Goal: Task Accomplishment & Management: Complete application form

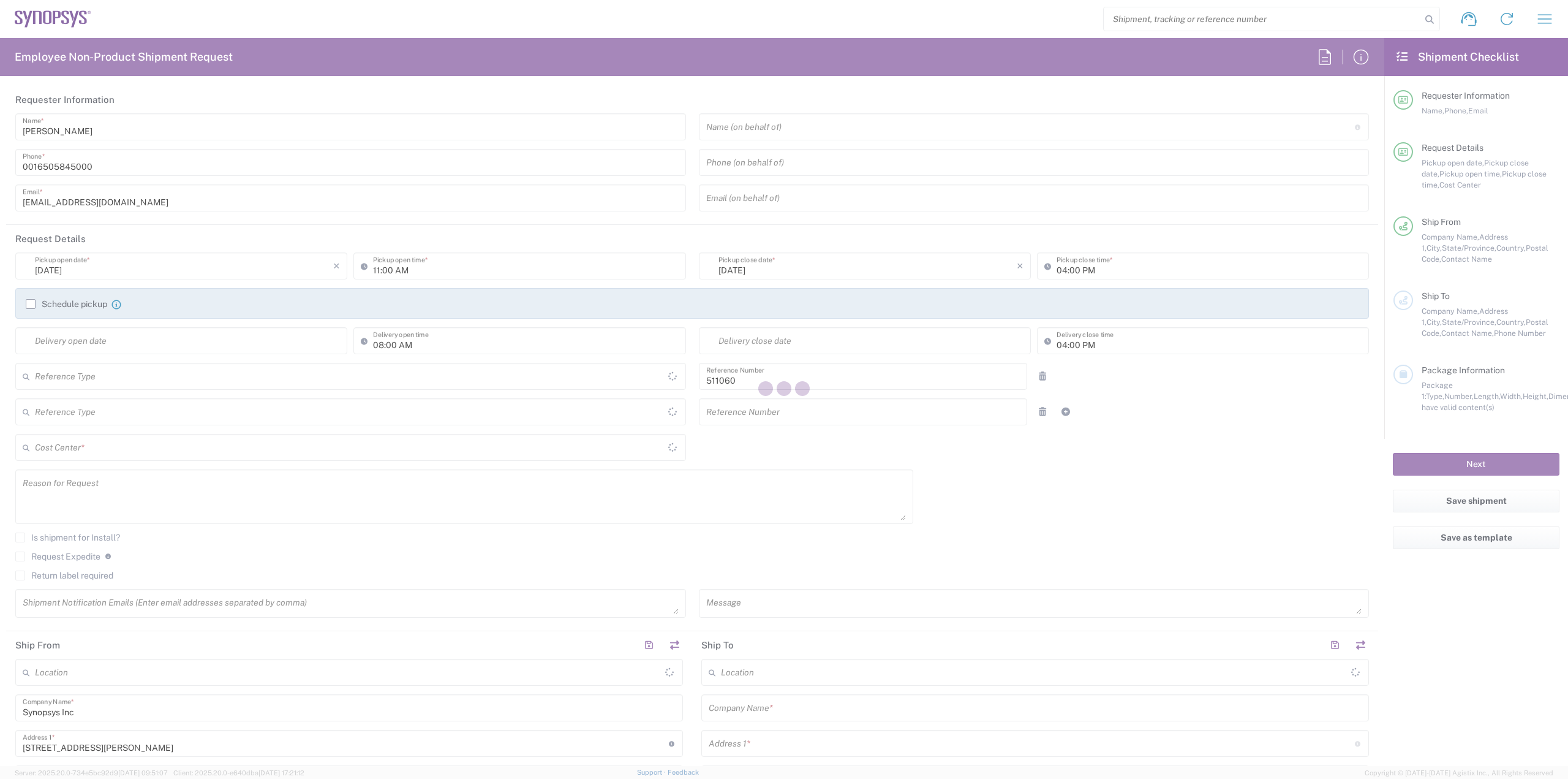
type input "Department"
type input "Delivered at Place"
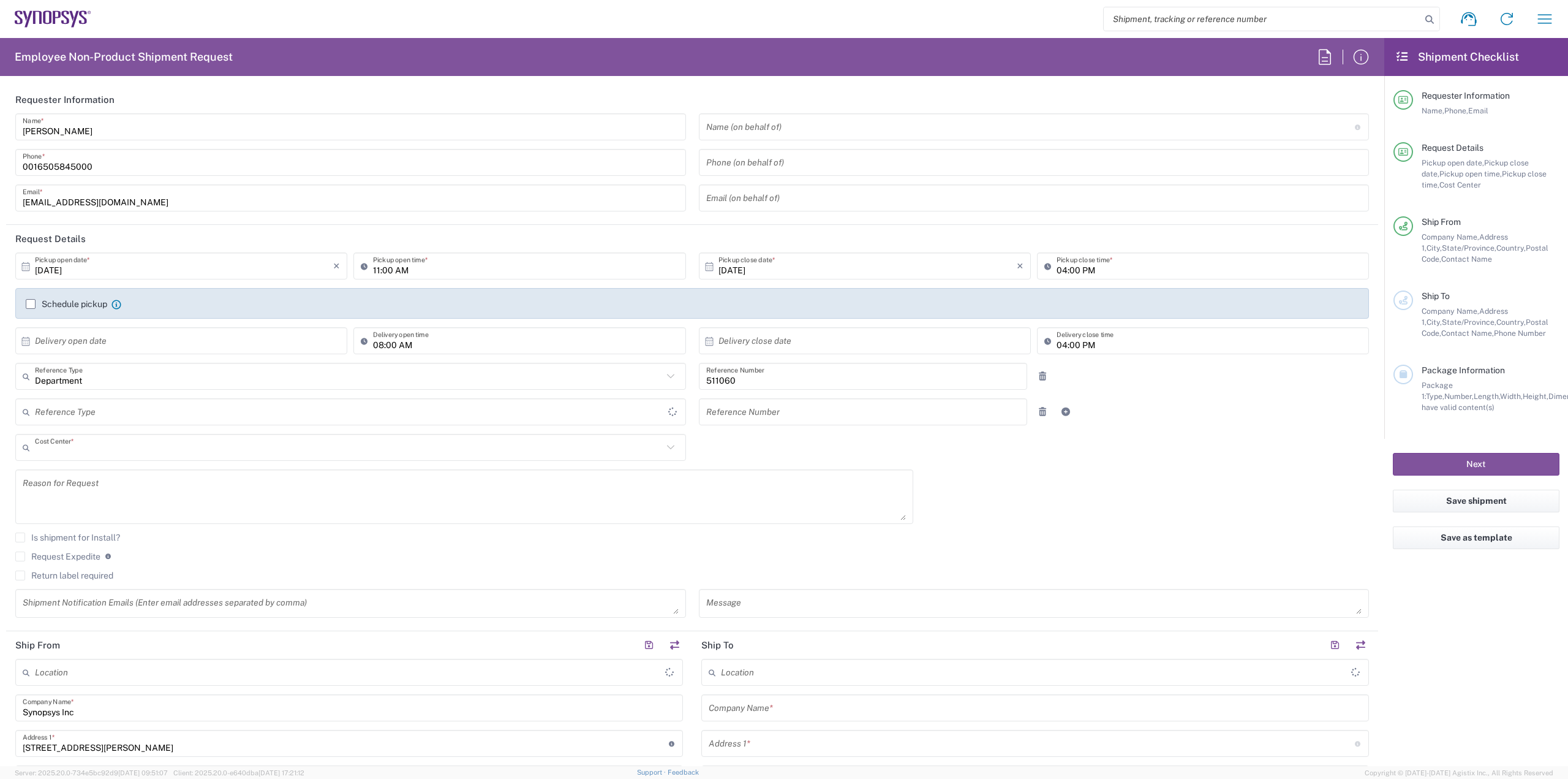
type input "US01, SDG, HAPS, HW 511060"
type input "[GEOGRAPHIC_DATA]"
type input "[US_STATE]"
type input "[GEOGRAPHIC_DATA]"
type input "La Jolla US2D"
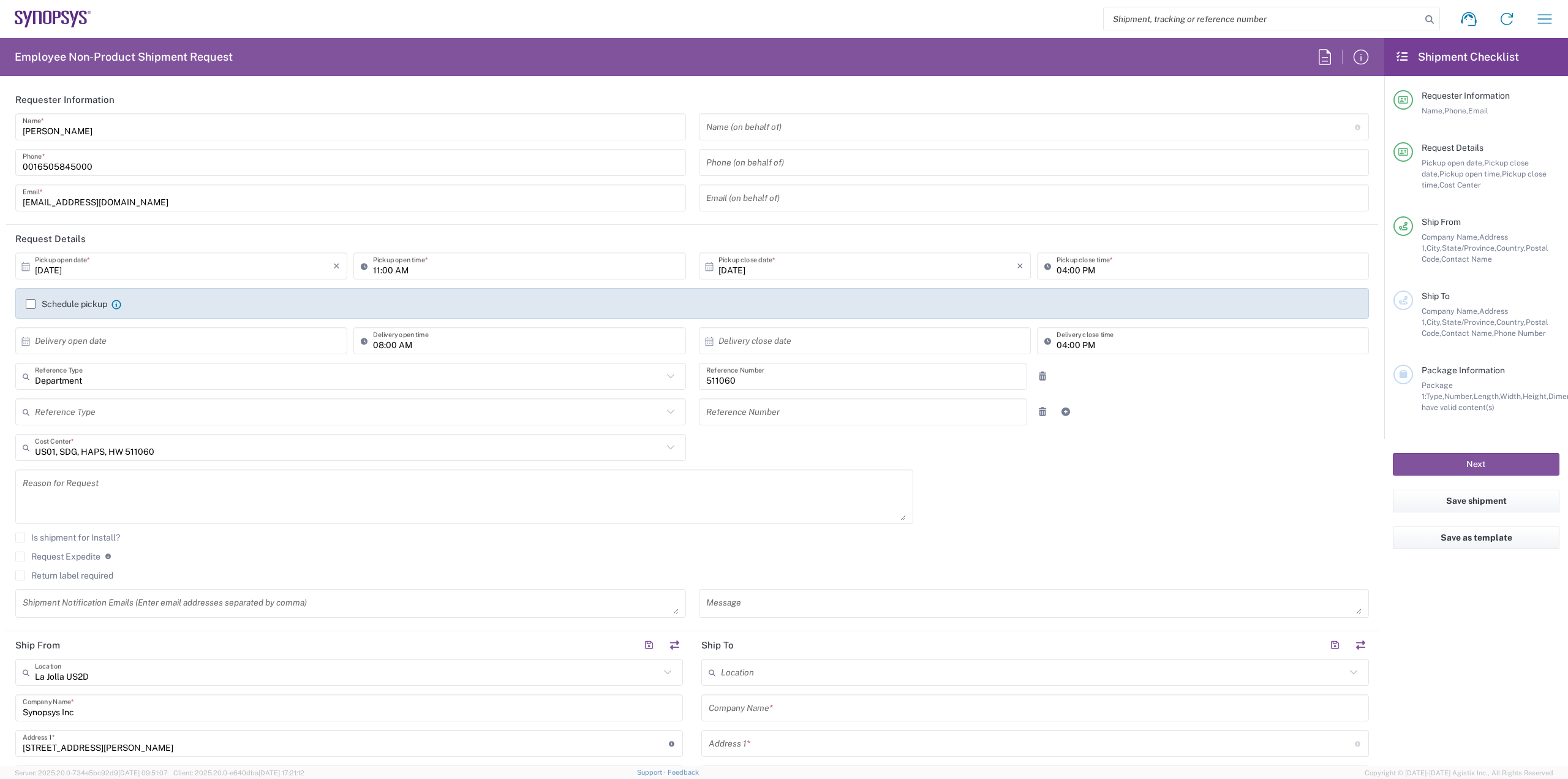
click at [74, 342] on input "text" at bounding box center [184, 341] width 299 height 21
click at [146, 437] on span "13" at bounding box center [148, 436] width 17 height 17
type input "[DATE]"
click at [796, 340] on input "text" at bounding box center [868, 341] width 299 height 21
click at [847, 435] on span "14" at bounding box center [845, 436] width 17 height 17
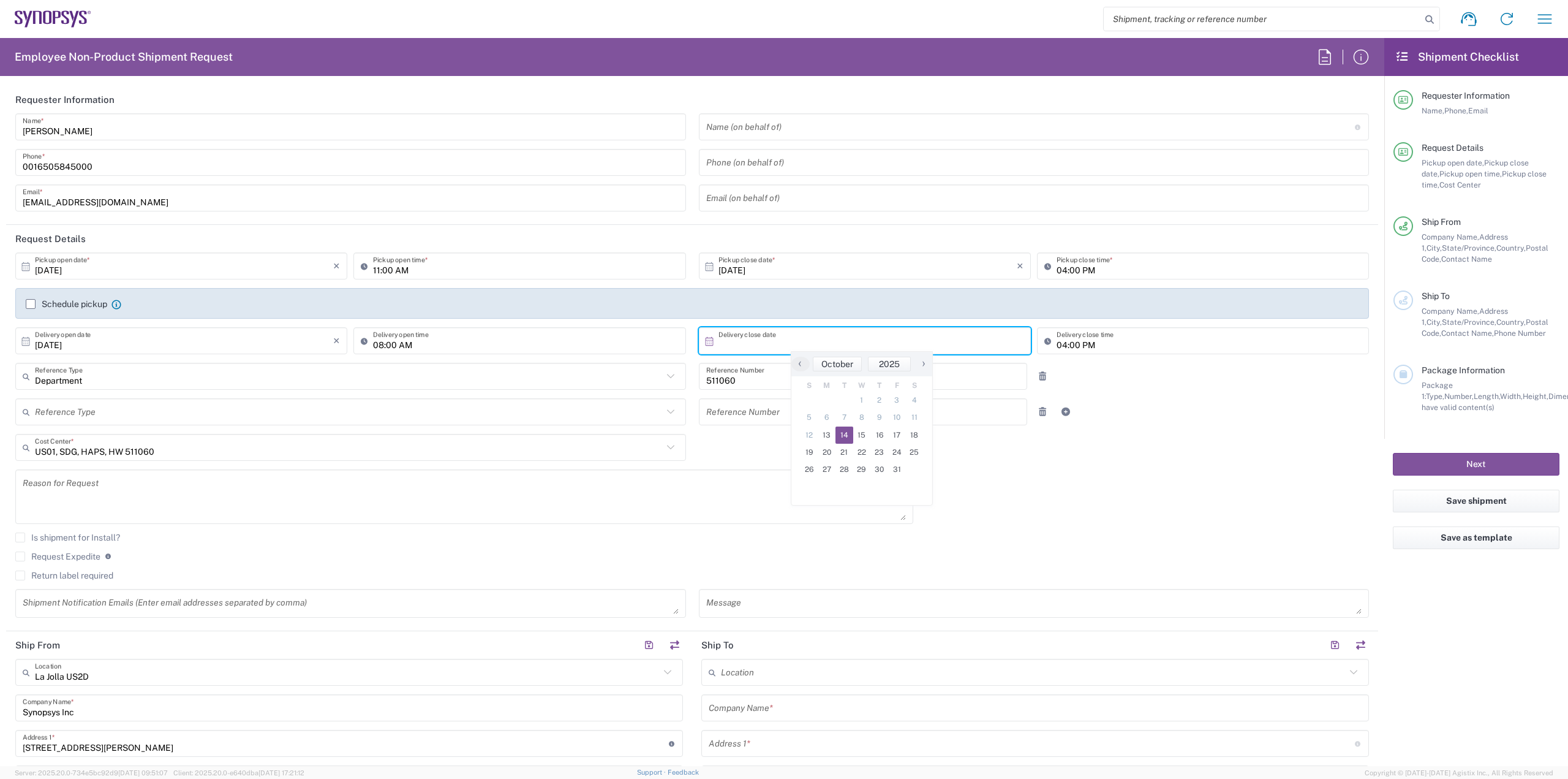
type input "[DATE]"
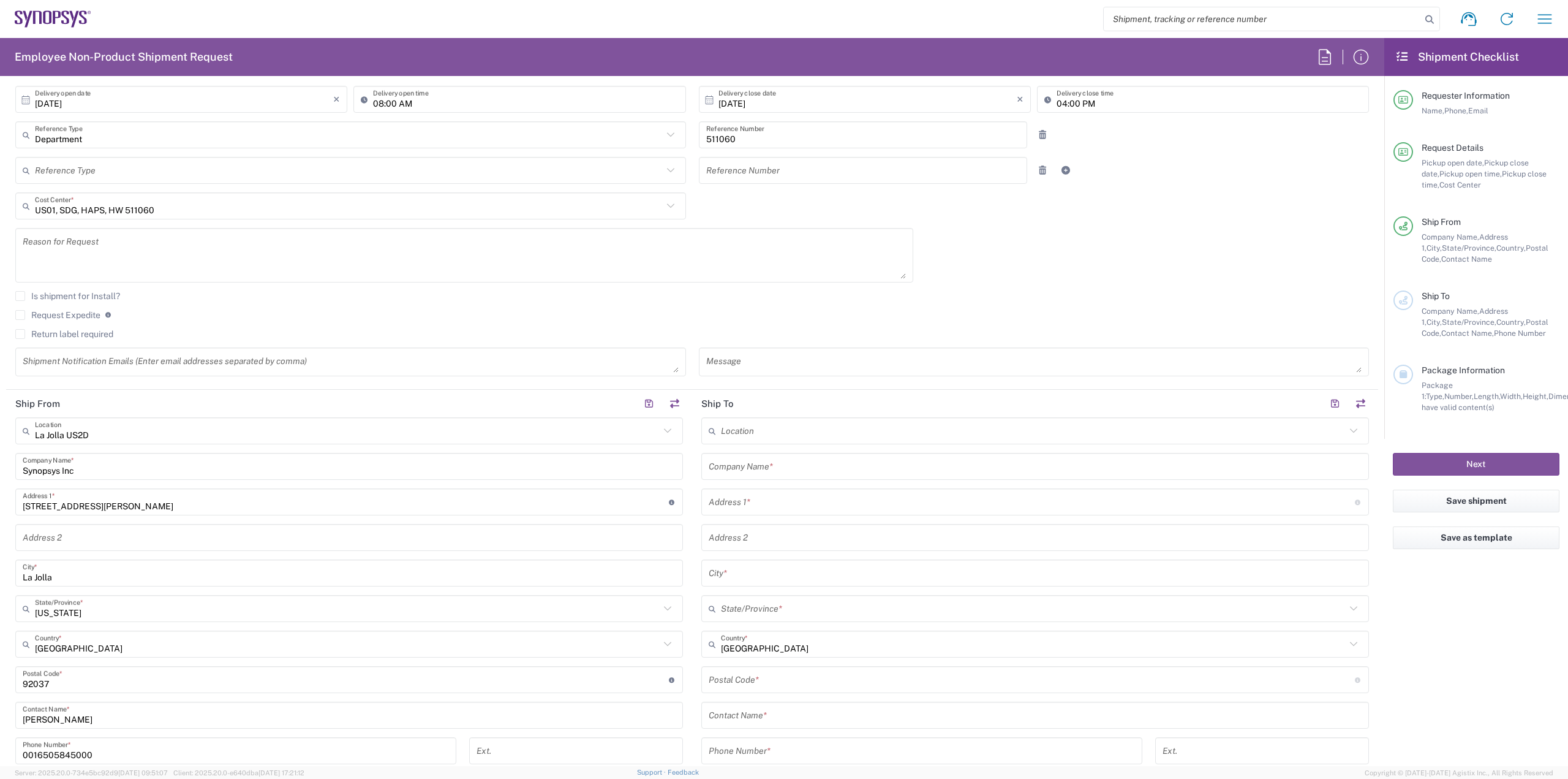
scroll to position [245, 0]
click at [359, 357] on textarea at bounding box center [350, 358] width 656 height 21
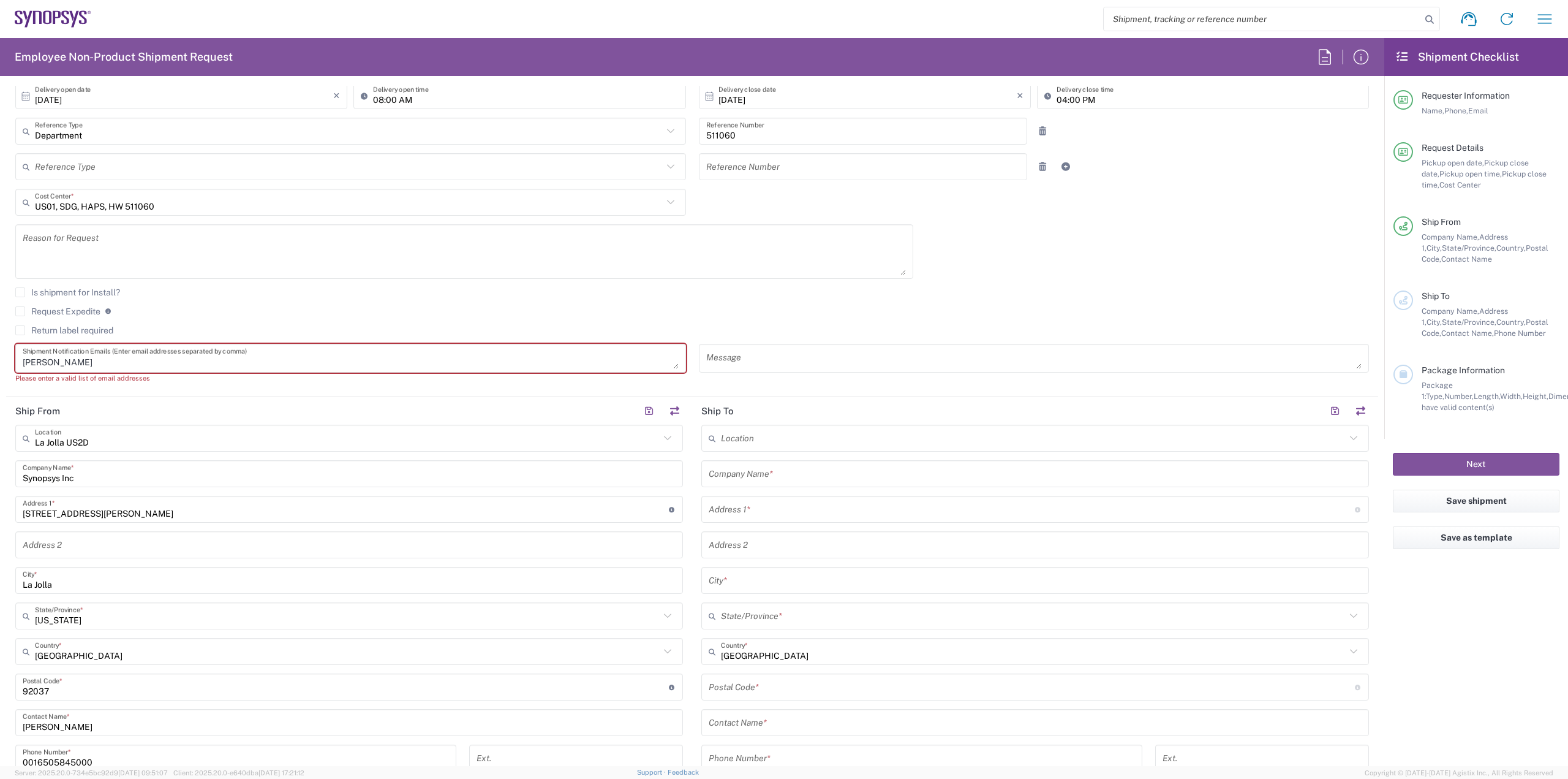
click at [169, 357] on textarea "[PERSON_NAME]" at bounding box center [350, 358] width 656 height 21
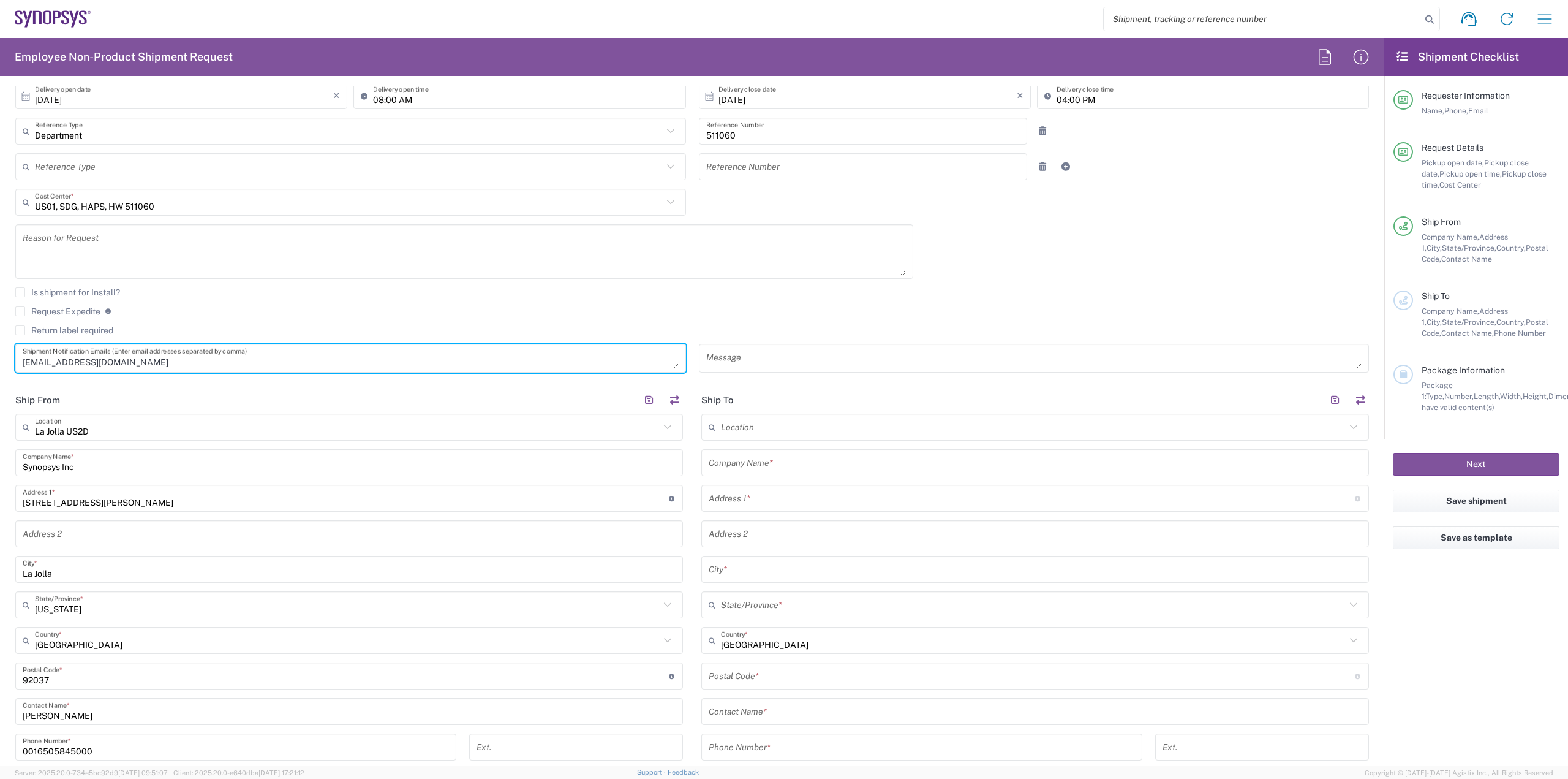
type textarea "[EMAIL_ADDRESS][DOMAIN_NAME]"
click at [787, 425] on input "text" at bounding box center [1034, 428] width 624 height 21
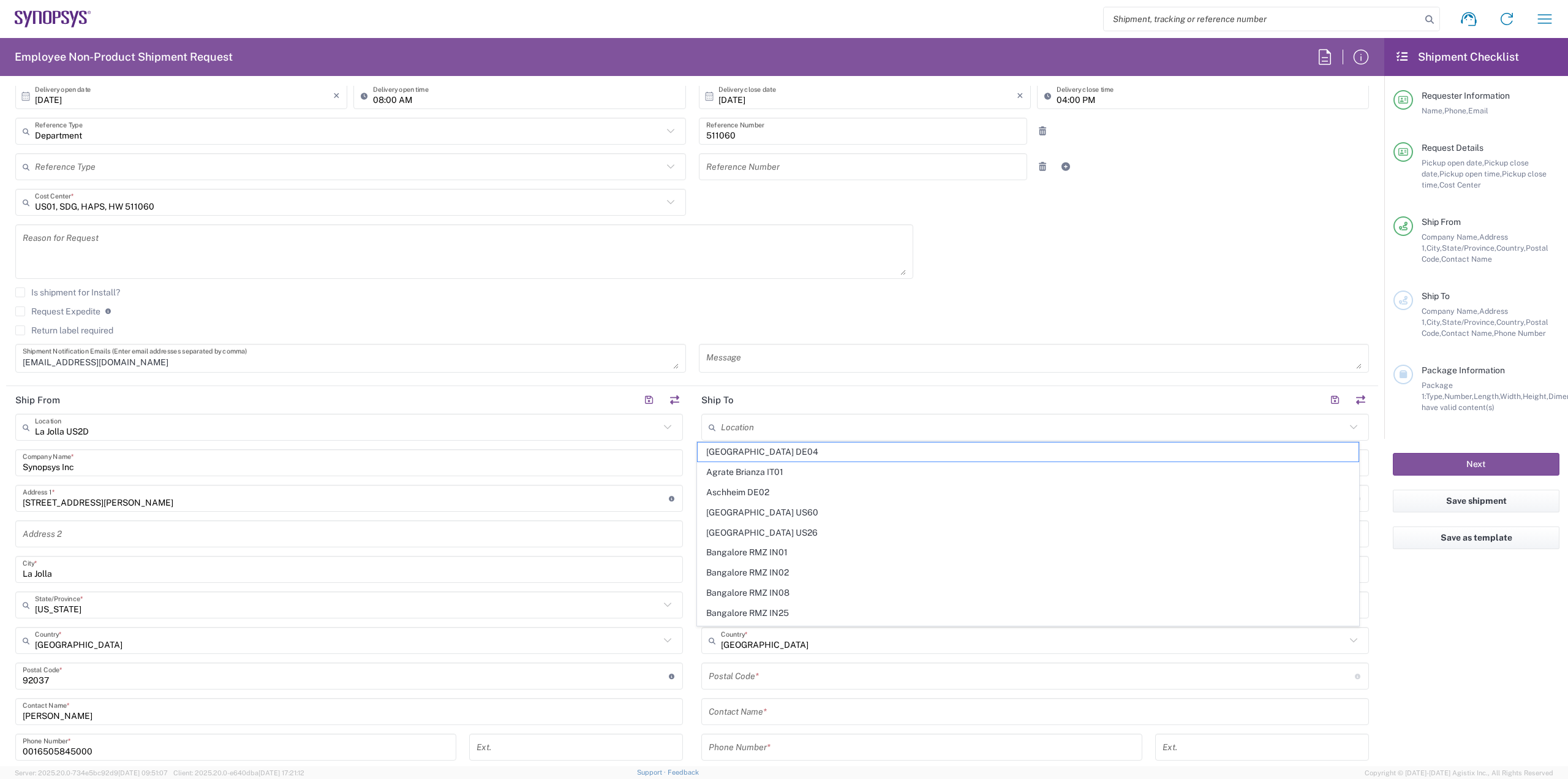
click at [838, 427] on input "text" at bounding box center [1034, 428] width 624 height 21
click at [1369, 639] on form "Requester Information [PERSON_NAME] Name * [PHONE_NUMBER] Phone * [EMAIL_ADDRES…" at bounding box center [692, 425] width 1385 height 680
click at [791, 458] on input "text" at bounding box center [1035, 463] width 653 height 21
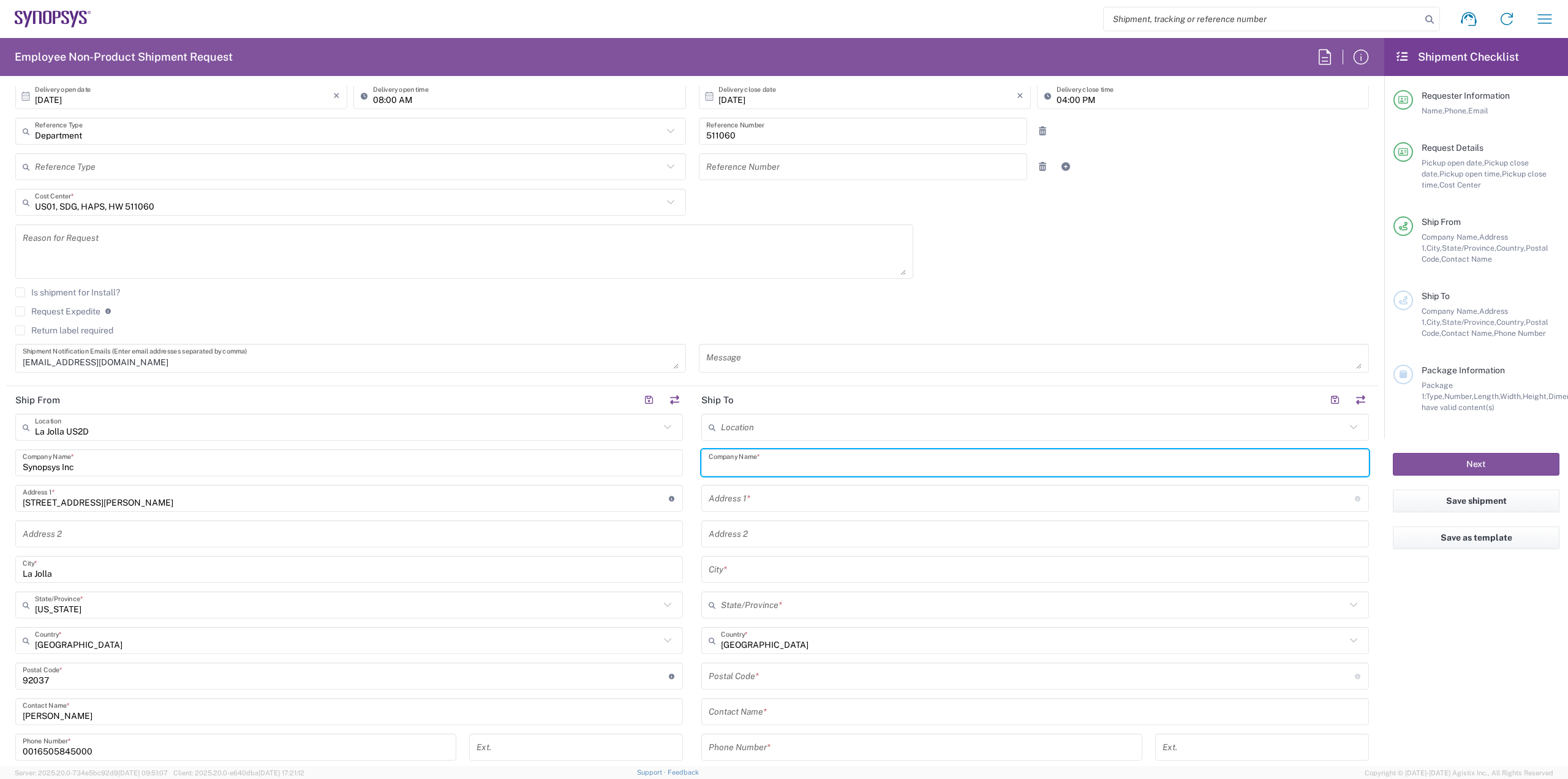
type input "s"
type input "Synopsys Inc"
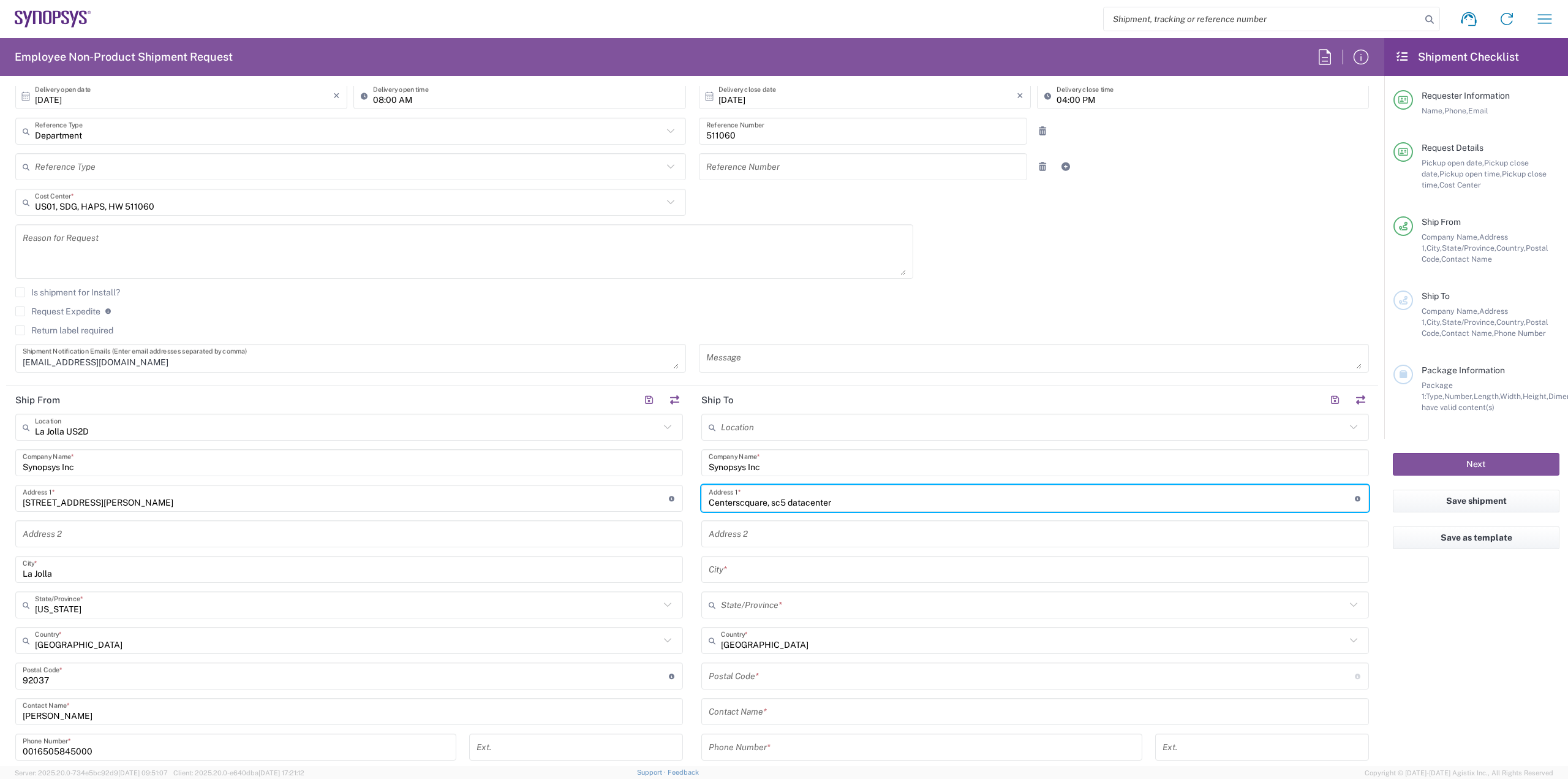
type input "Centerscquare, sc5 datacenter"
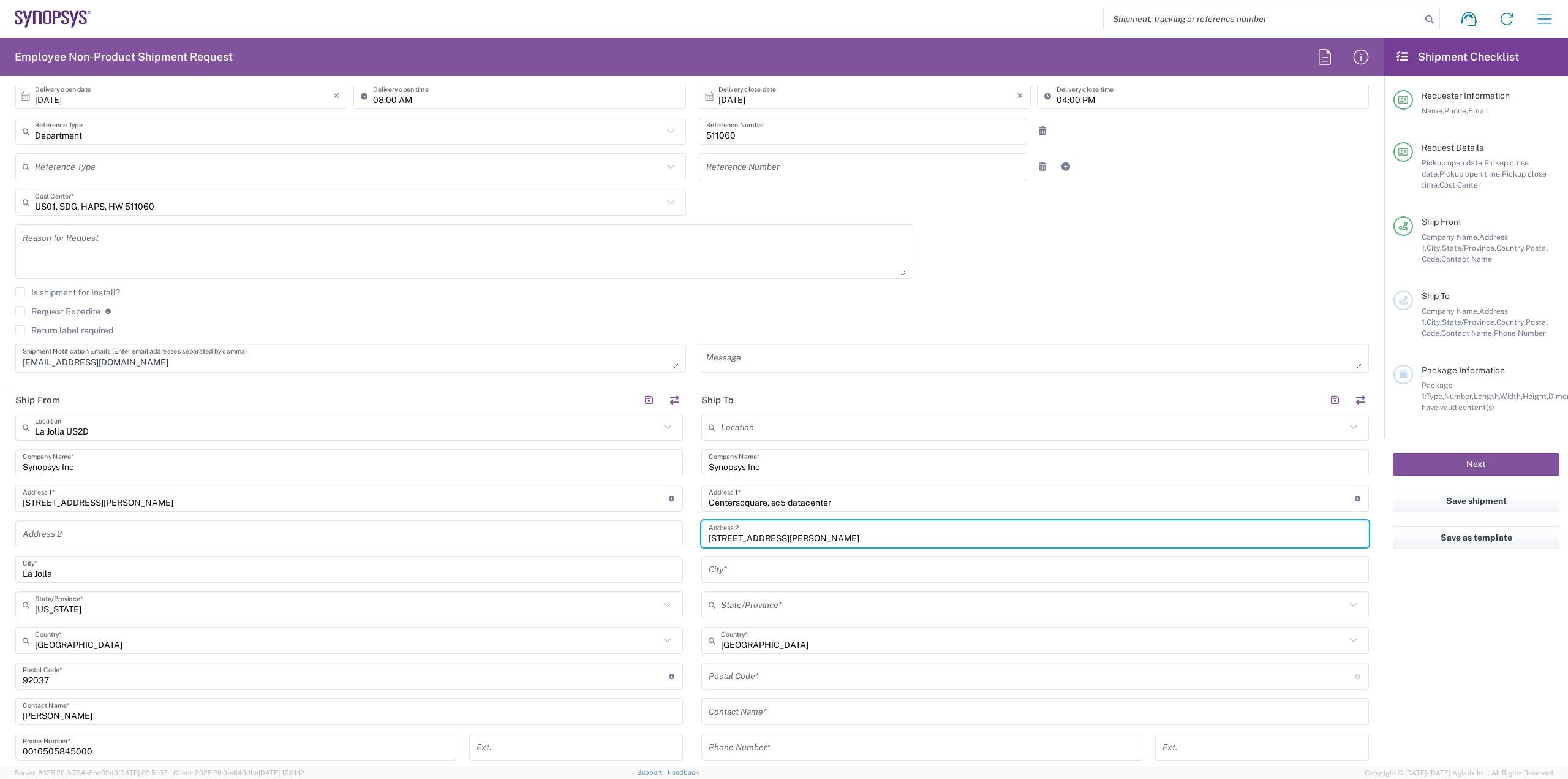
type input "[STREET_ADDRESS][PERSON_NAME]"
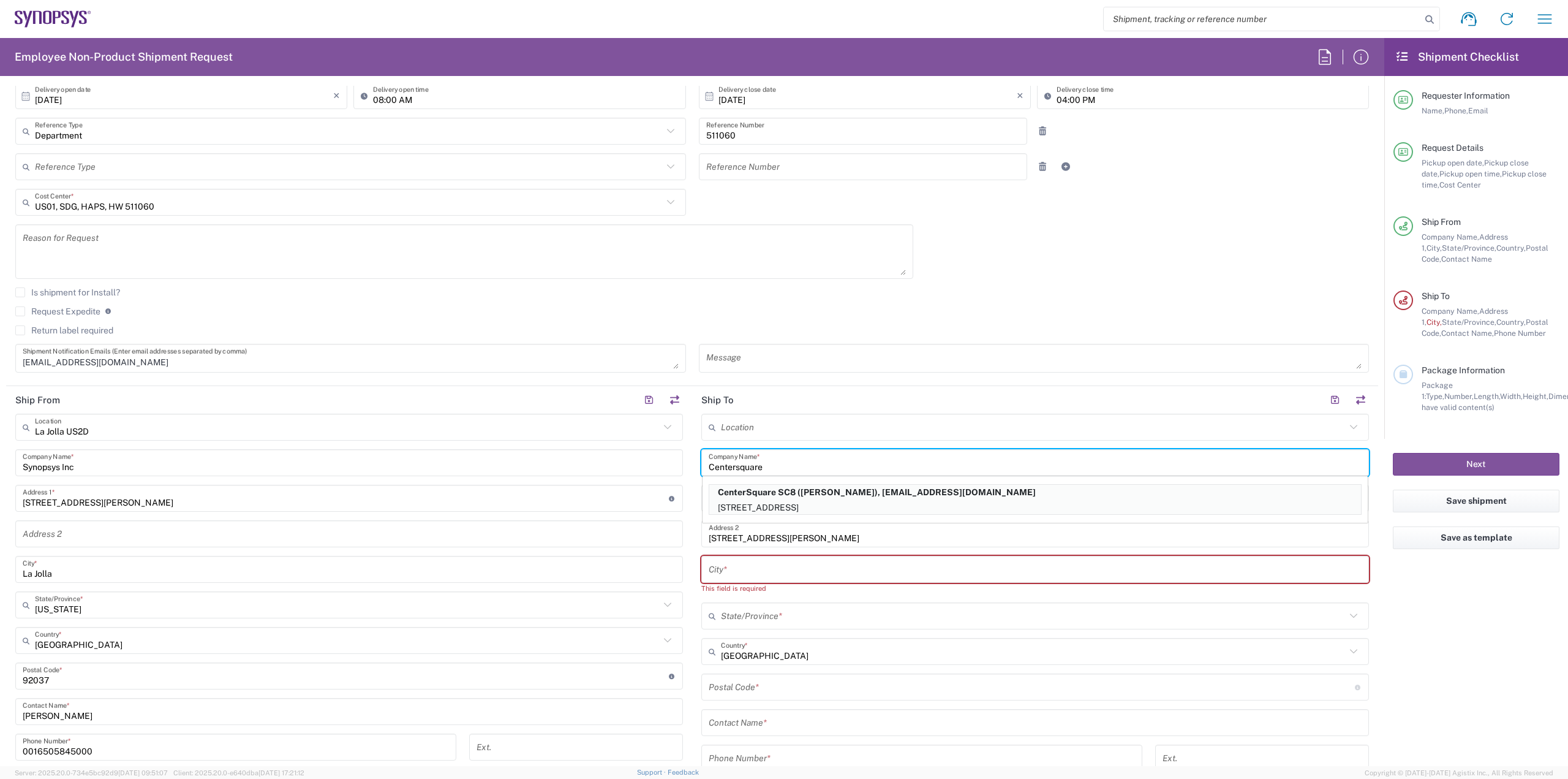
type input "Centersquare"
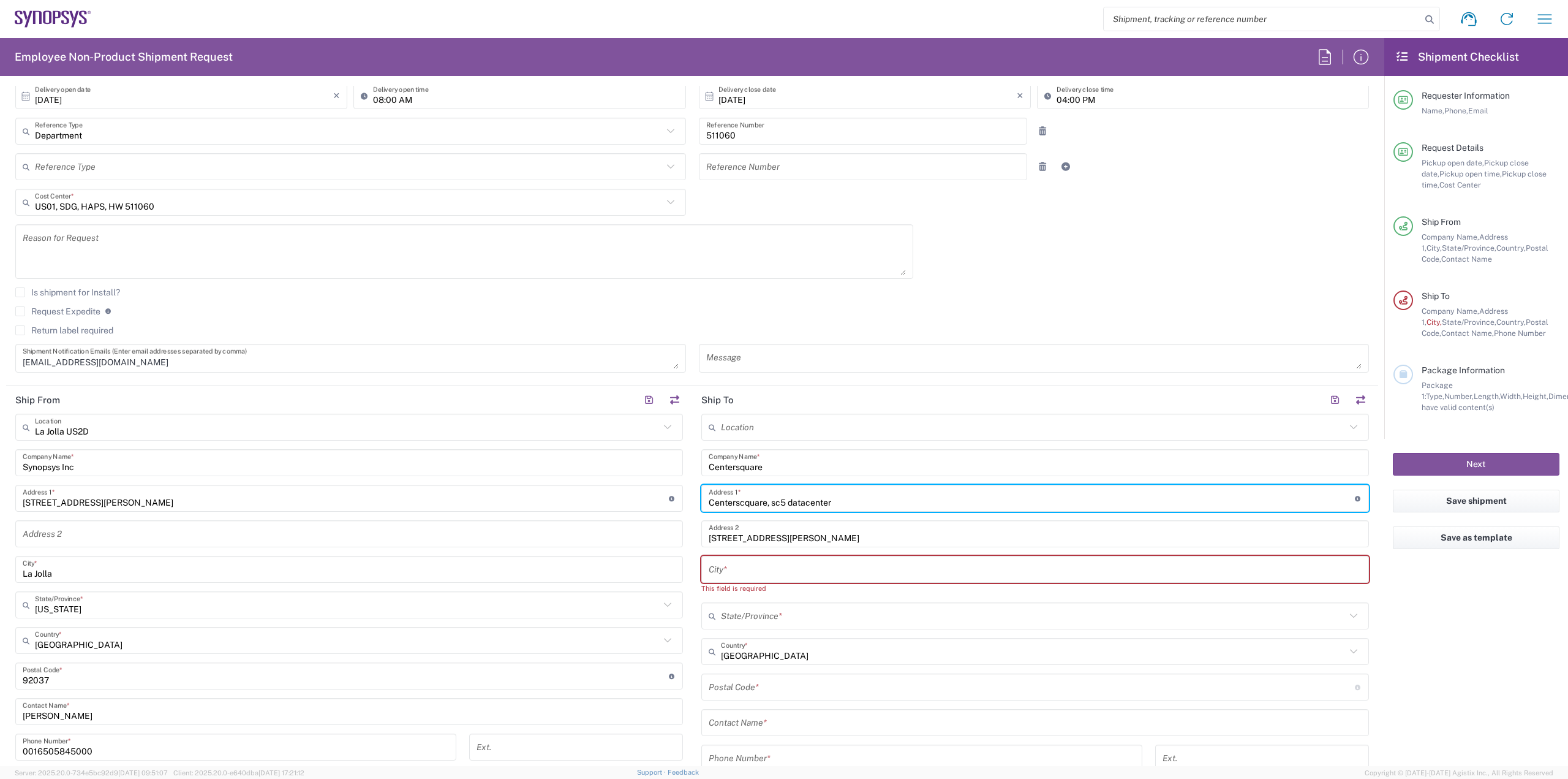
click at [768, 501] on input "Centerscquare, sc5 datacenter" at bounding box center [1032, 499] width 647 height 21
type input "sc5 datacenter"
click at [793, 459] on input "Centersquare" at bounding box center [1035, 463] width 653 height 21
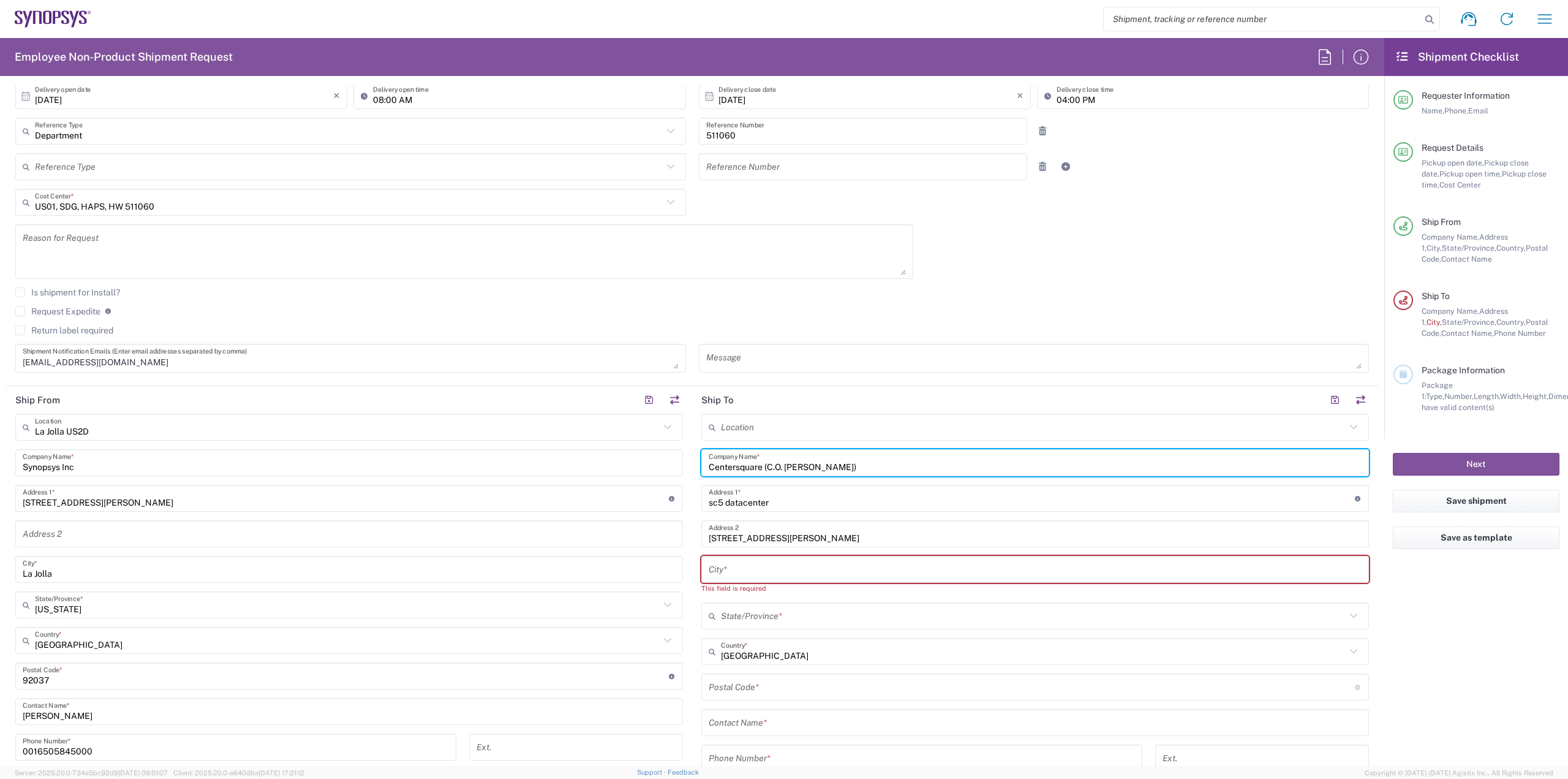
type input "Centersquare (C.O. [PERSON_NAME])"
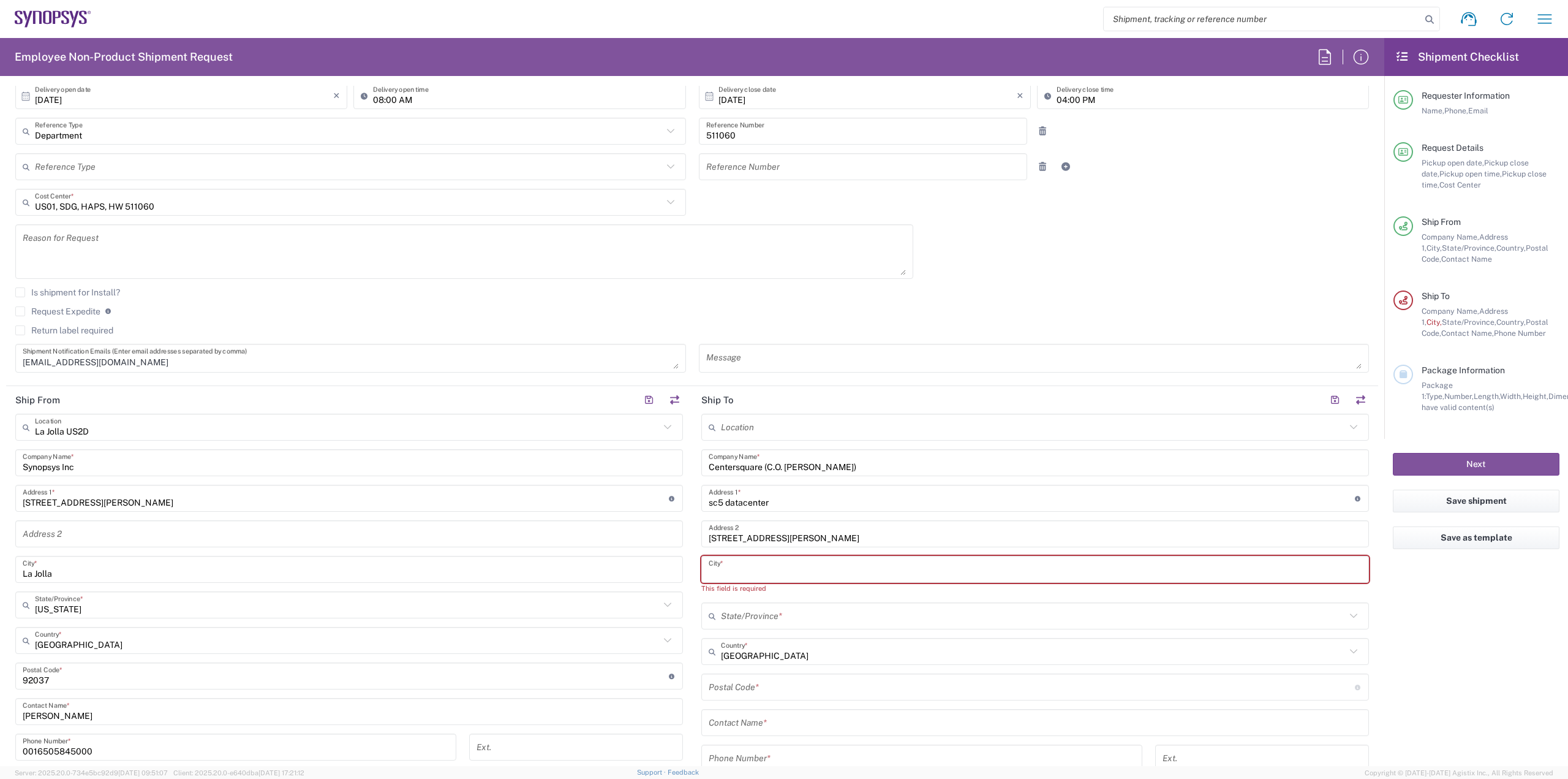
click at [766, 568] on input "text" at bounding box center [1035, 569] width 653 height 21
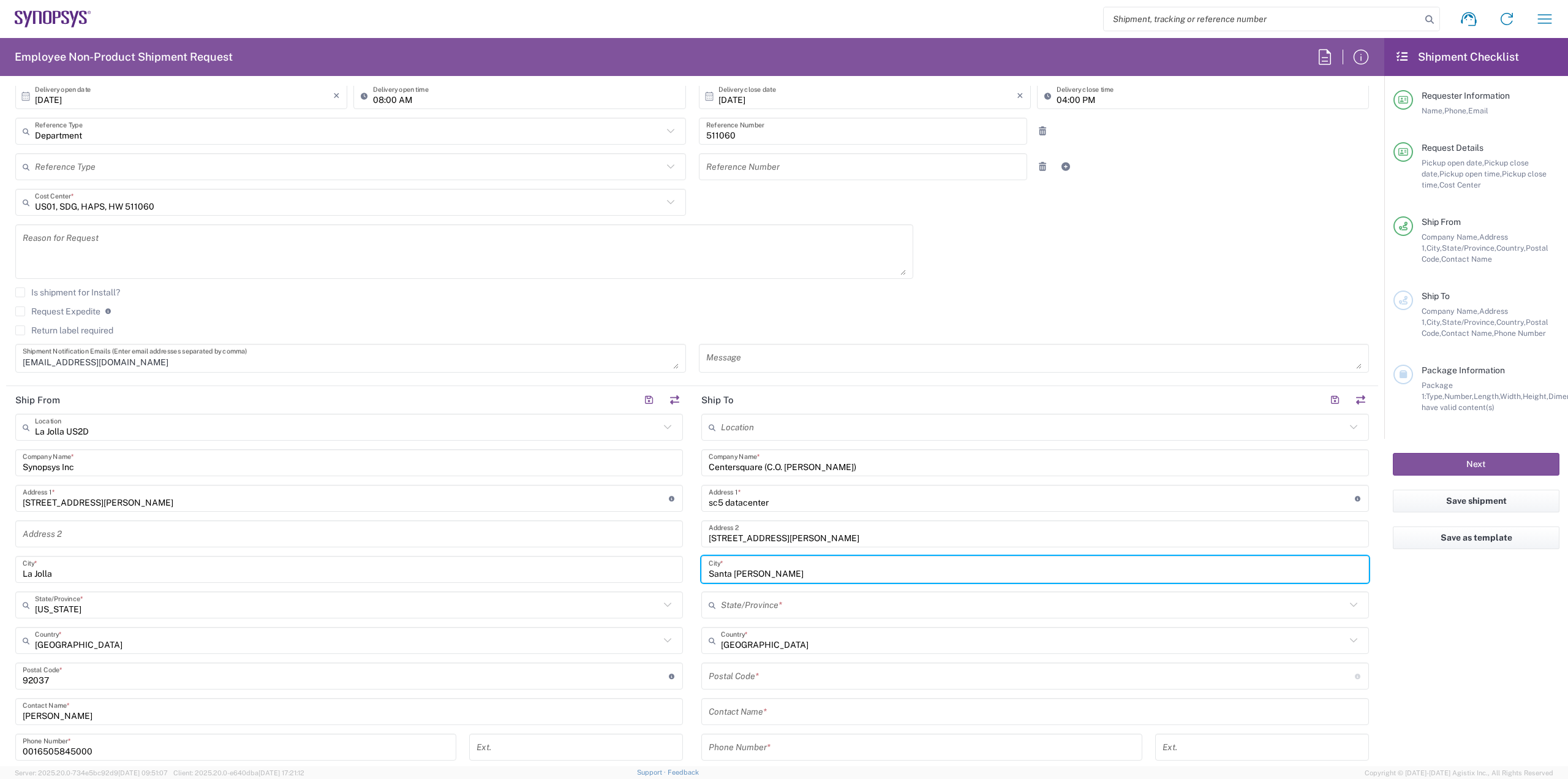
type input "Santa [PERSON_NAME]"
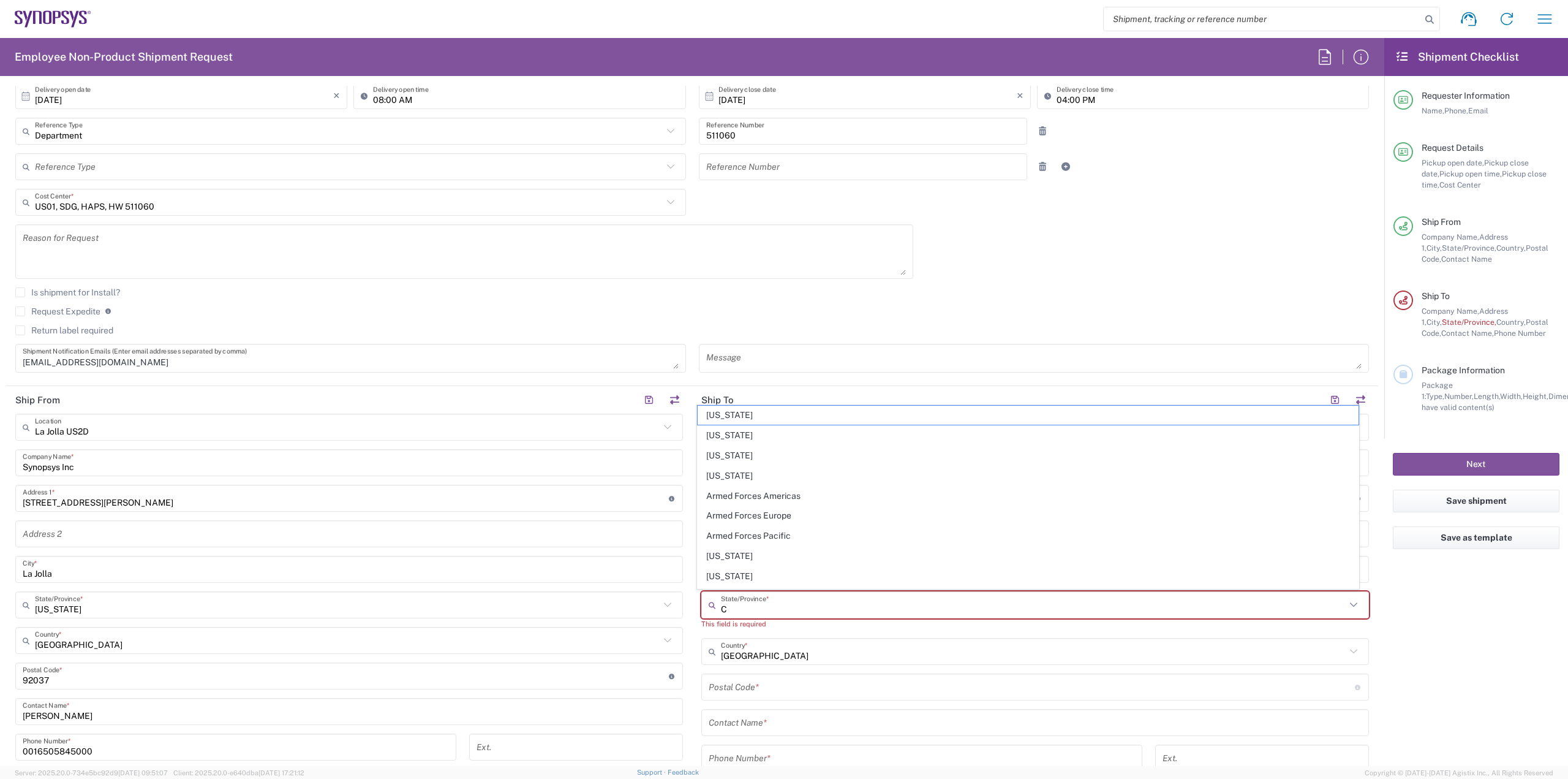
type input "CA"
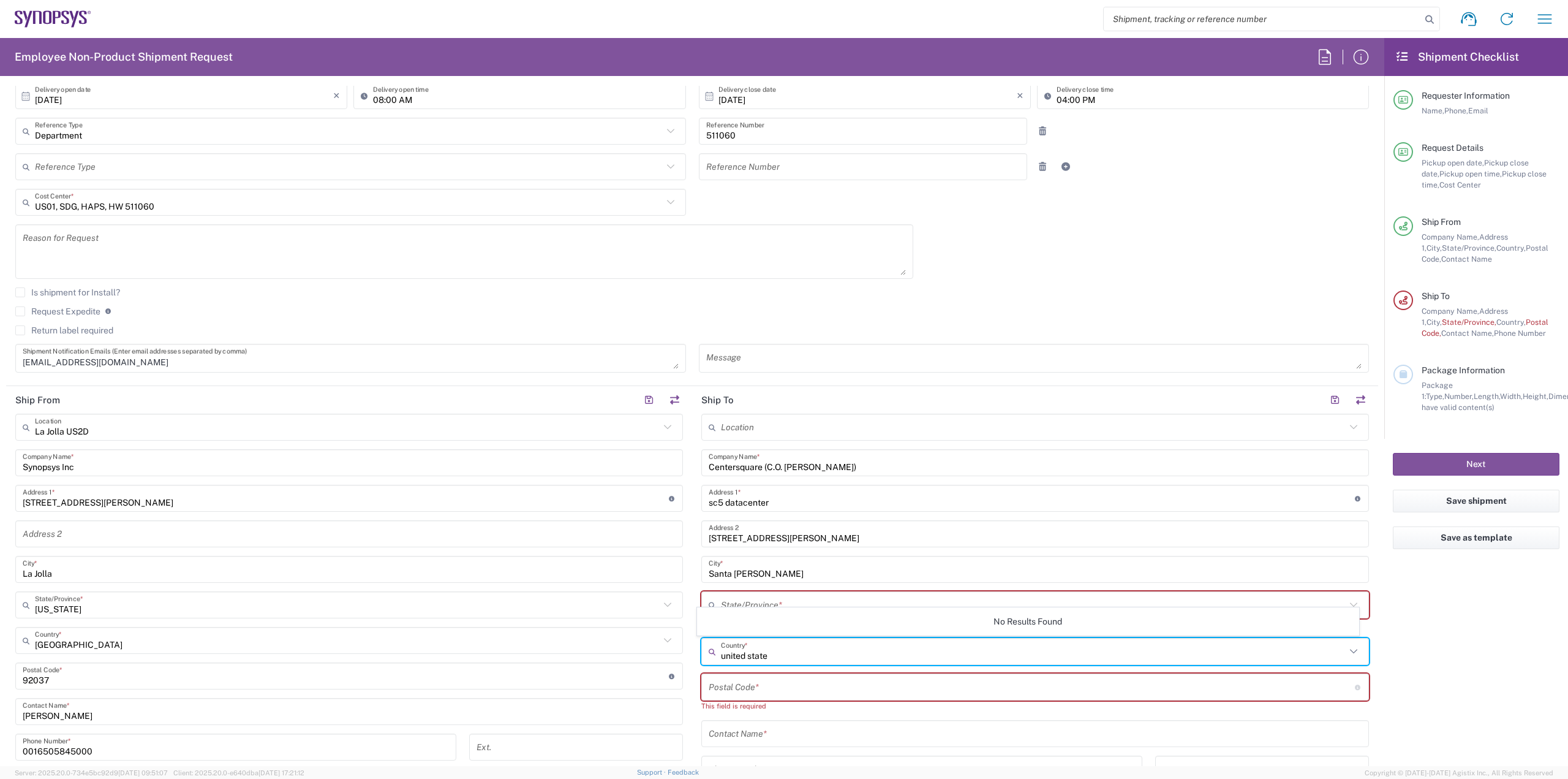
type input "[GEOGRAPHIC_DATA]"
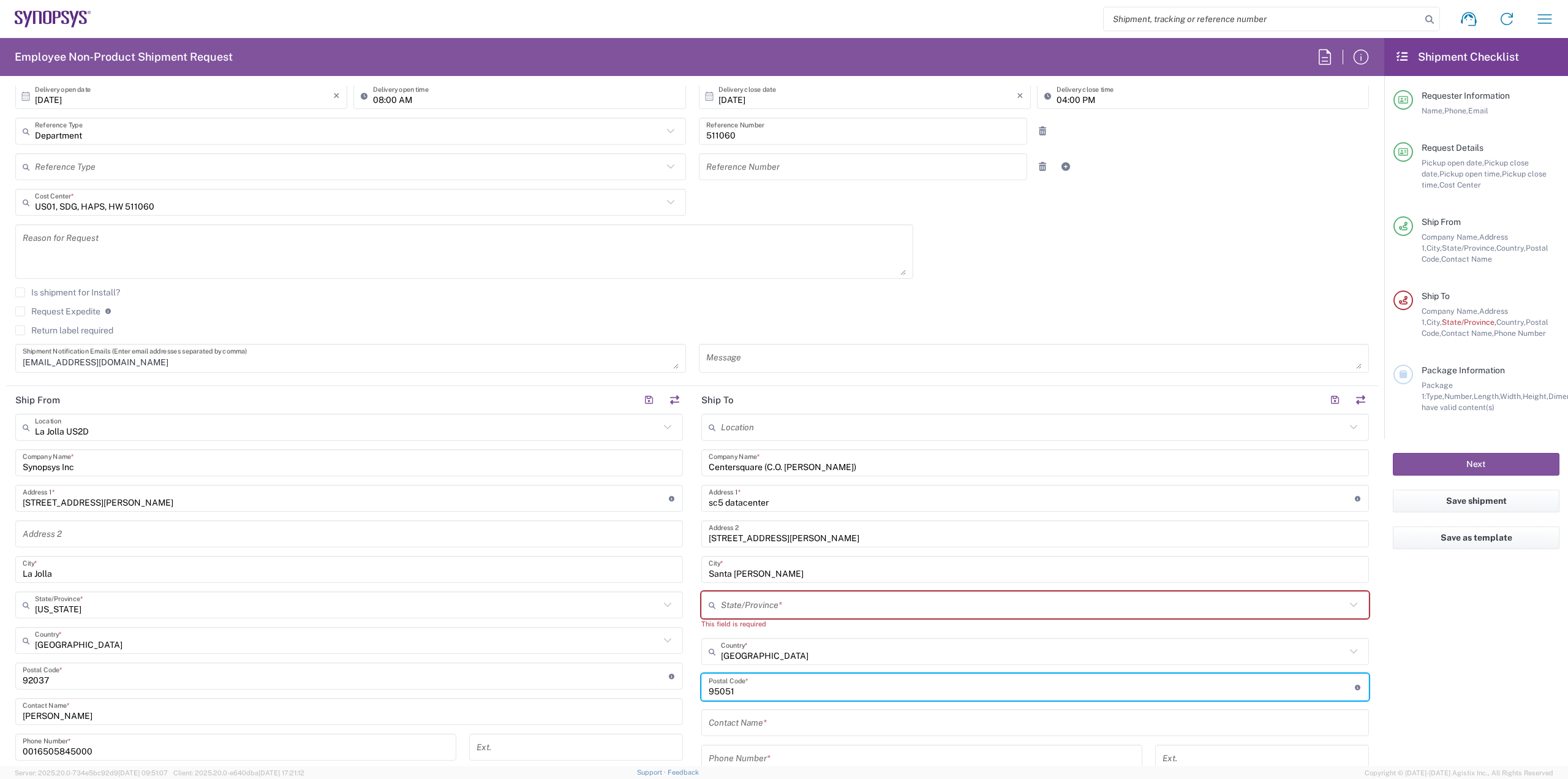
type input "95051"
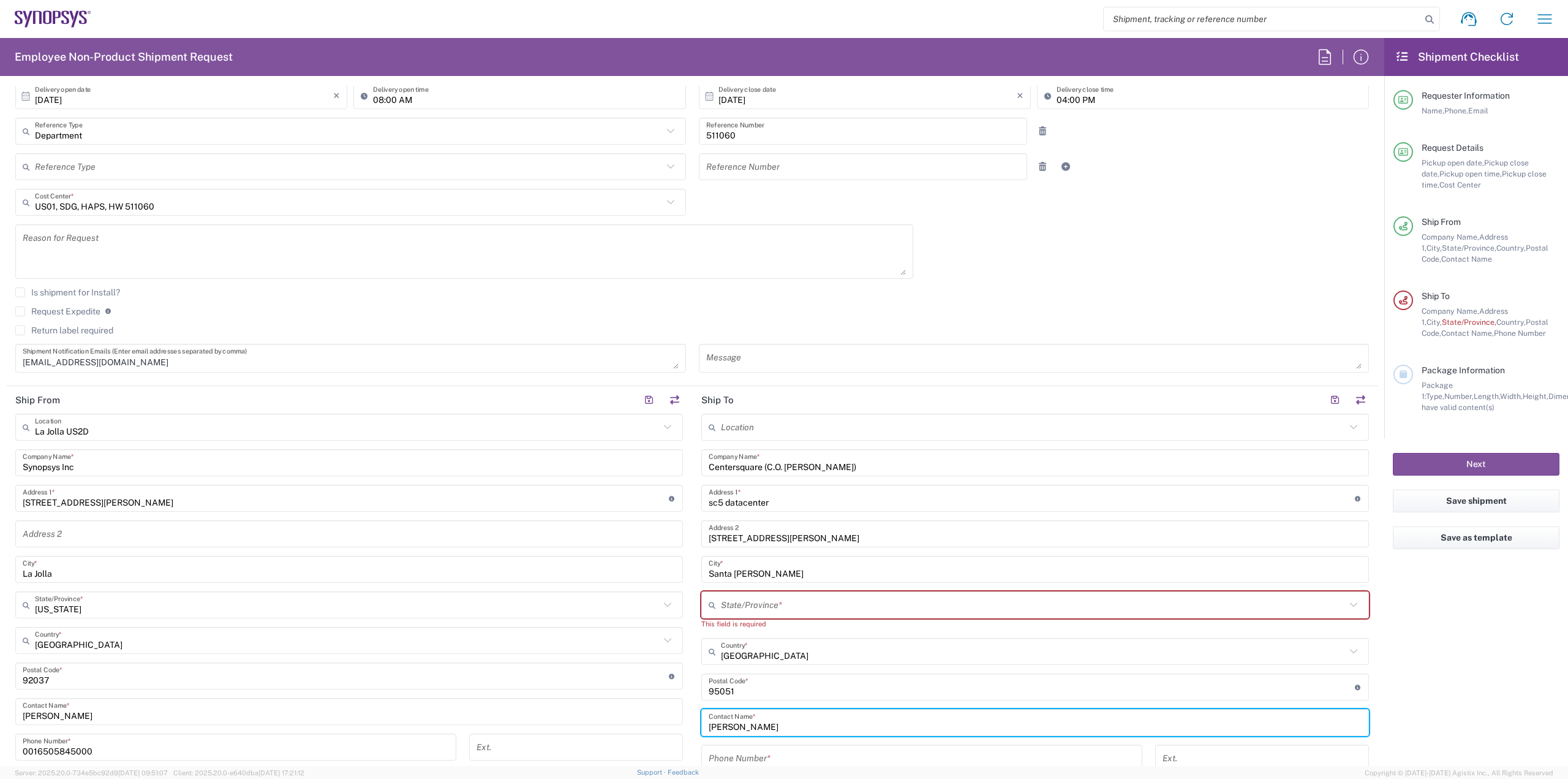
type input "[PERSON_NAME]"
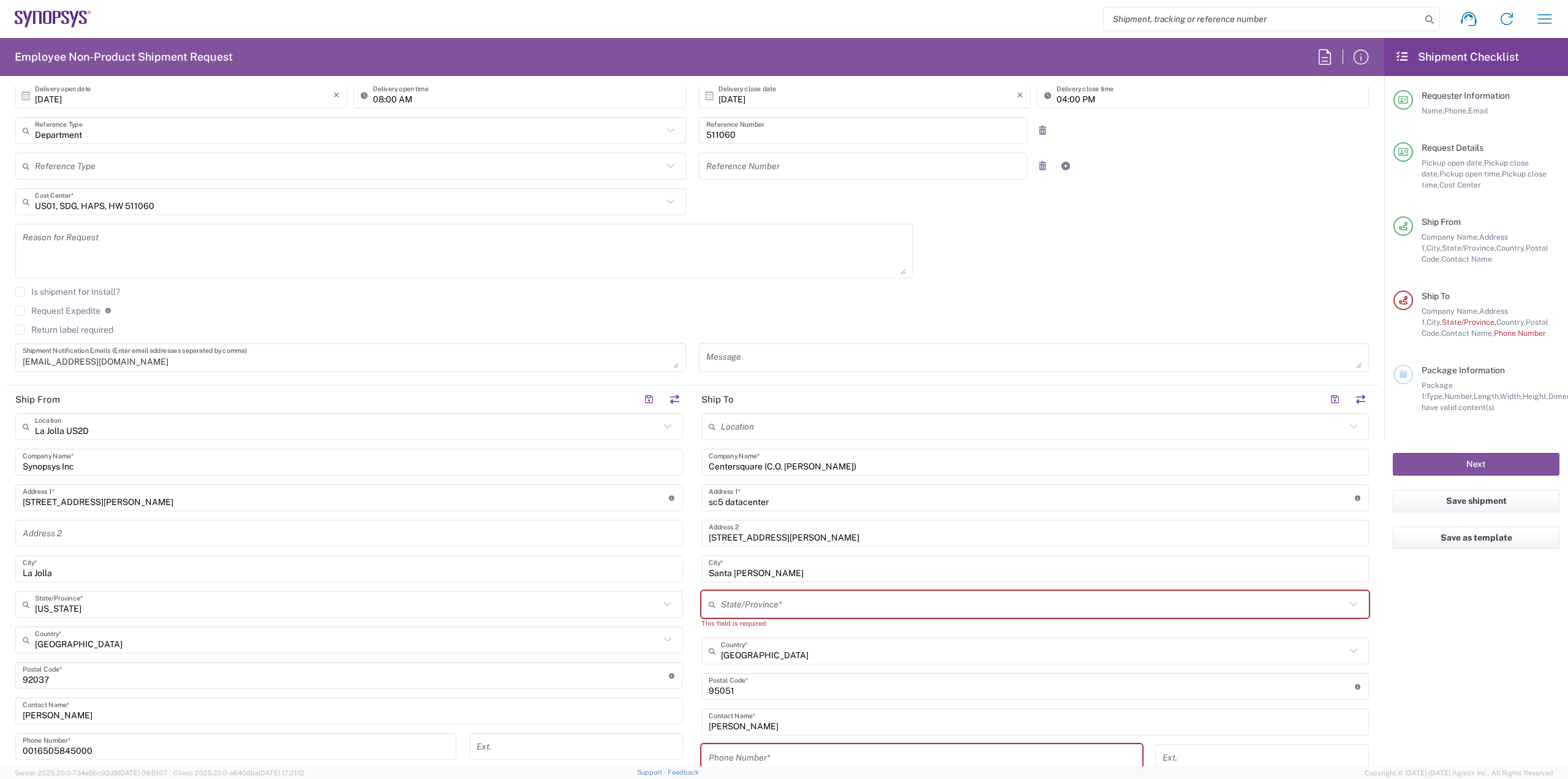
click at [807, 760] on input "tel" at bounding box center [922, 758] width 427 height 21
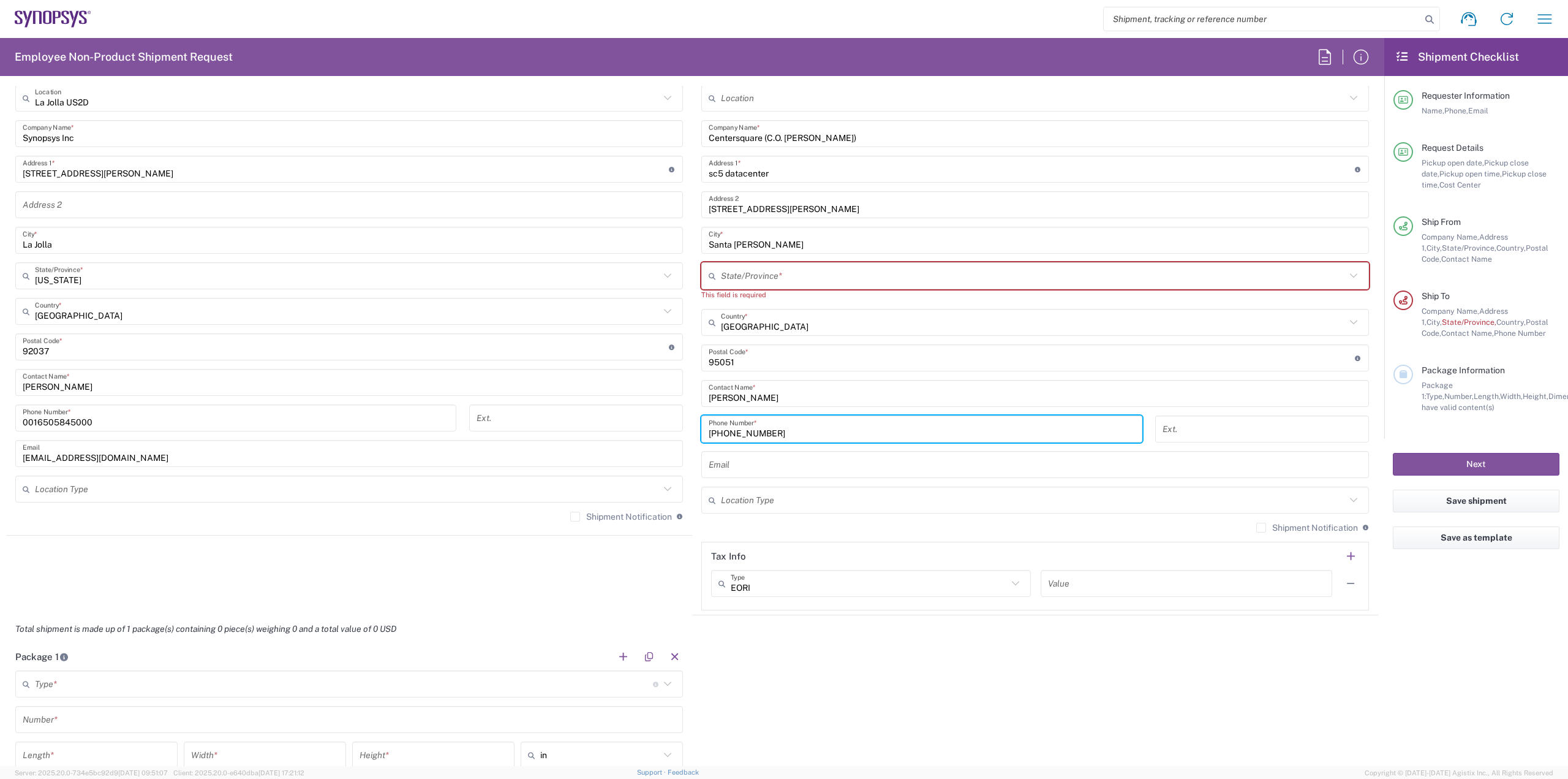
scroll to position [613, 0]
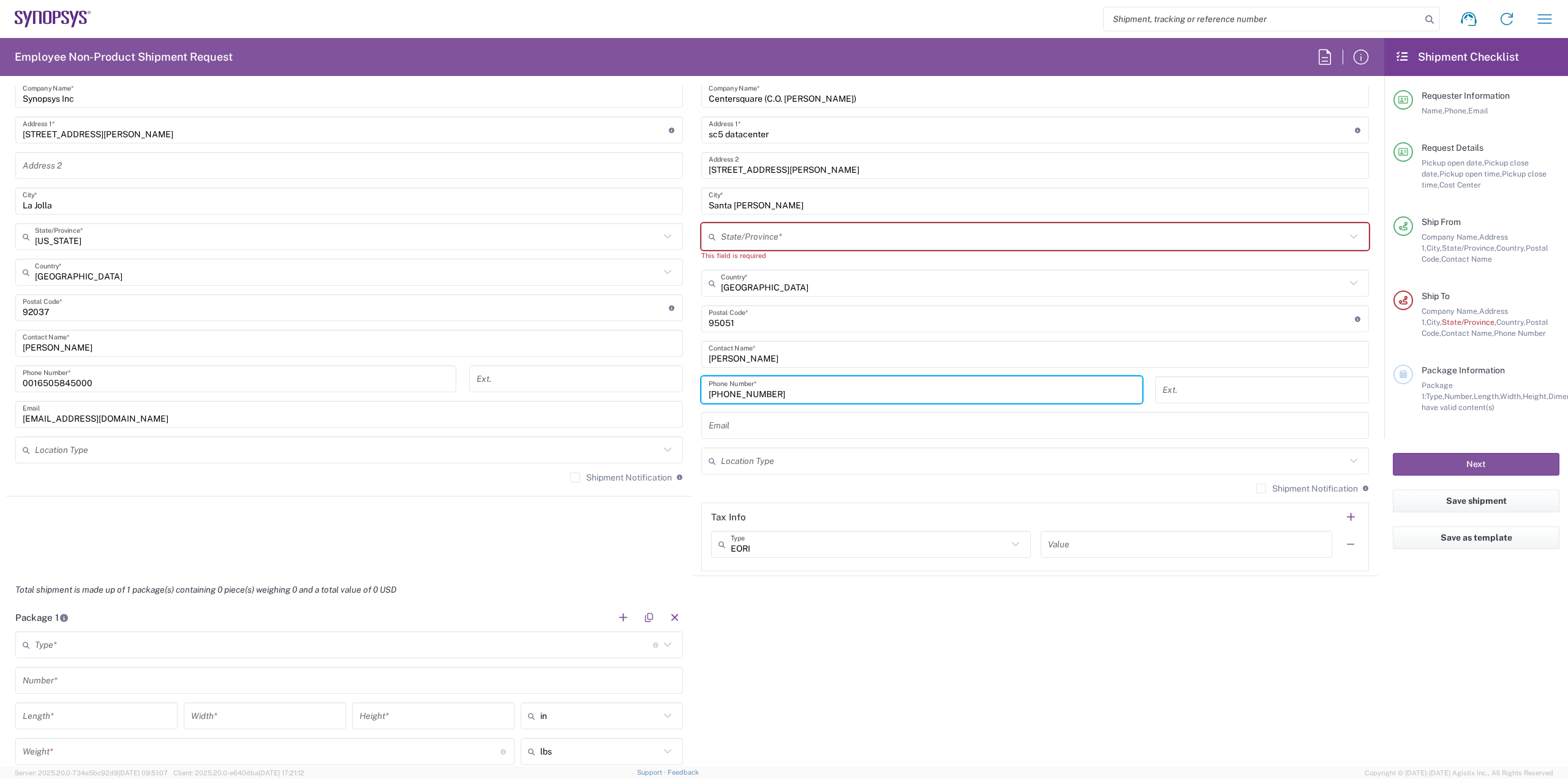
type input "[PHONE_NUMBER]"
click at [811, 418] on input "text" at bounding box center [1035, 426] width 653 height 21
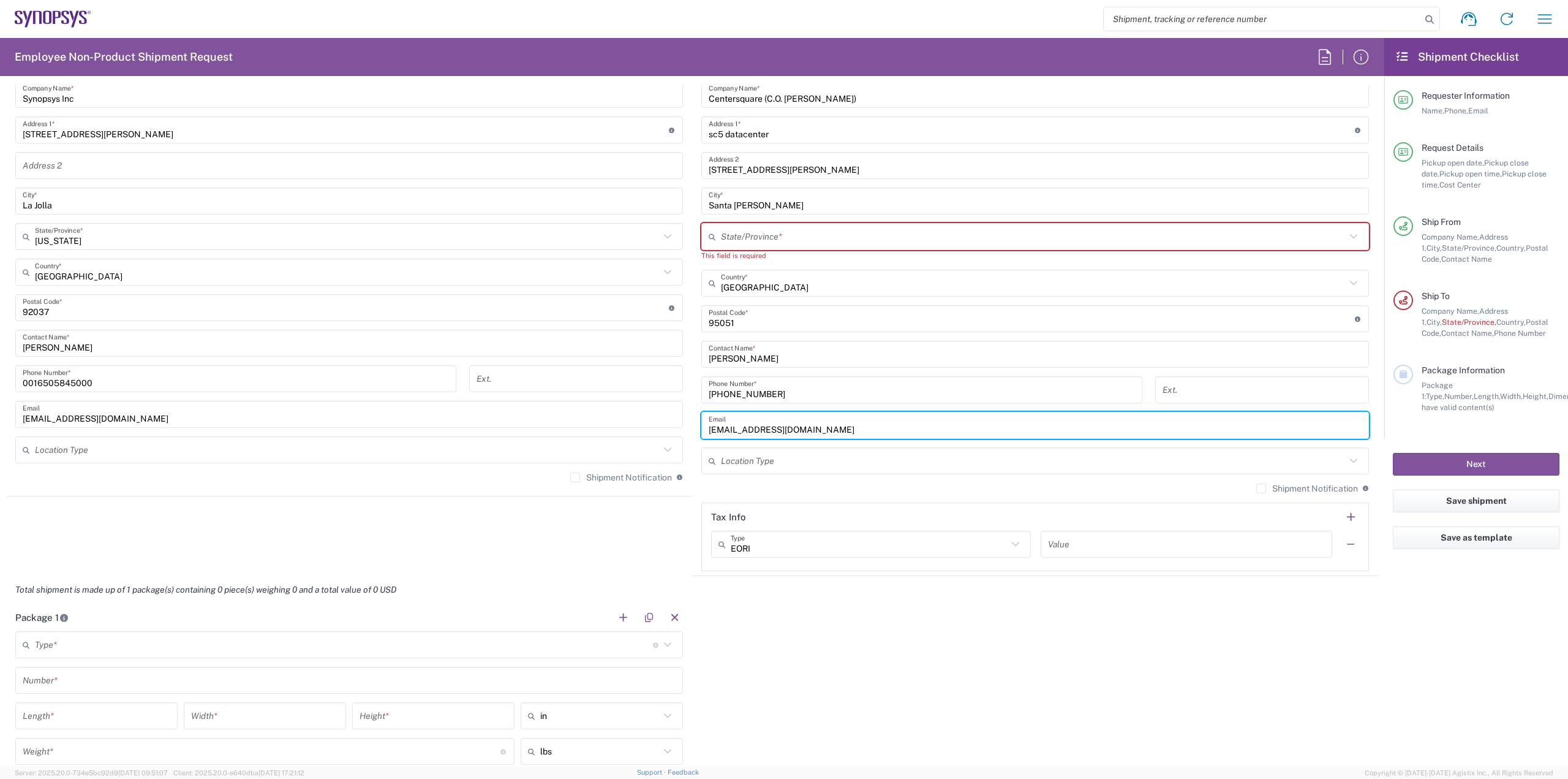
type input "[EMAIL_ADDRESS][DOMAIN_NAME]"
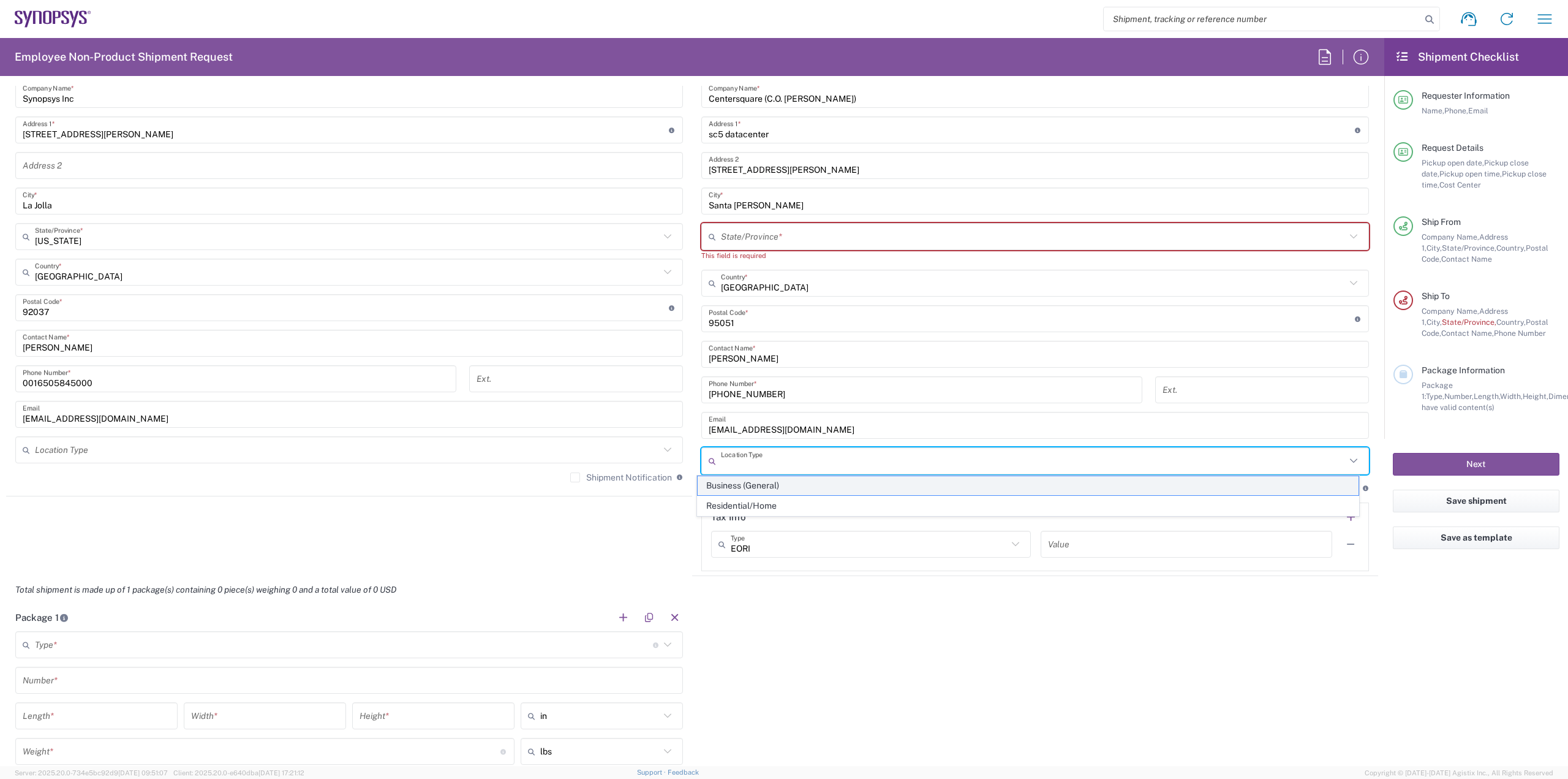
click at [729, 484] on span "Business (General)" at bounding box center [1028, 486] width 660 height 19
type input "Business (General)"
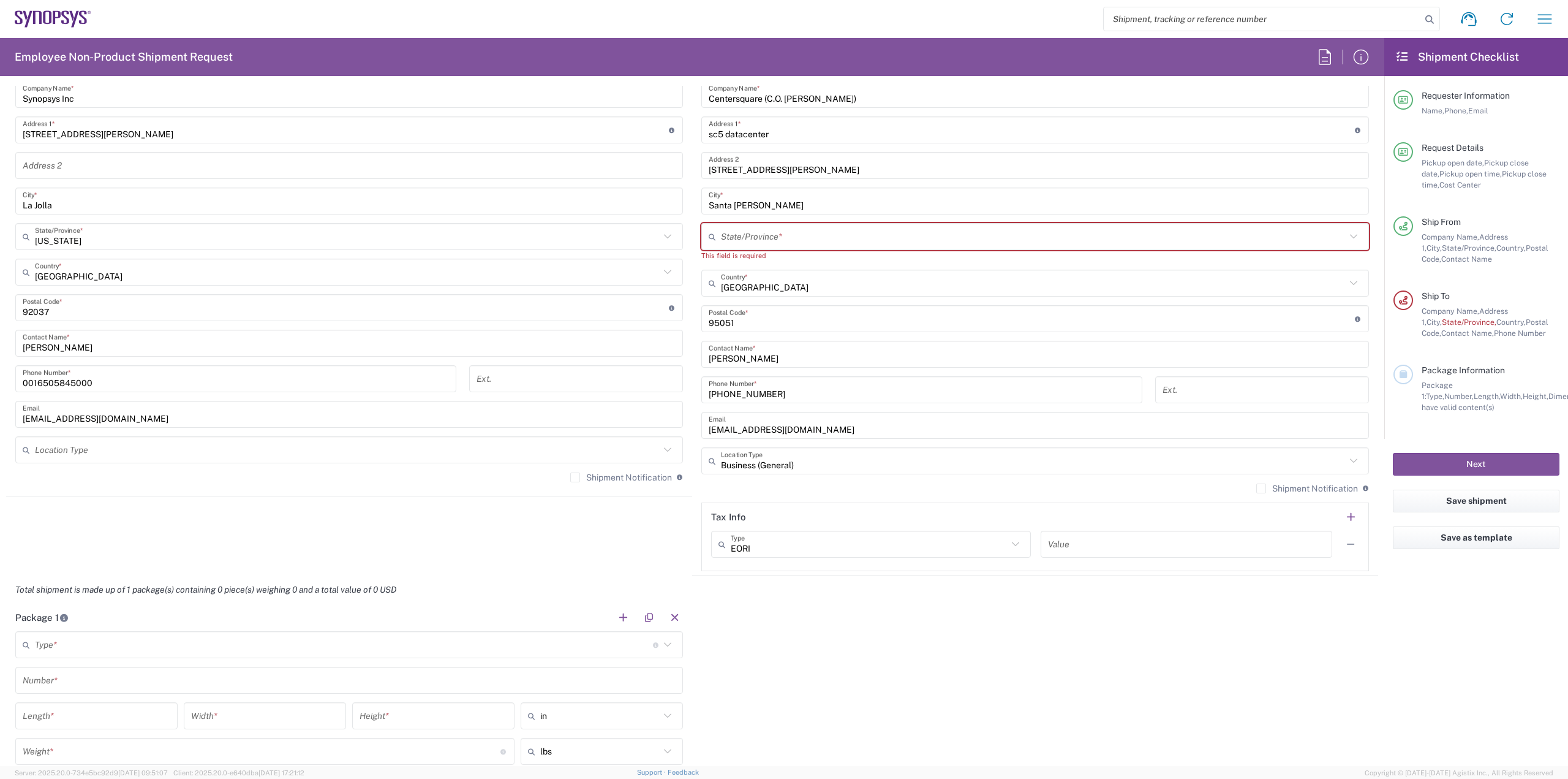
click at [1257, 485] on label "Shipment Notification" at bounding box center [1307, 488] width 102 height 10
click at [1262, 489] on input "Shipment Notification" at bounding box center [1262, 489] width 0 height 0
click at [570, 473] on label "Shipment Notification" at bounding box center [621, 477] width 102 height 10
click at [575, 477] on input "Shipment Notification" at bounding box center [575, 477] width 0 height 0
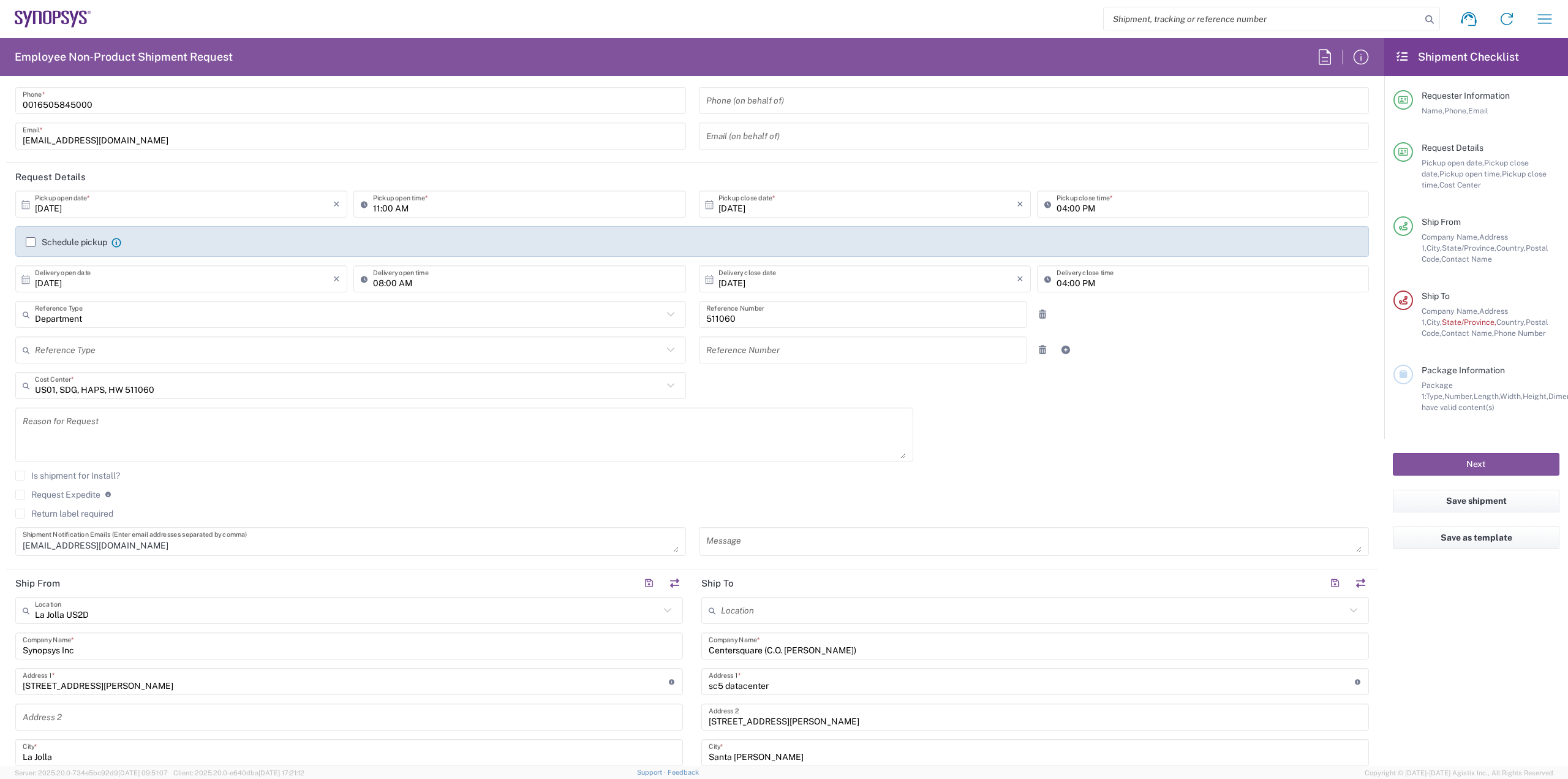
scroll to position [1, 0]
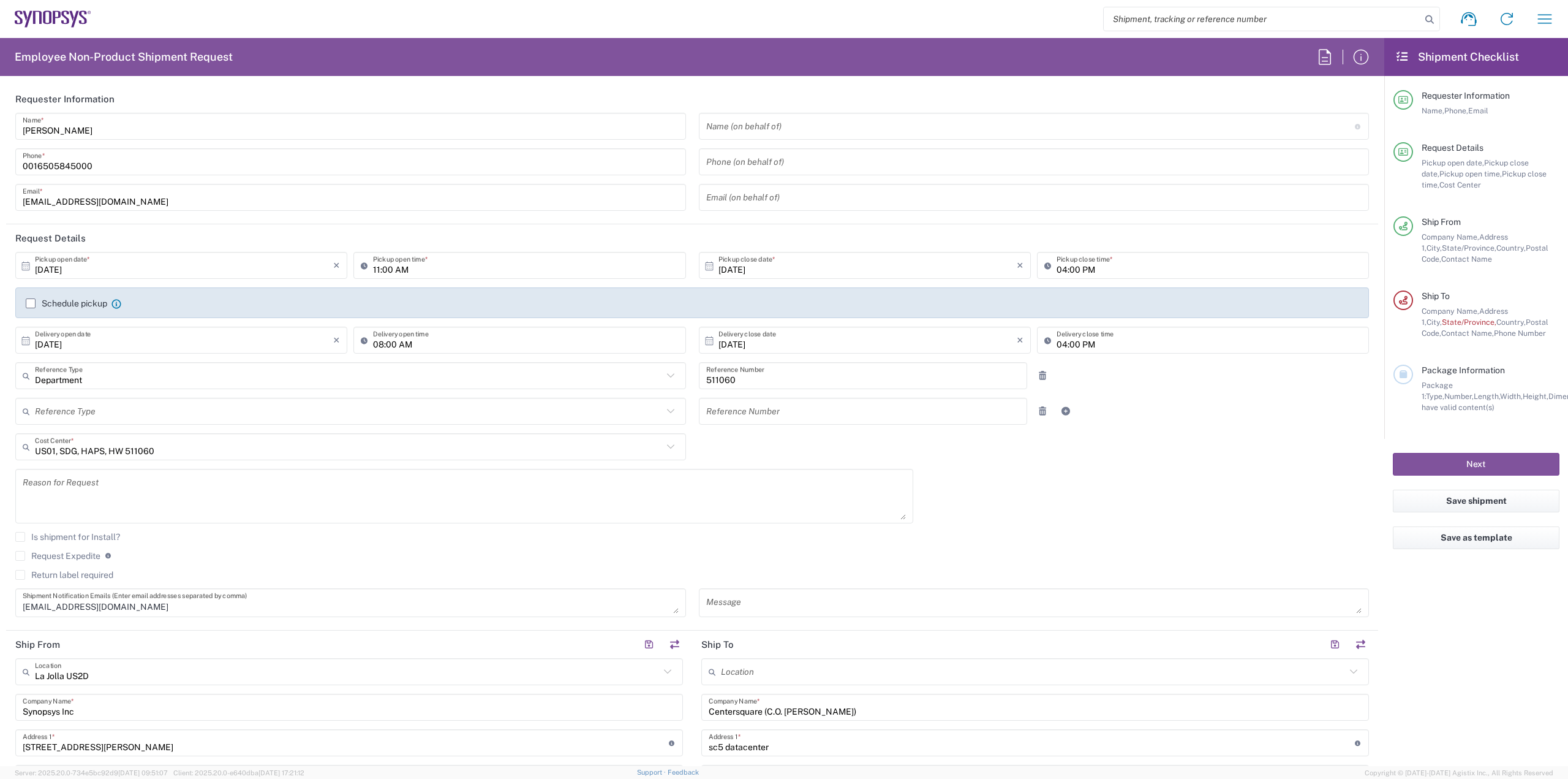
click at [29, 302] on label "Schedule pickup" at bounding box center [67, 304] width 81 height 10
click at [31, 304] on input "Schedule pickup" at bounding box center [31, 304] width 0 height 0
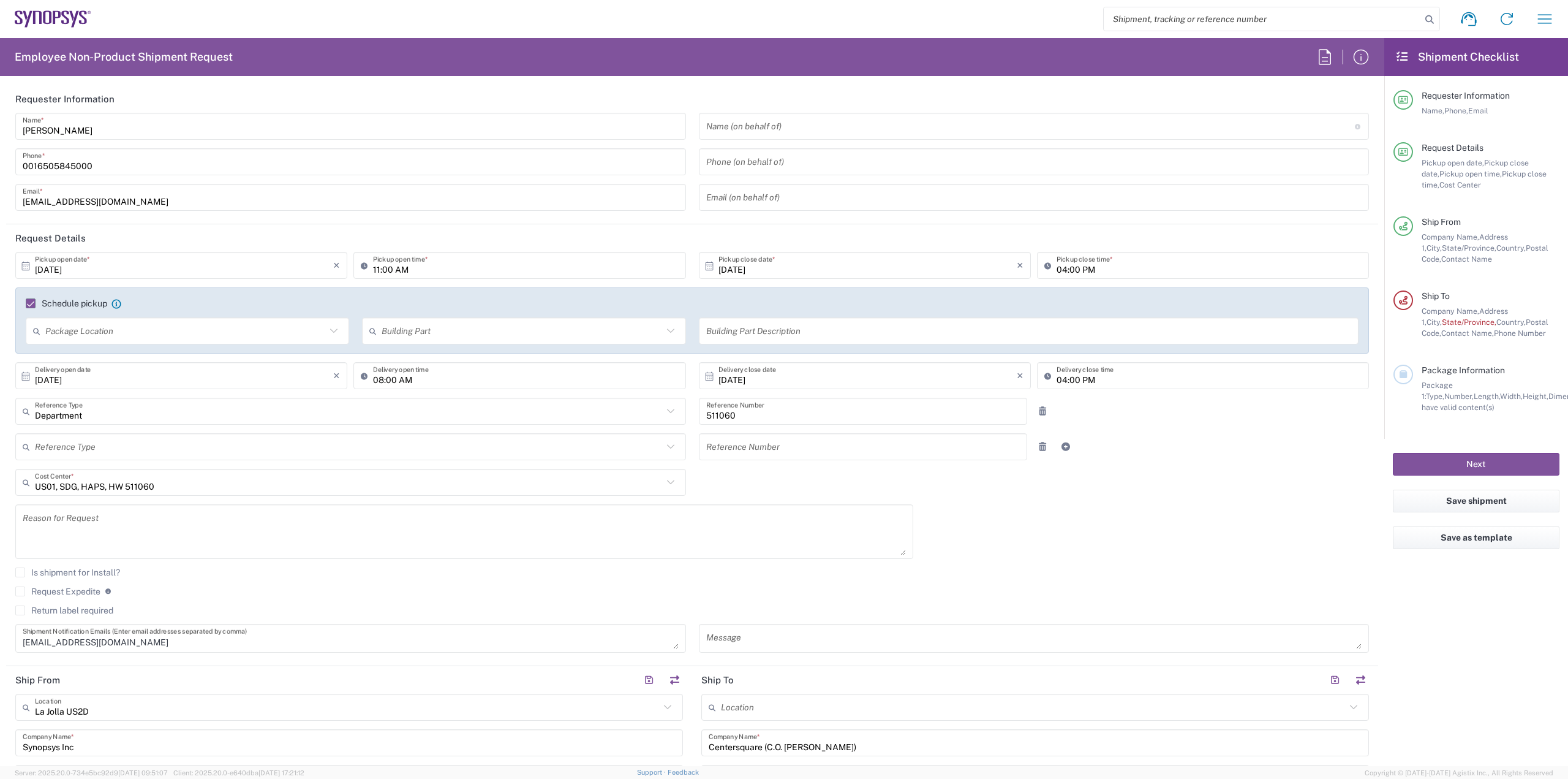
click at [133, 328] on input "text" at bounding box center [185, 331] width 280 height 21
drag, startPoint x: 105, startPoint y: 355, endPoint x: 227, endPoint y: 354, distance: 122.0
click at [106, 355] on span "Front" at bounding box center [186, 357] width 319 height 19
type input "Front"
click at [558, 332] on input "text" at bounding box center [522, 331] width 280 height 21
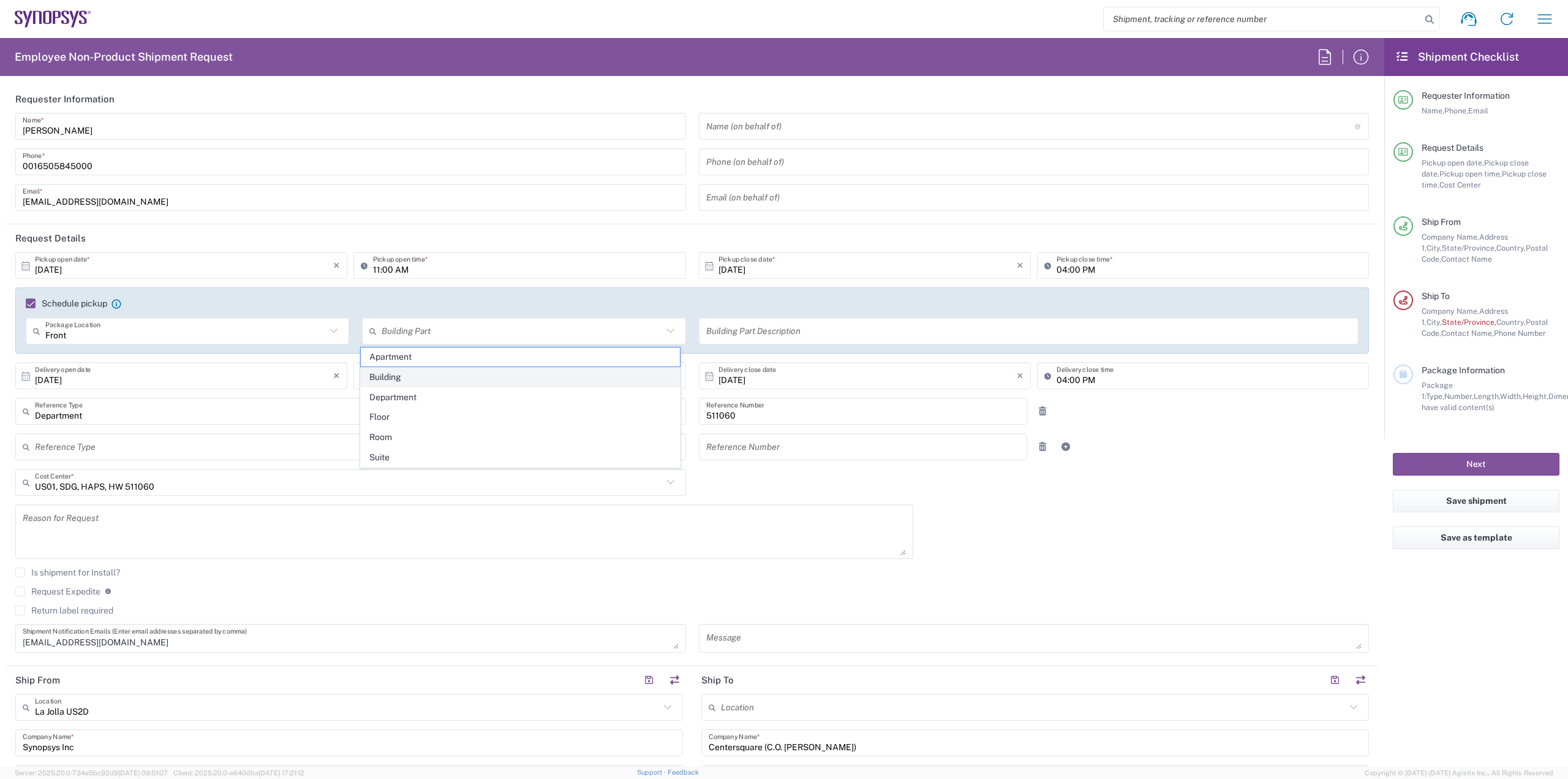
click at [430, 380] on span "Building" at bounding box center [520, 377] width 319 height 19
type input "Building"
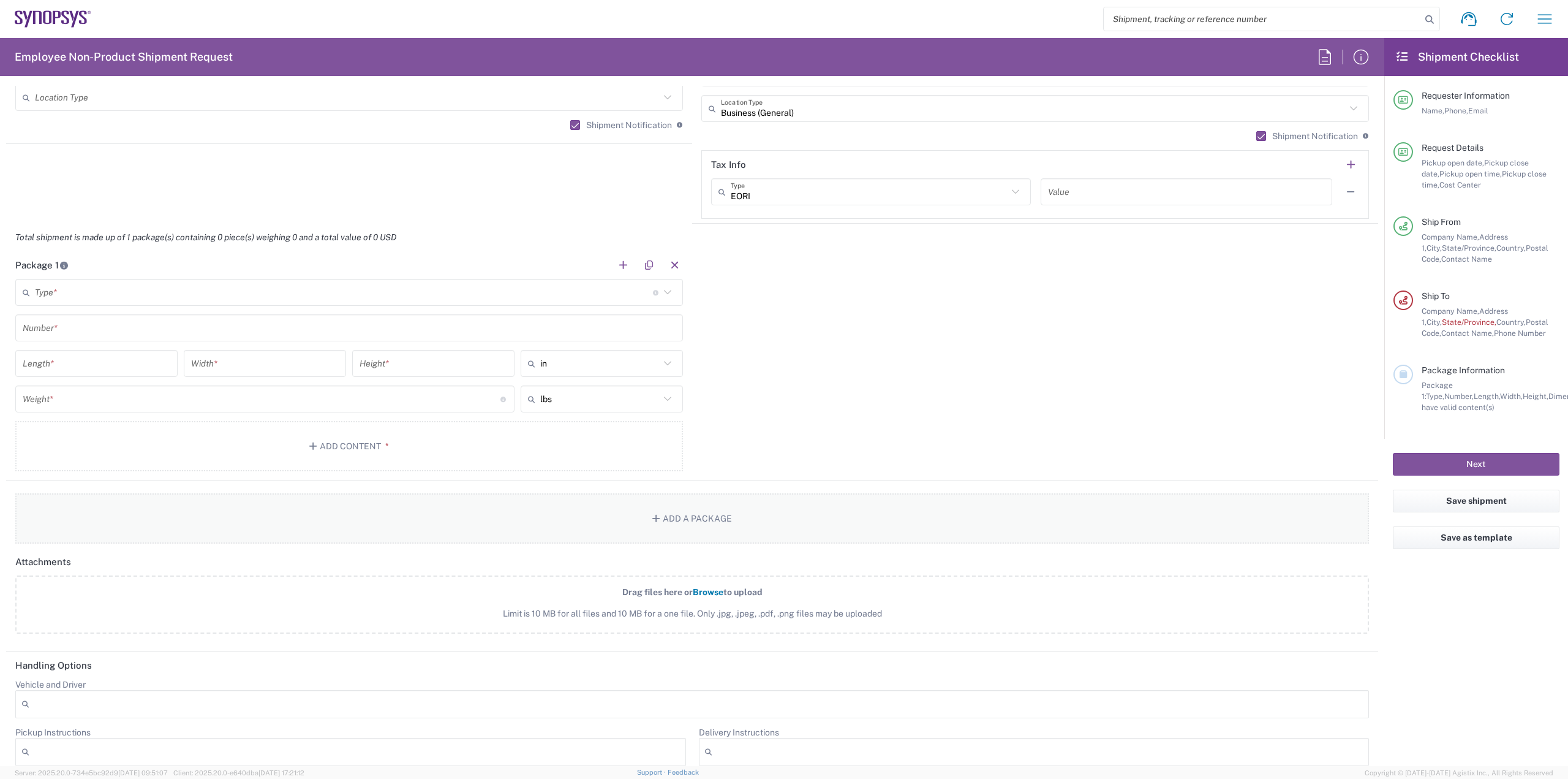
scroll to position [1043, 0]
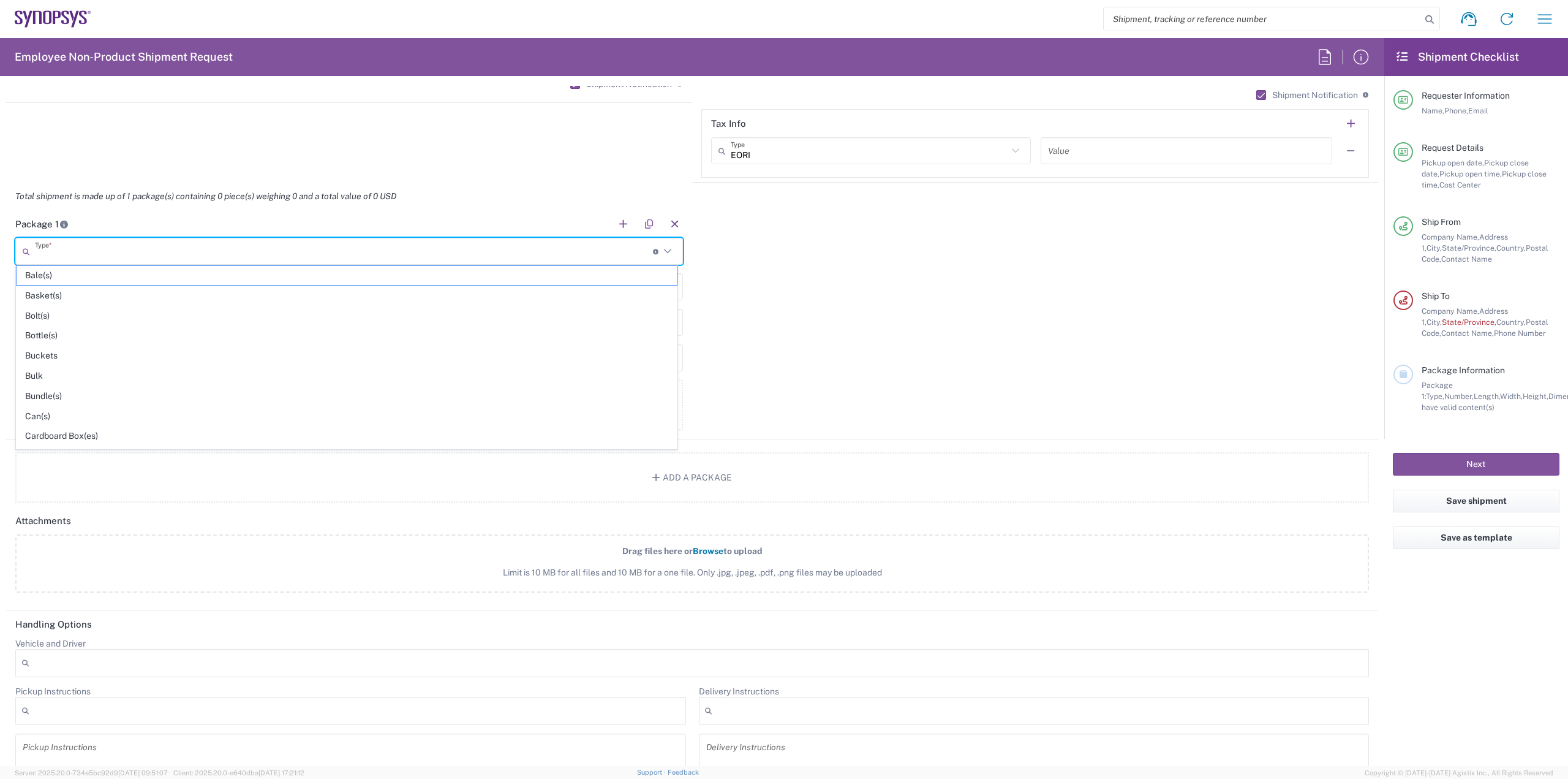
click at [155, 250] on input "text" at bounding box center [343, 251] width 618 height 21
click at [60, 445] on span "Your Packaging" at bounding box center [346, 455] width 660 height 19
type input "Your Packaging"
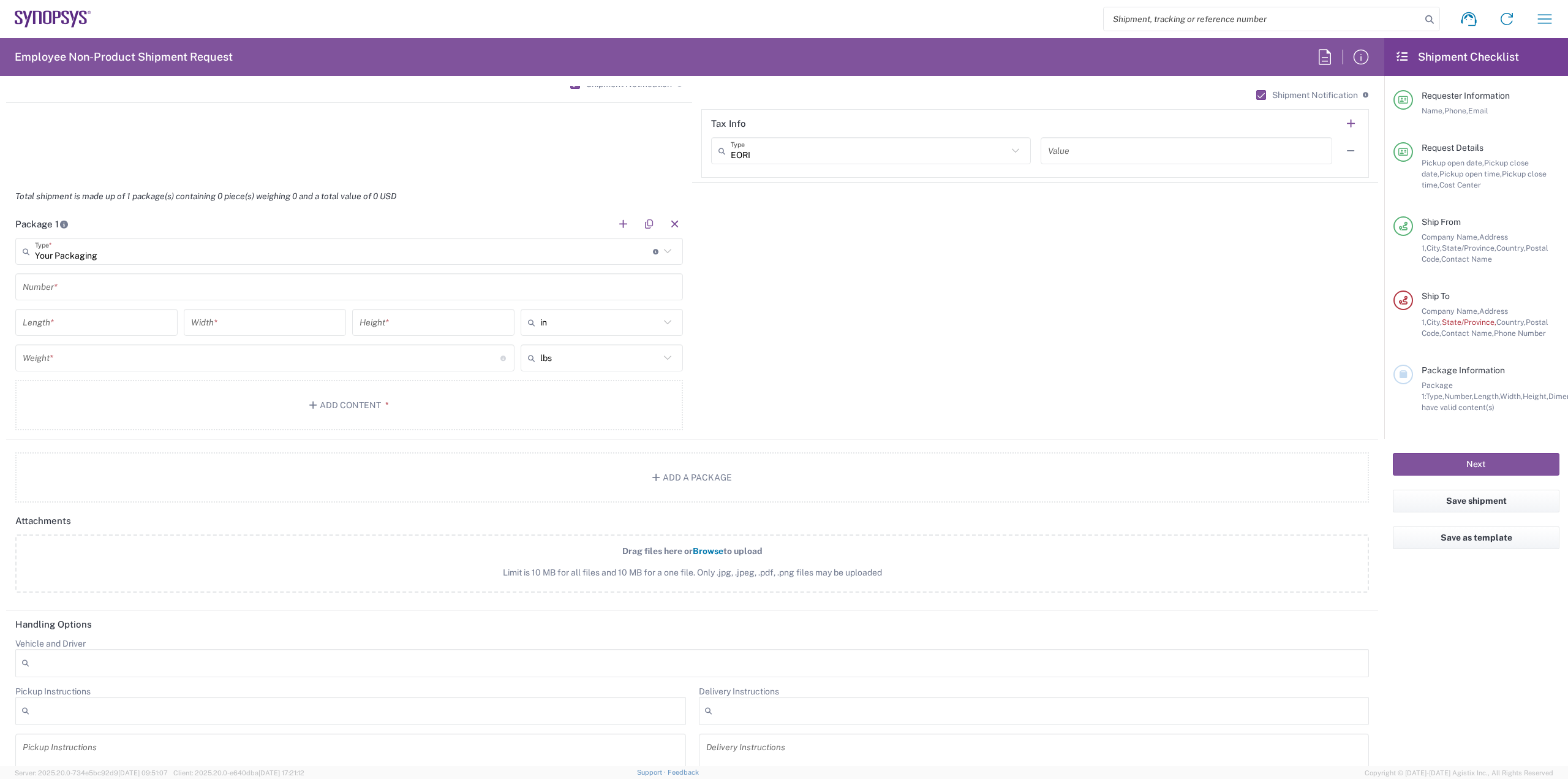
click at [98, 284] on input "text" at bounding box center [348, 287] width 653 height 21
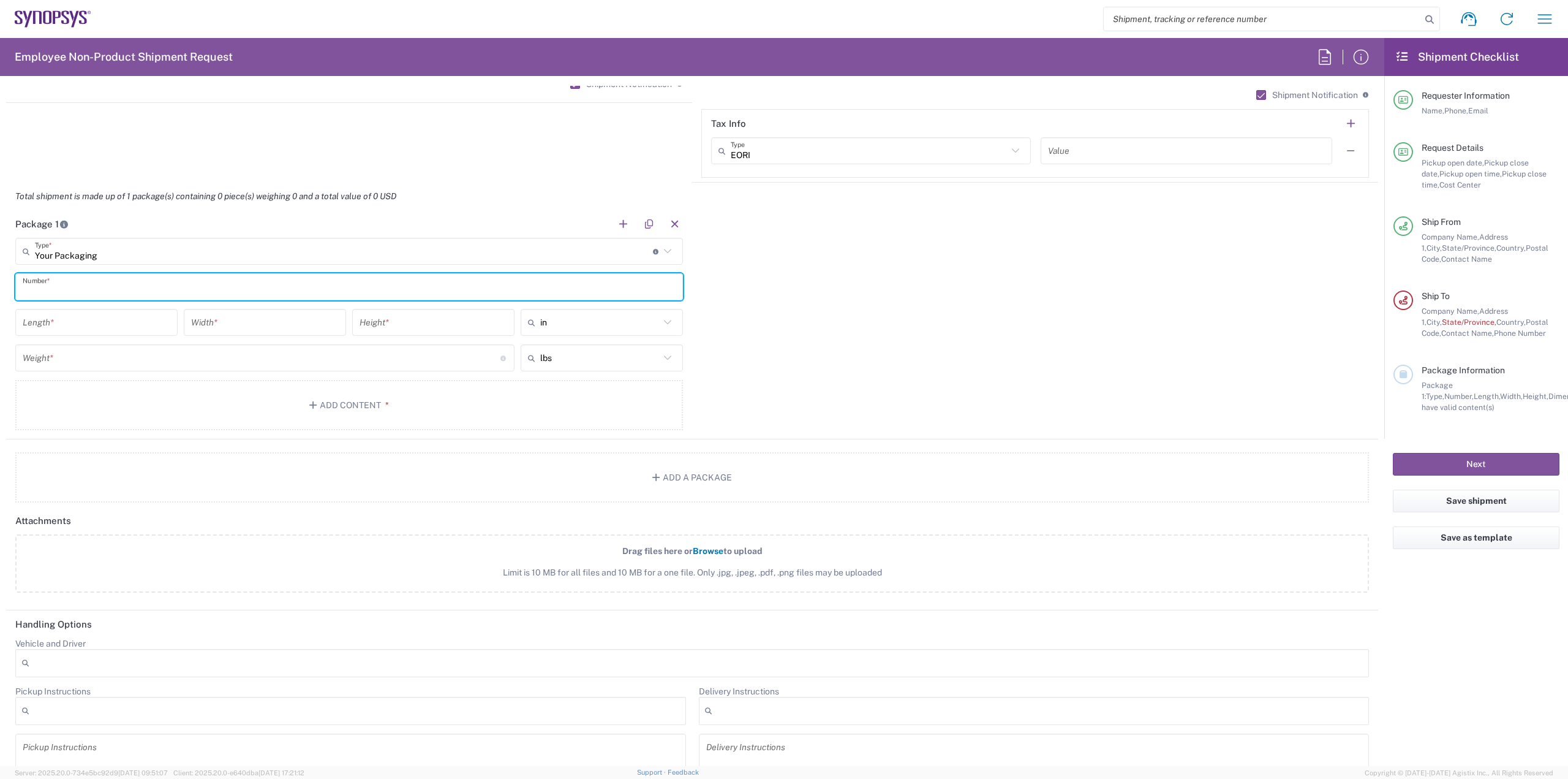
click at [859, 285] on div "Package 1 Your Packaging Type * Material used to package goods Bale(s) Basket(s…" at bounding box center [691, 325] width 1372 height 229
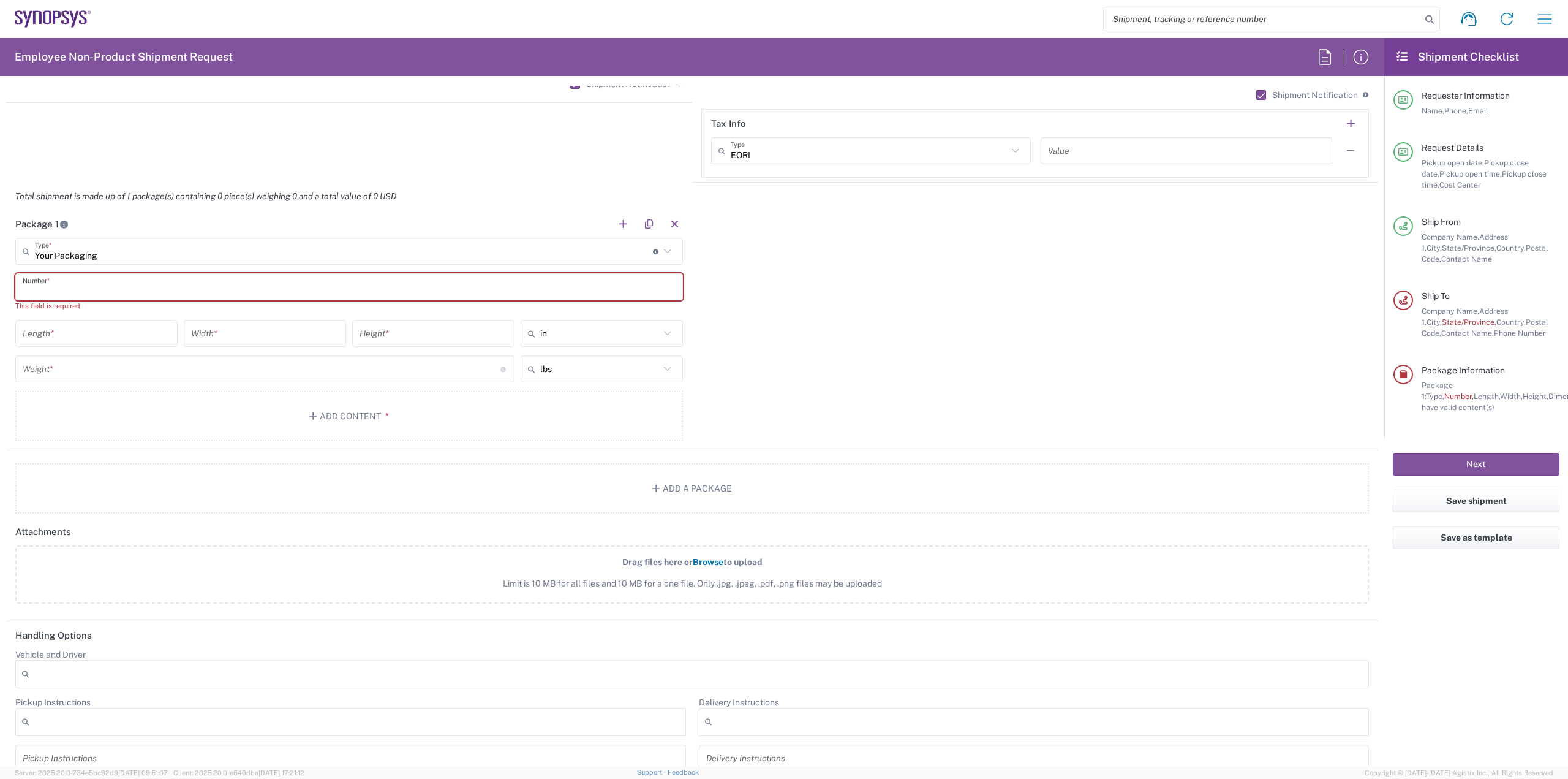
click at [172, 284] on input "text" at bounding box center [348, 287] width 653 height 21
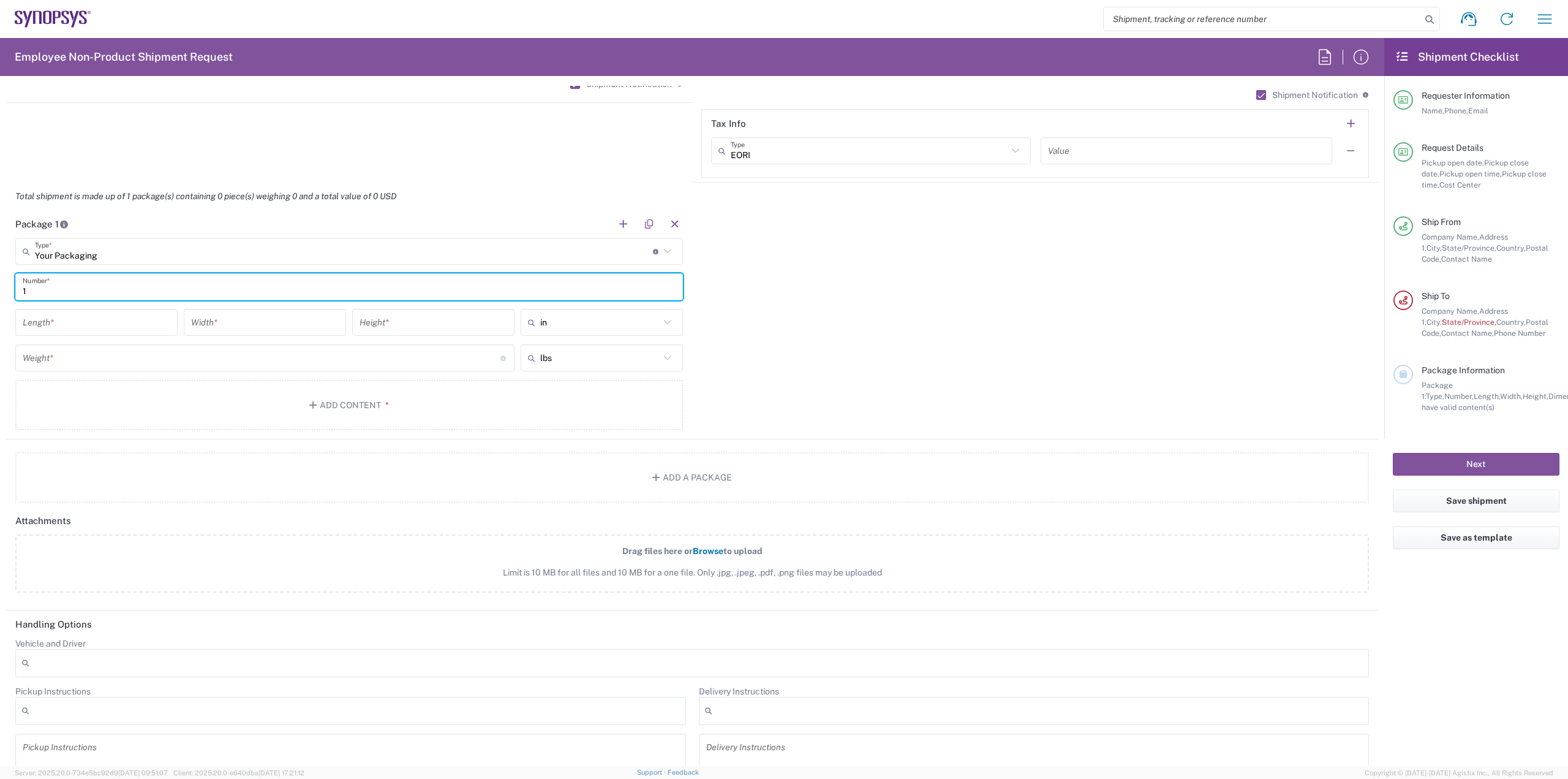
type input "1"
click at [52, 320] on input "number" at bounding box center [96, 323] width 147 height 21
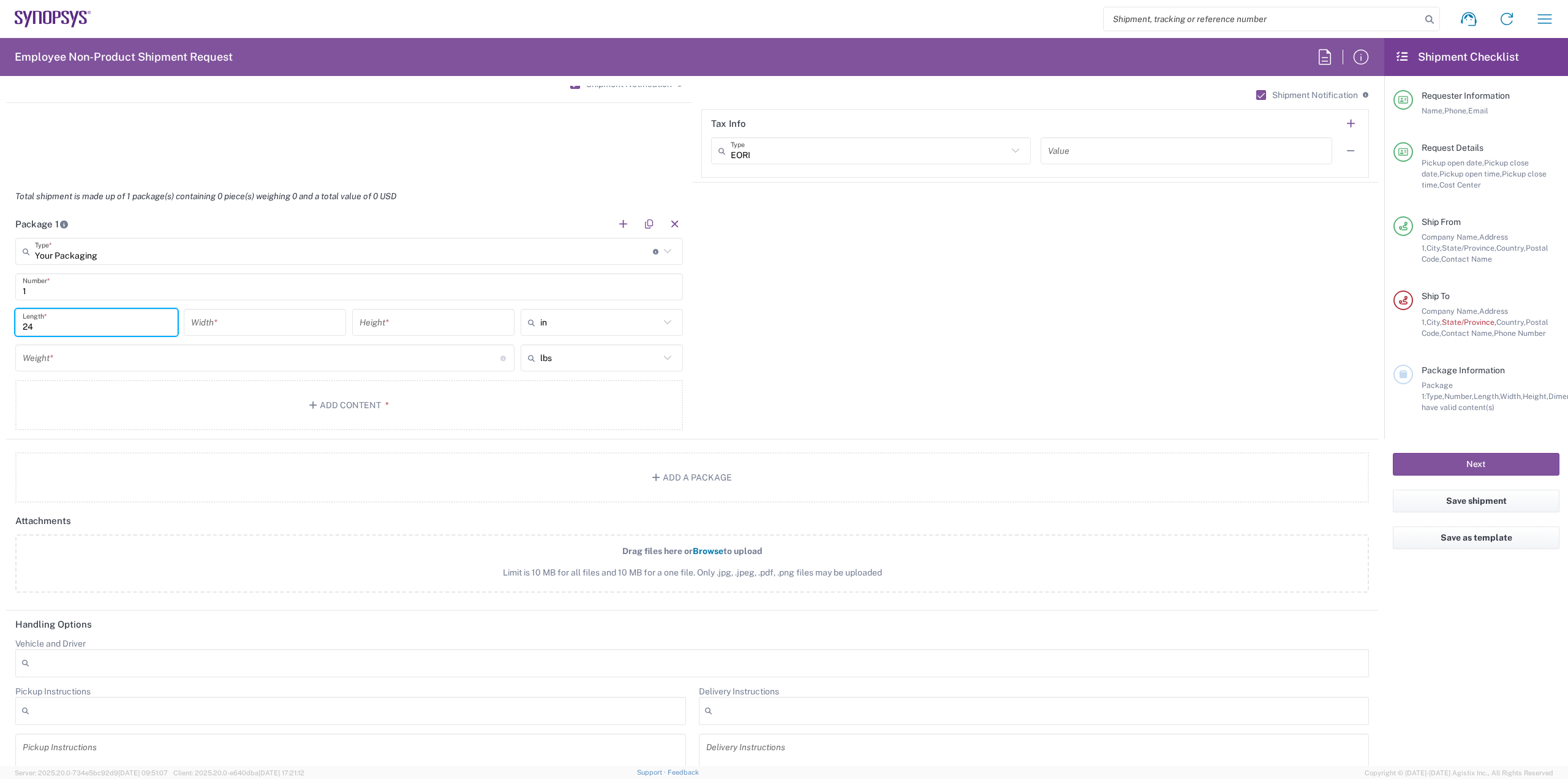
type input "24"
click at [269, 318] on input "number" at bounding box center [265, 323] width 147 height 21
type input "12"
click at [409, 322] on input "number" at bounding box center [433, 323] width 147 height 21
type input "12"
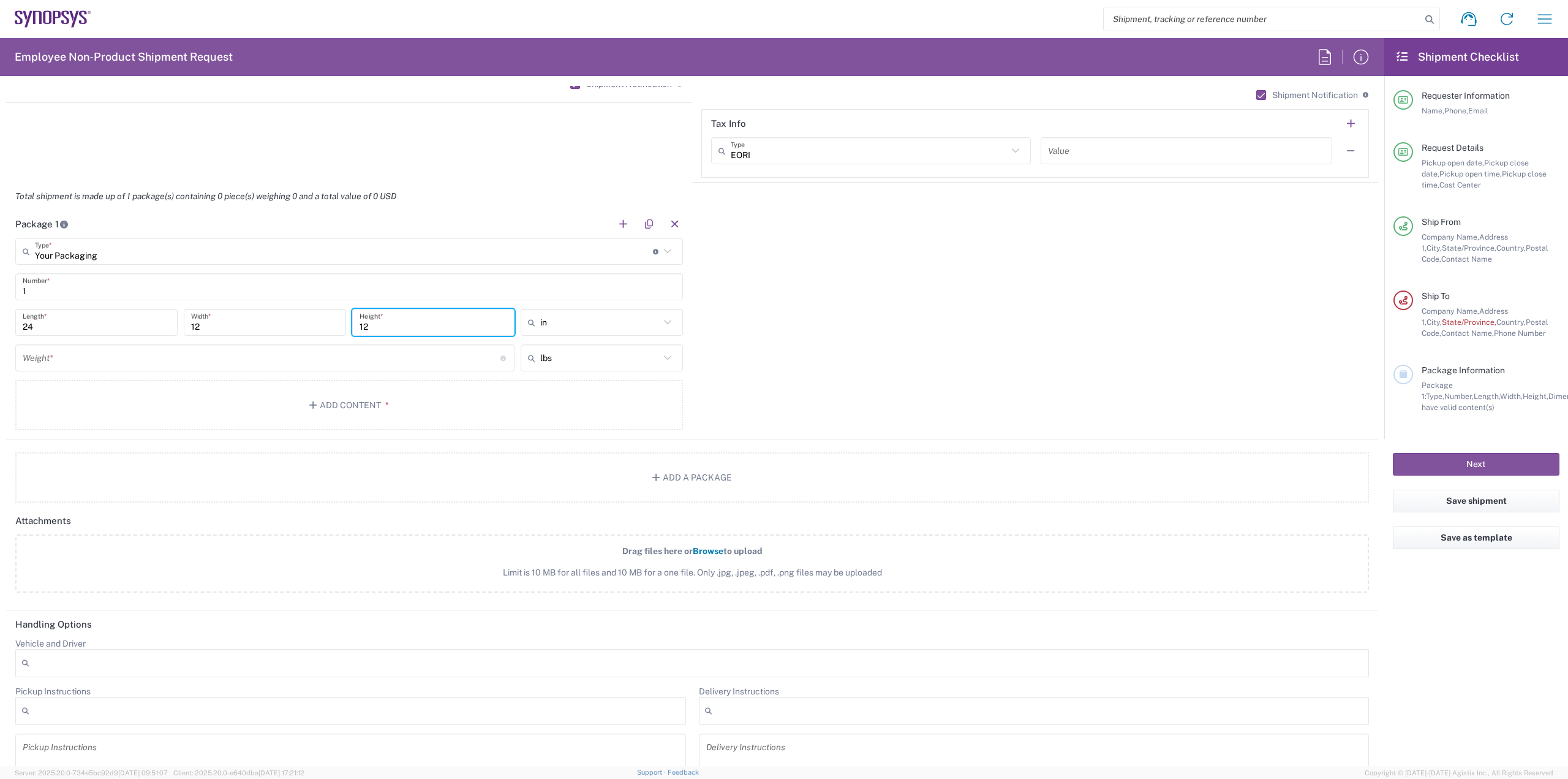
click at [230, 352] on input "number" at bounding box center [261, 358] width 478 height 21
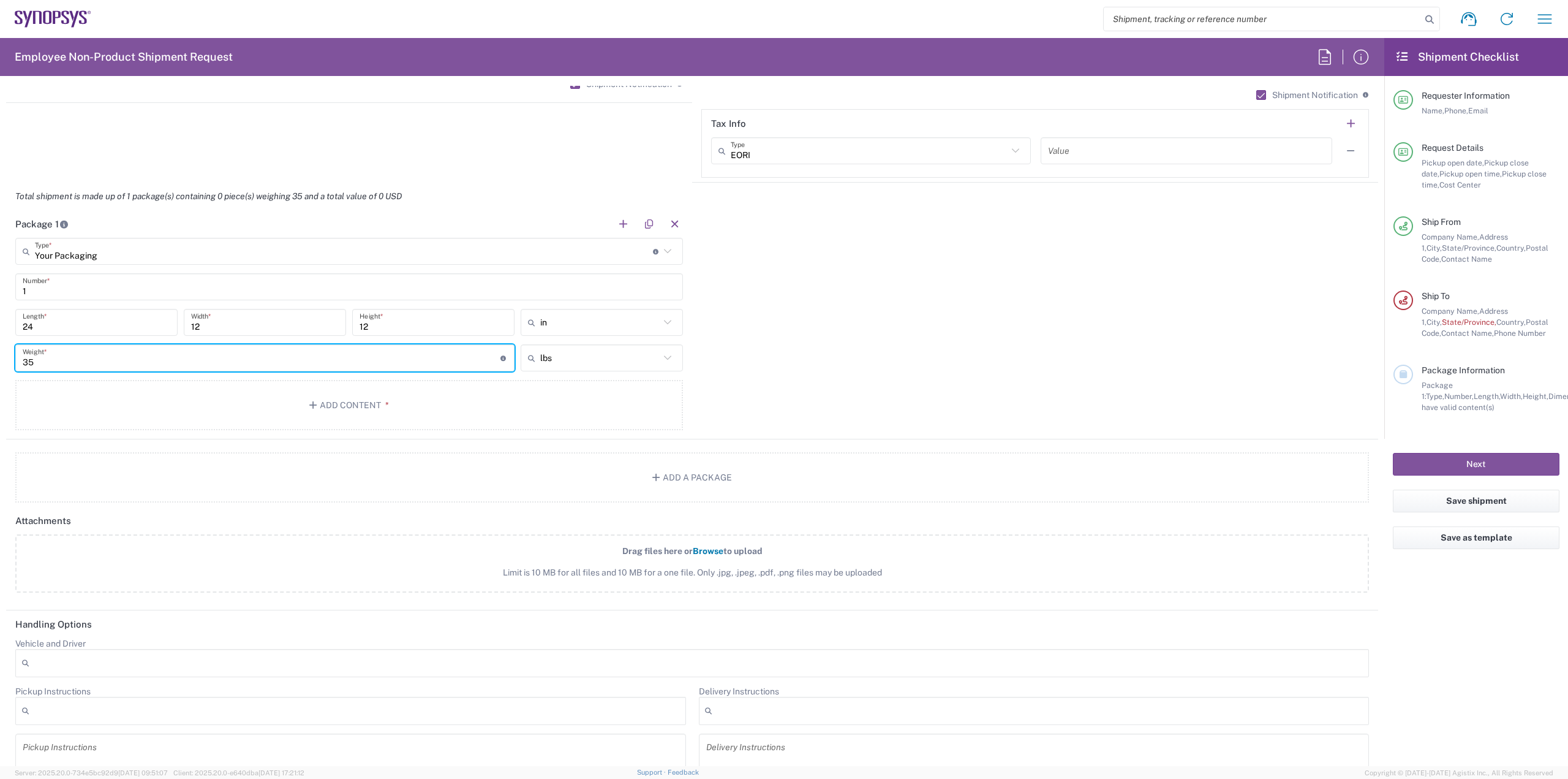
type input "35"
click at [729, 357] on div "Package 1 Your Packaging Type * Material used to package goods Bale(s) Basket(s…" at bounding box center [691, 325] width 1372 height 229
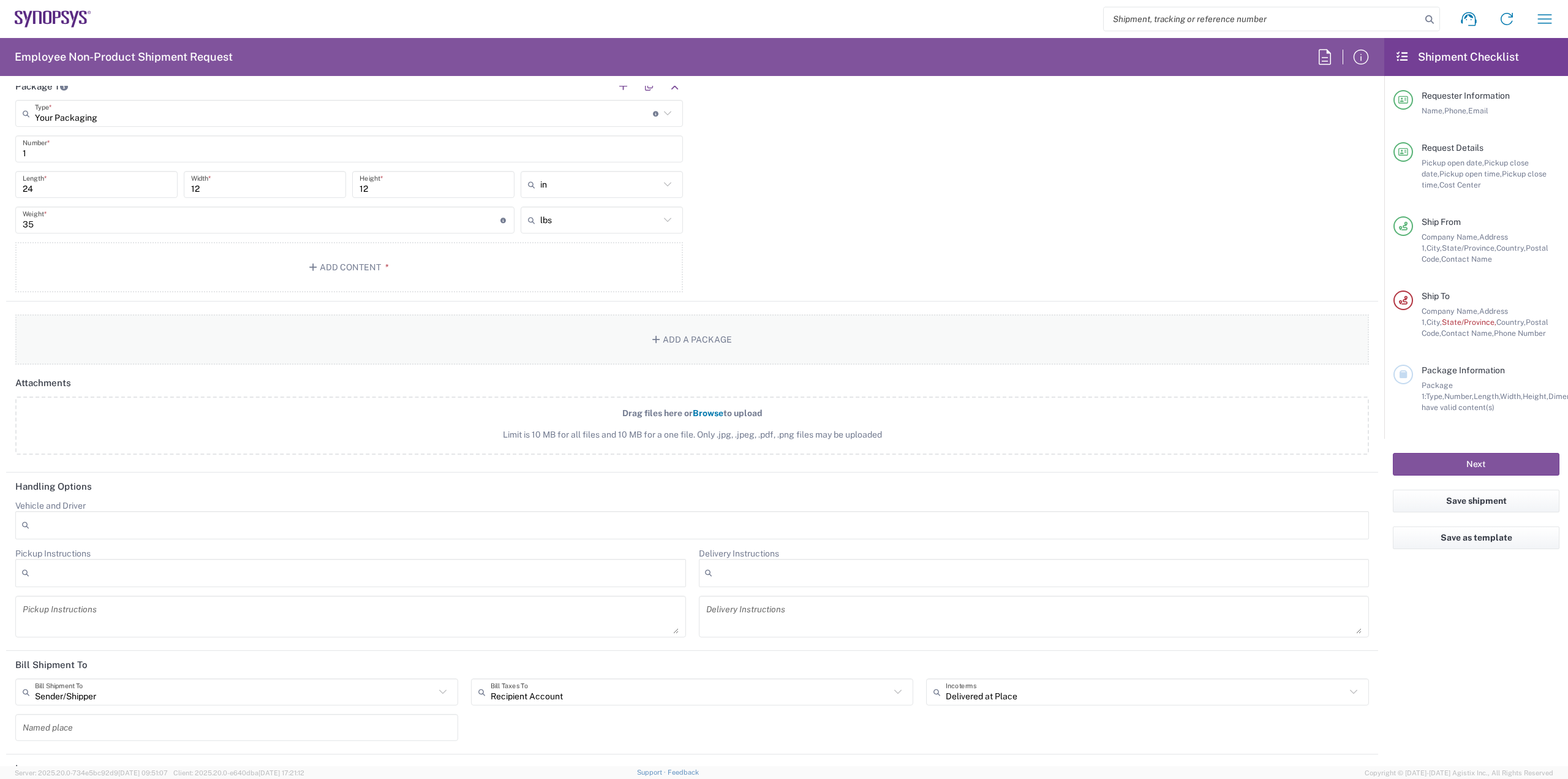
scroll to position [1120, 0]
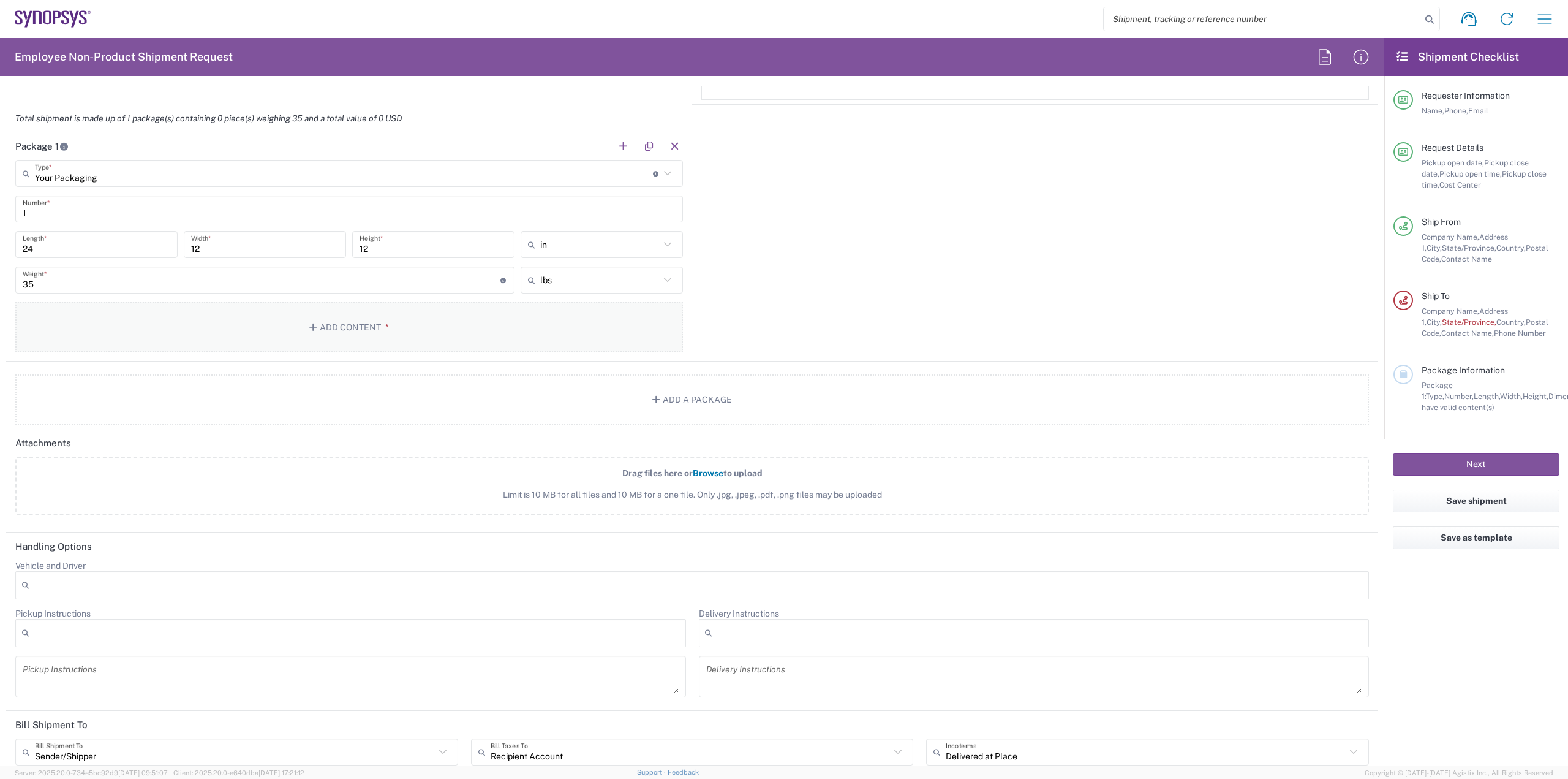
click at [322, 327] on button "Add Content *" at bounding box center [349, 327] width 668 height 50
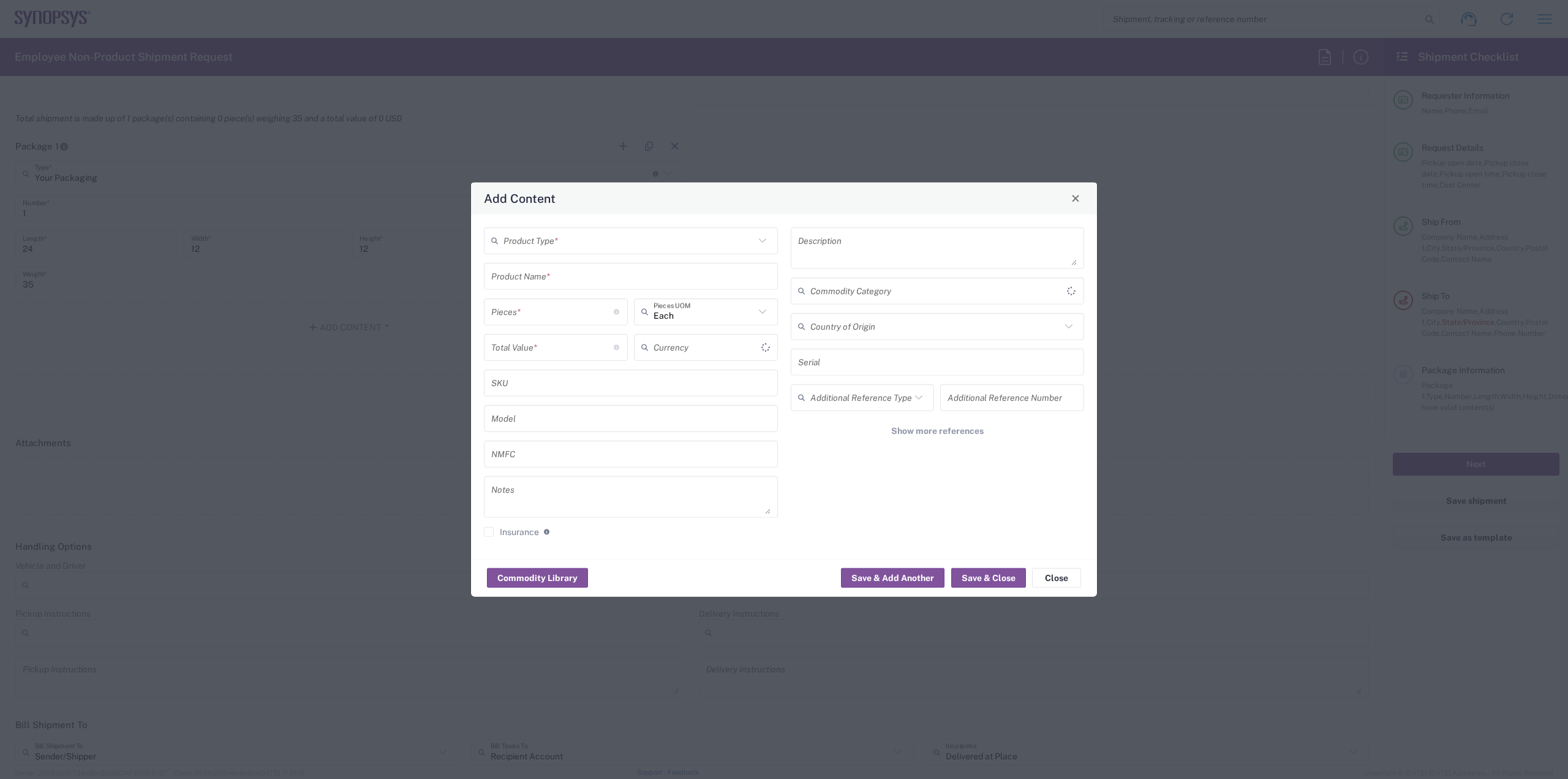
type input "US Dollar"
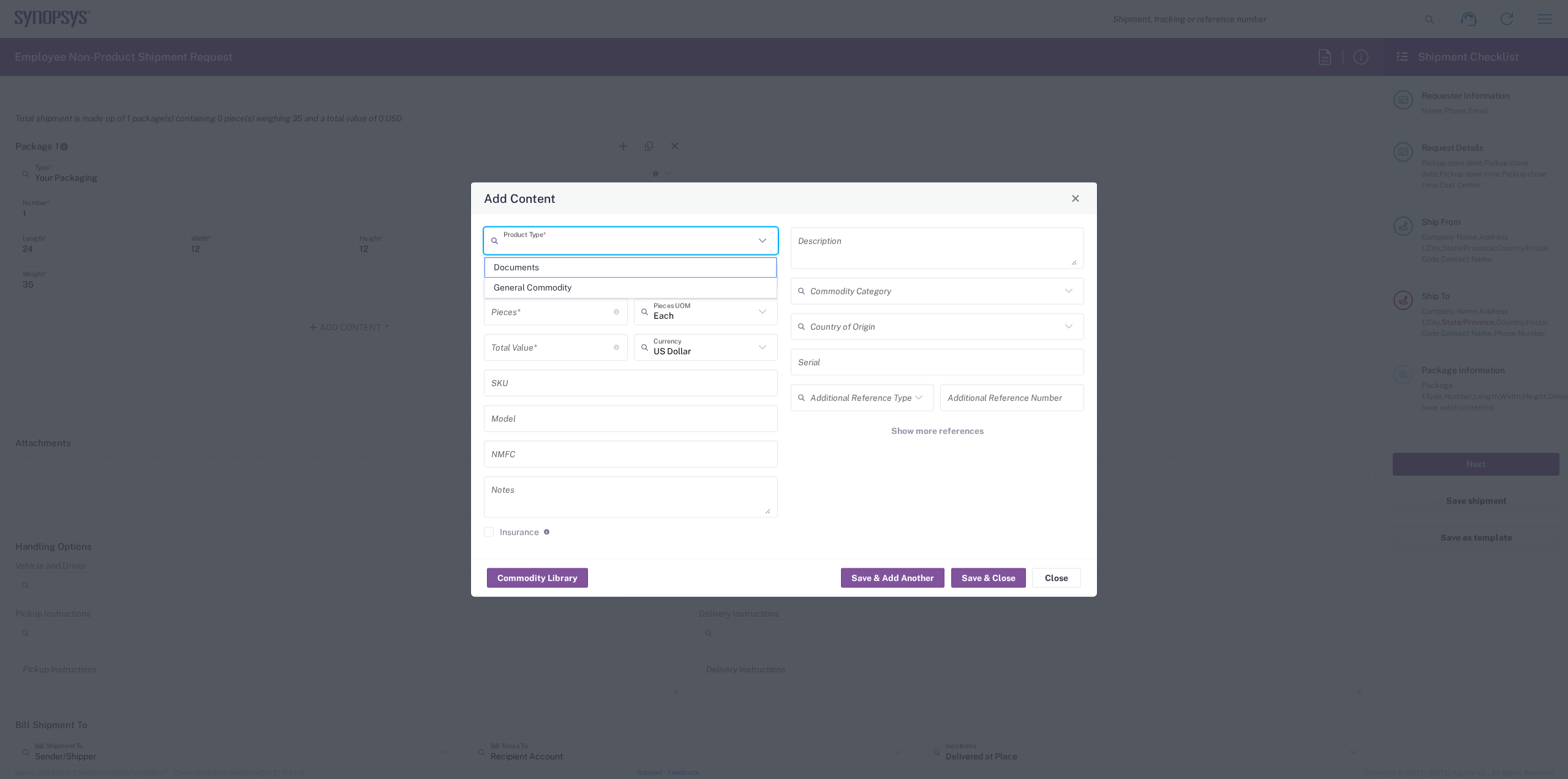
click at [713, 247] on input "text" at bounding box center [628, 241] width 251 height 21
click at [582, 285] on span "General Commodity" at bounding box center [630, 288] width 292 height 19
type input "General Commodity"
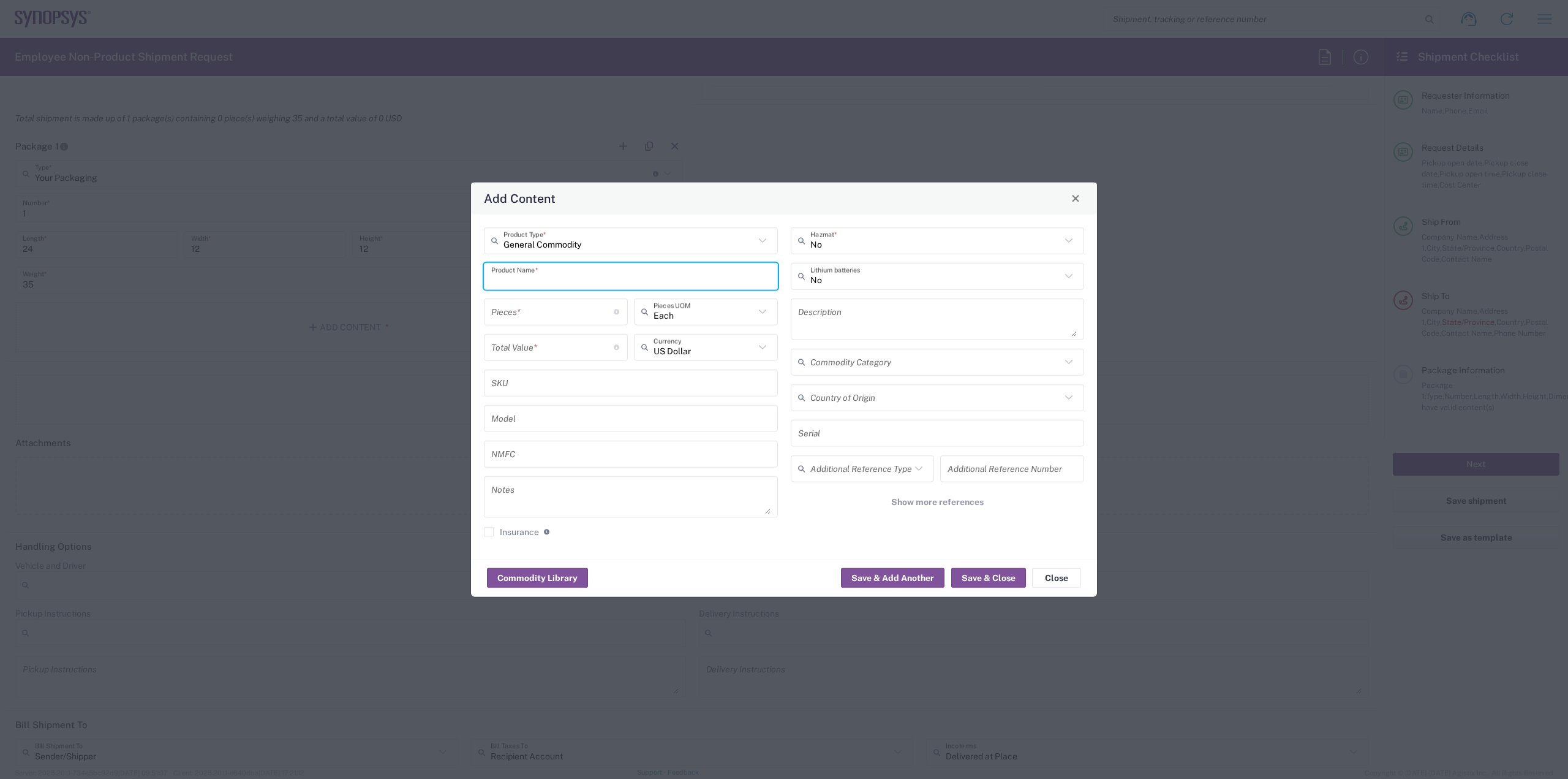
click at [578, 276] on input "text" at bounding box center [631, 276] width 279 height 21
type input "HC3 cables"
type input "40"
click at [553, 349] on input "number" at bounding box center [553, 347] width 122 height 21
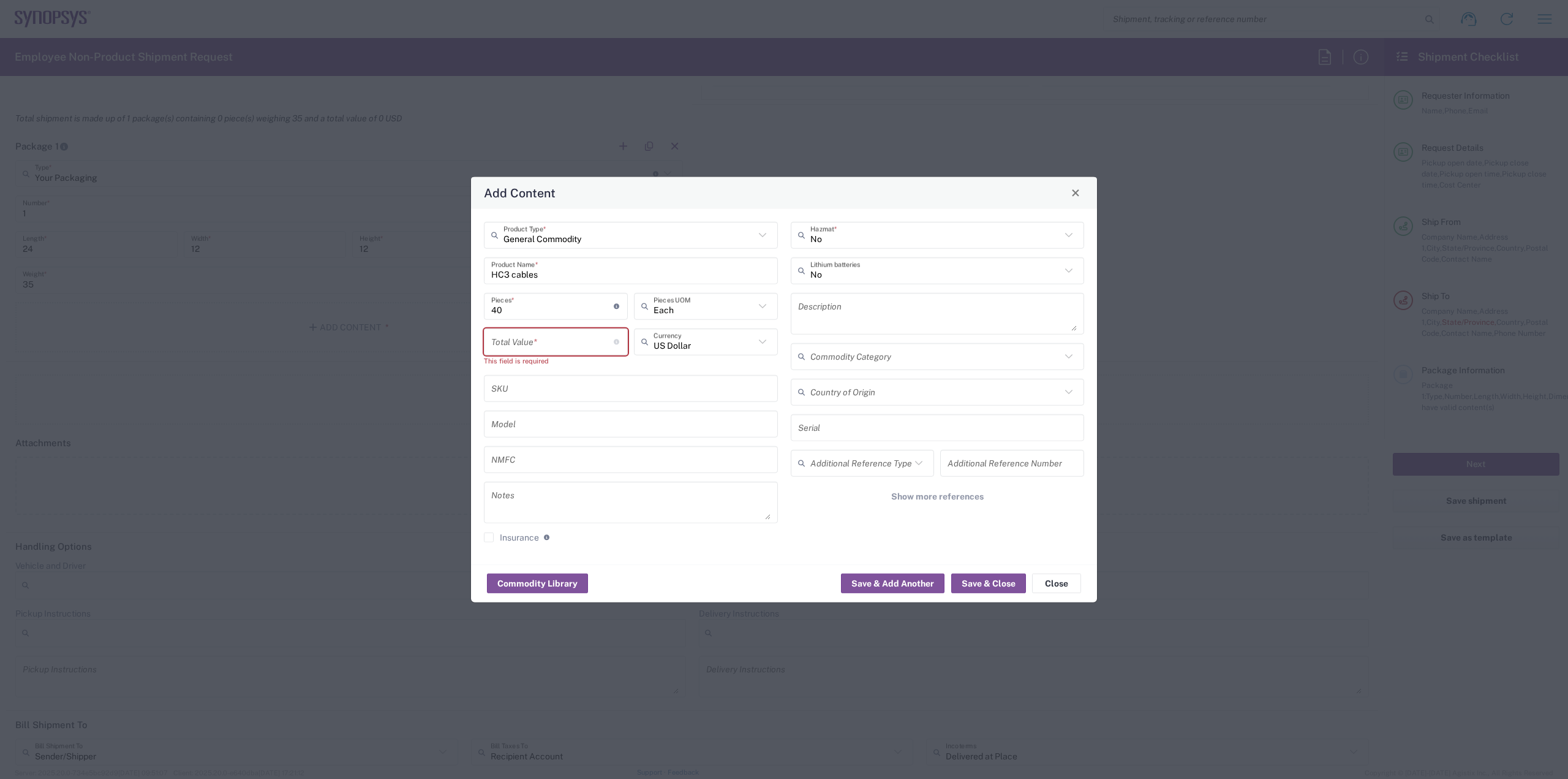
click at [538, 343] on input "number" at bounding box center [553, 341] width 122 height 21
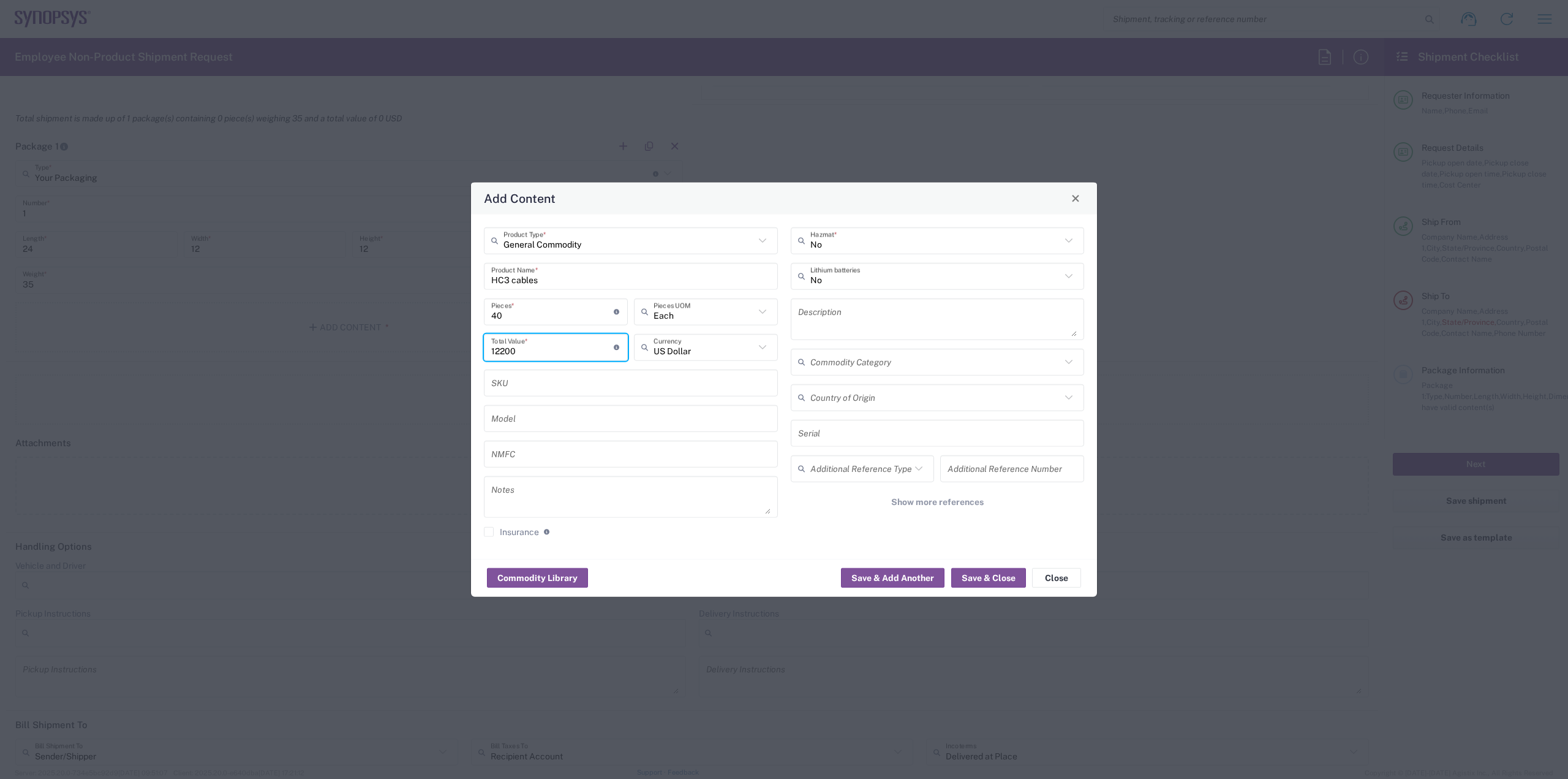
type input "12200"
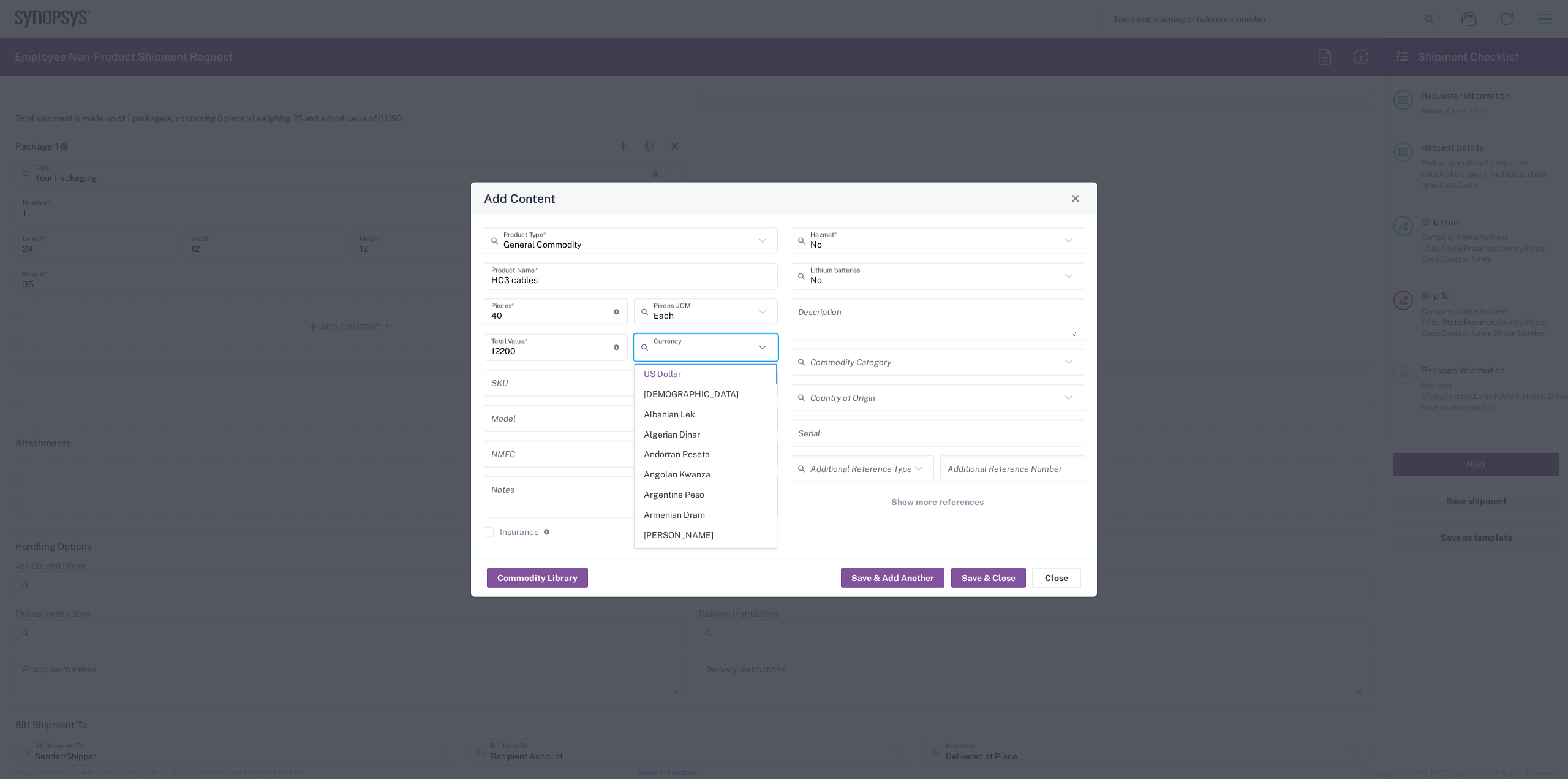
type input "US Dollar"
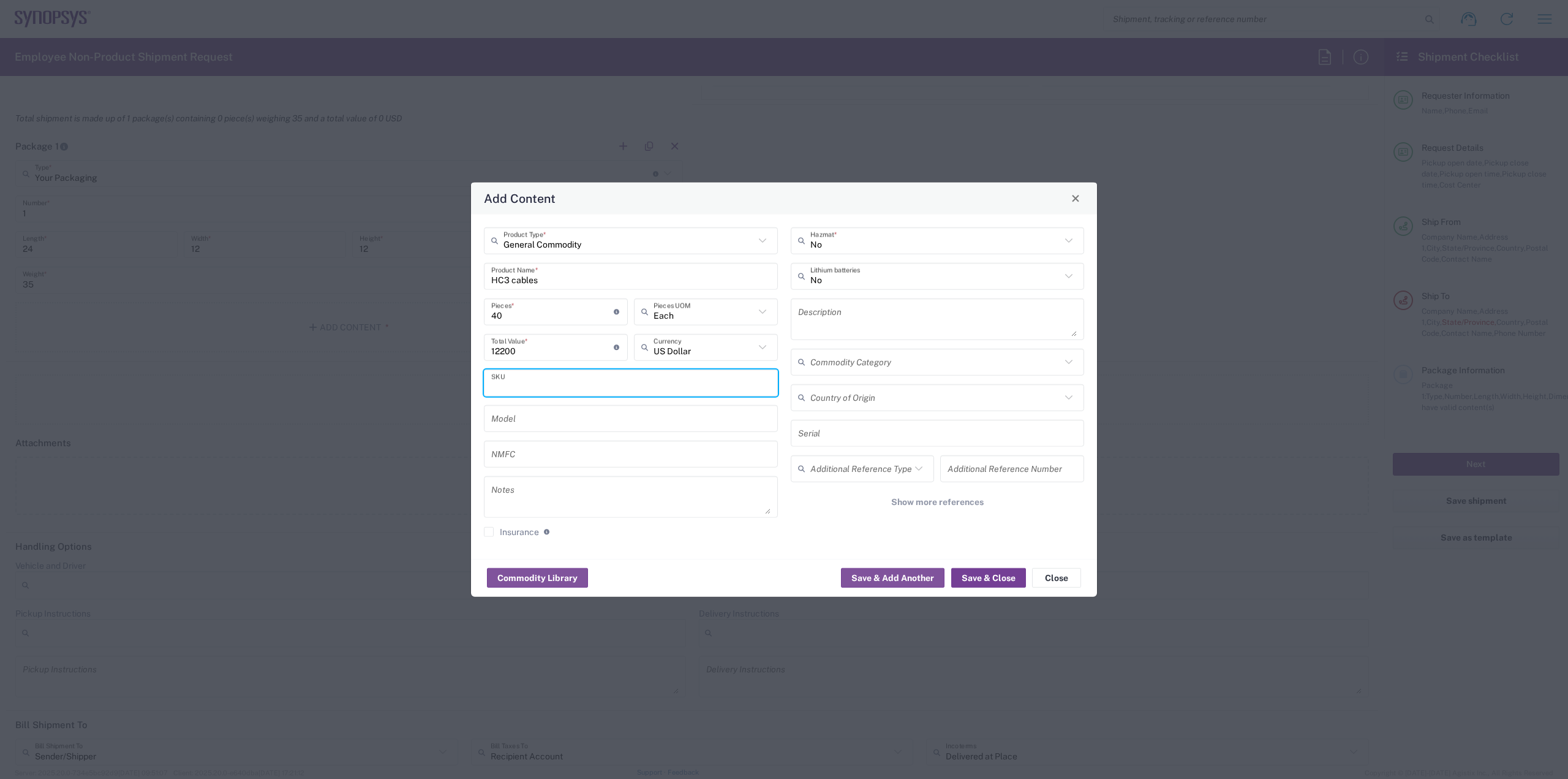
click at [987, 580] on button "Save & Close" at bounding box center [988, 578] width 75 height 19
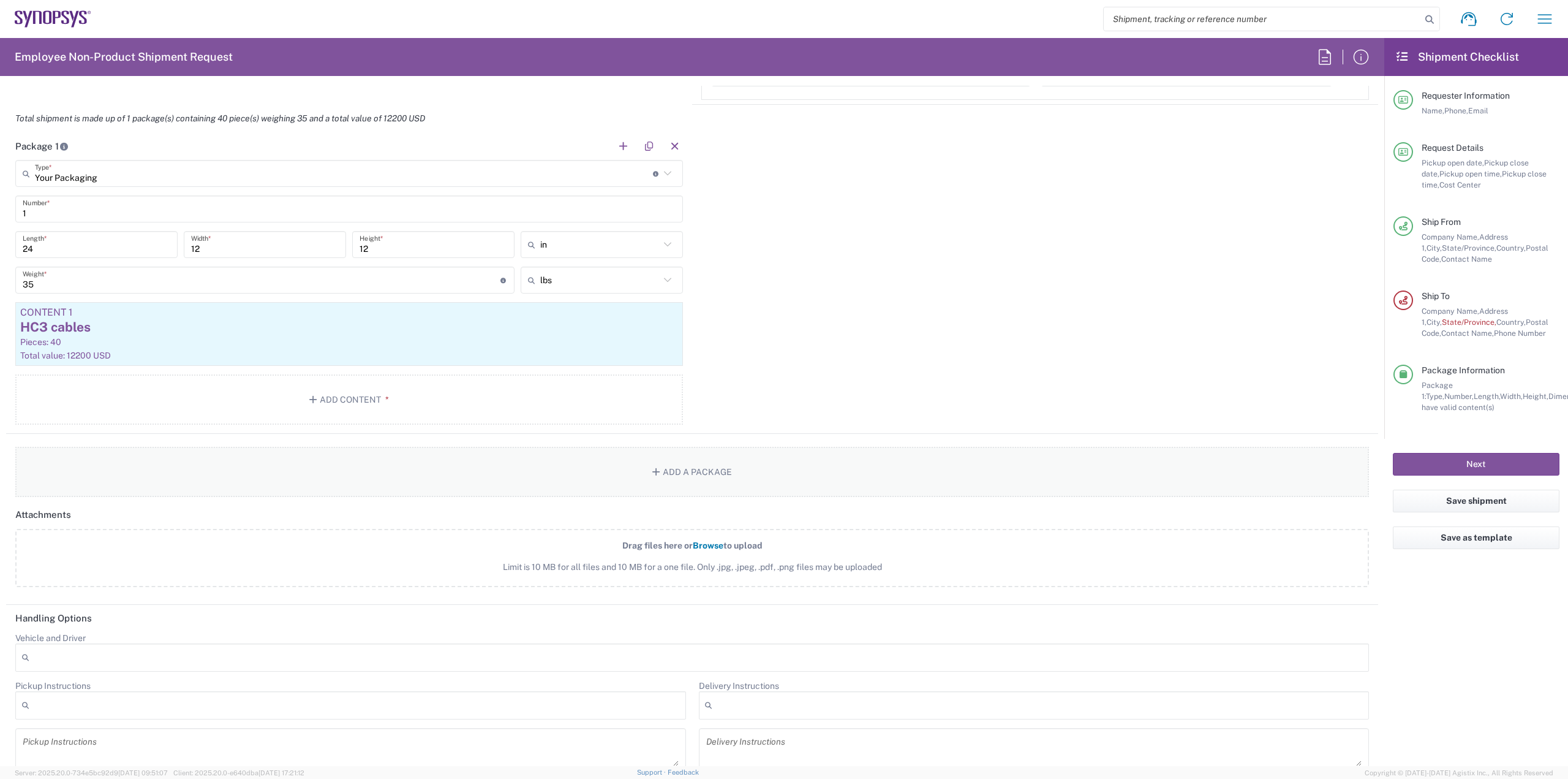
click at [612, 480] on button "Add a Package" at bounding box center [692, 472] width 1354 height 50
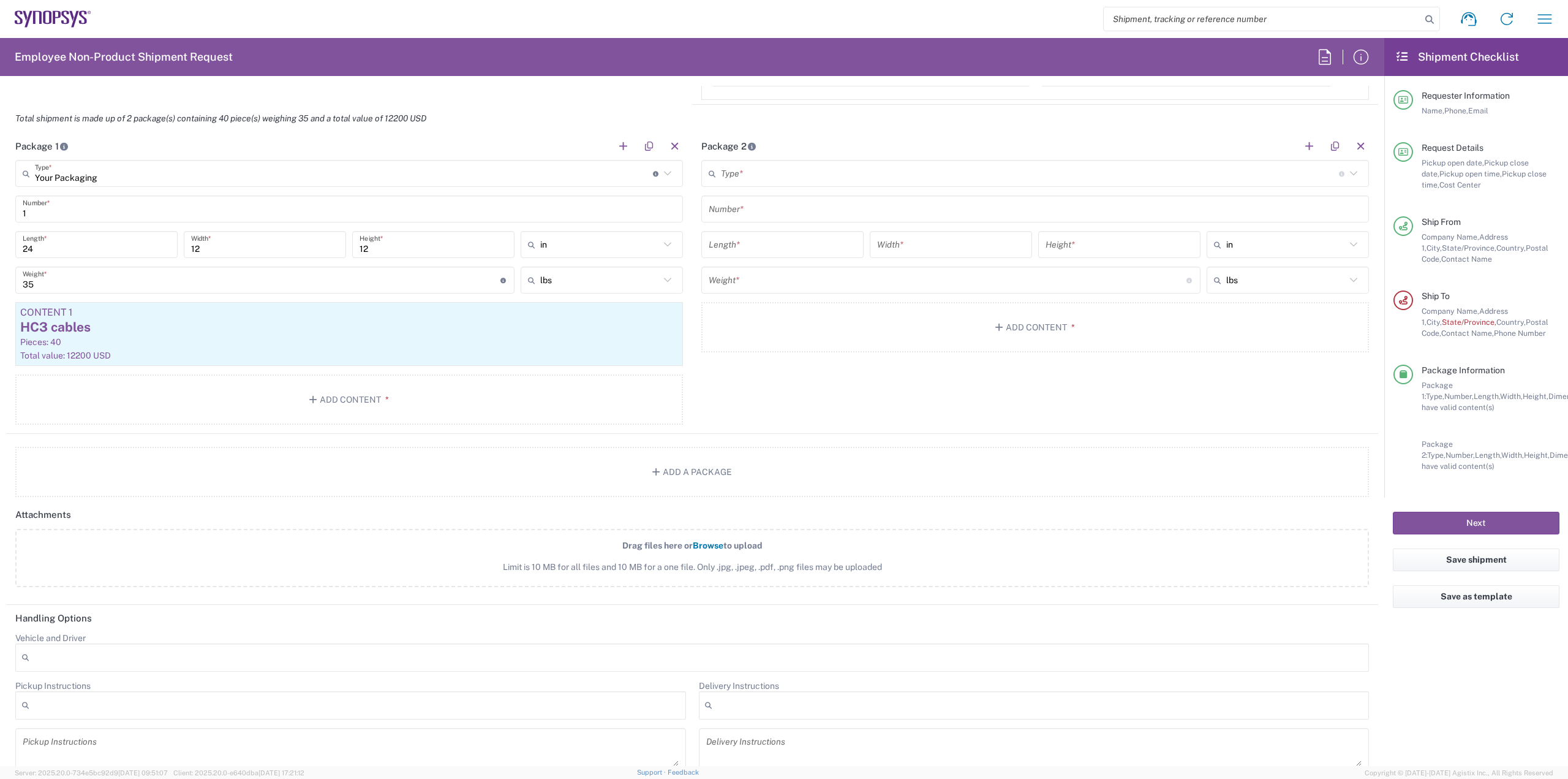
click at [786, 168] on input "text" at bounding box center [1030, 174] width 618 height 21
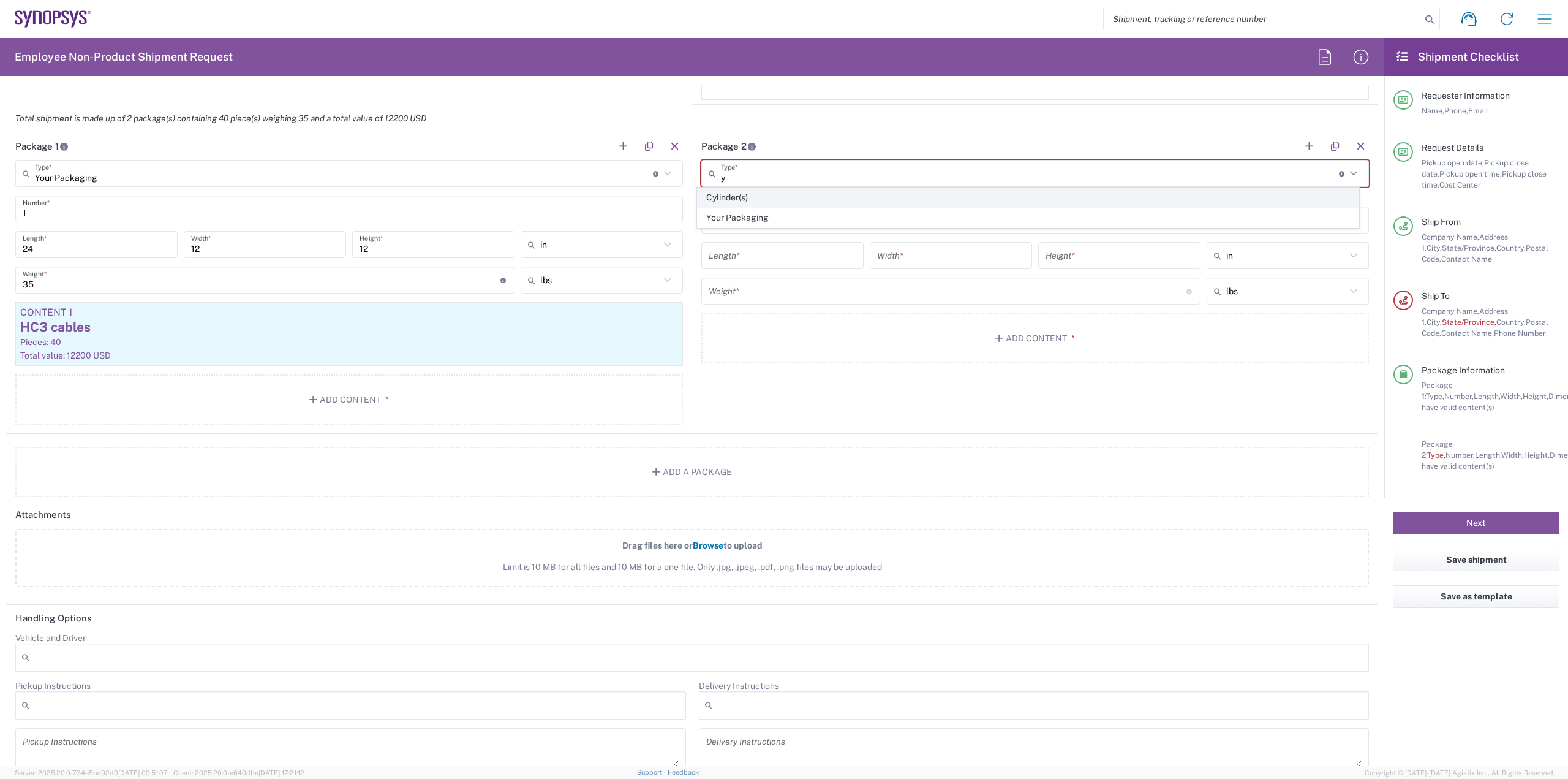
click at [757, 206] on span "Cylinder(s)" at bounding box center [1028, 198] width 660 height 19
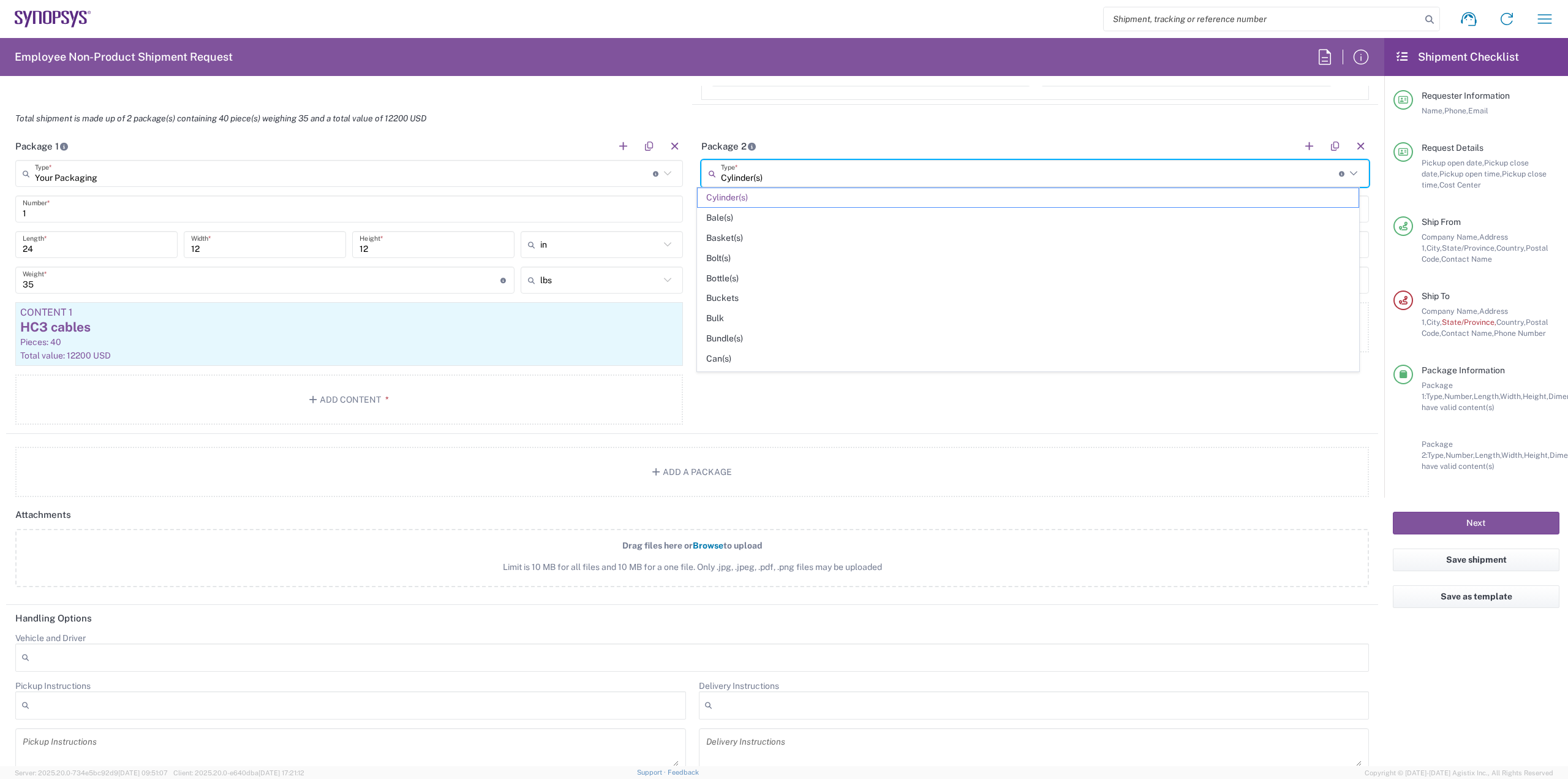
click at [764, 173] on input "Cylinder(s)" at bounding box center [1030, 174] width 618 height 21
type input "Cylinder(s)y"
drag, startPoint x: 764, startPoint y: 173, endPoint x: 616, endPoint y: 181, distance: 148.2
click at [616, 181] on div "Package 1 Your Packaging Type * Material used to package goods Bale(s) Basket(s…" at bounding box center [691, 282] width 1372 height 302
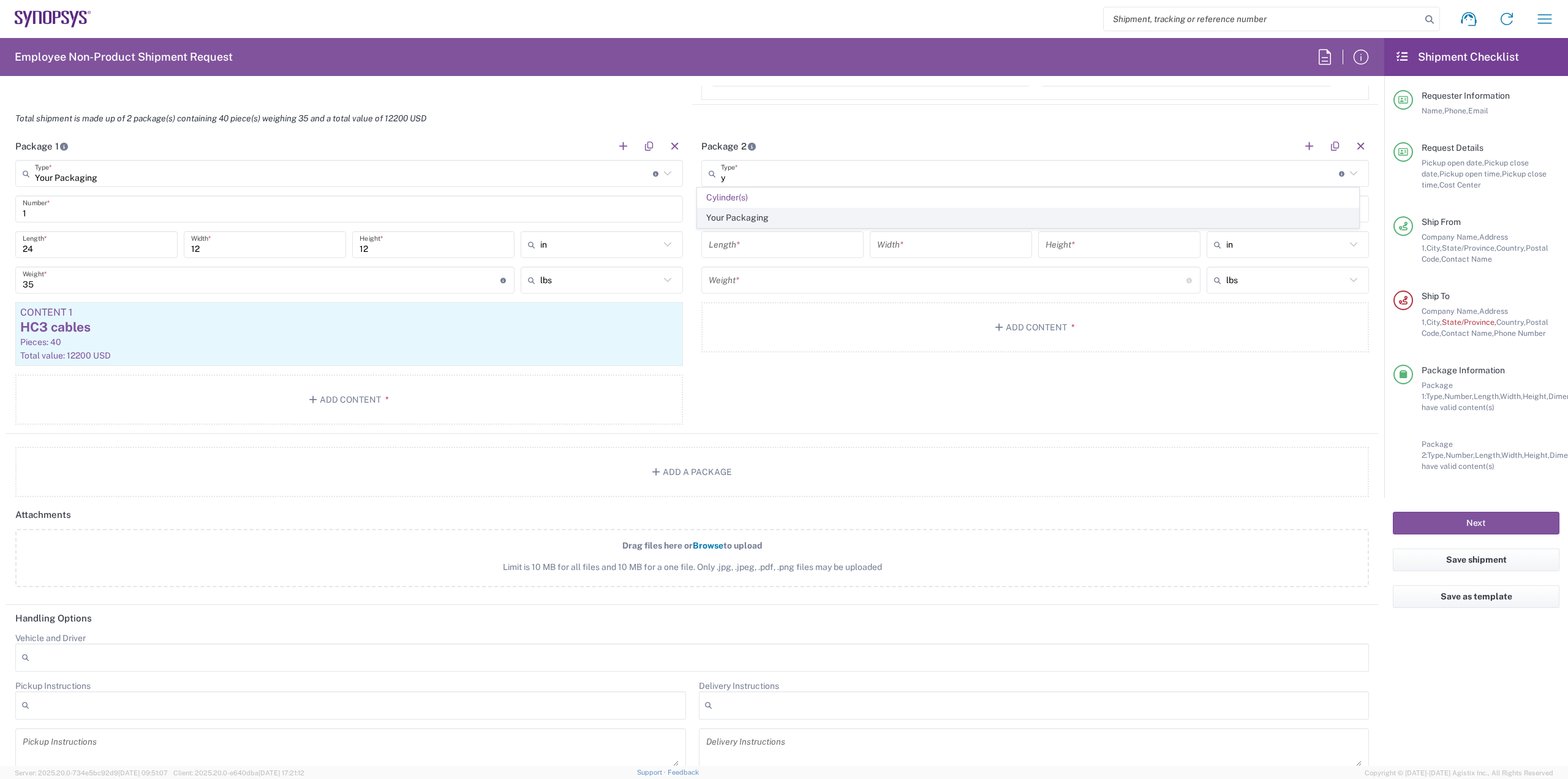
click at [752, 217] on span "Your Packaging" at bounding box center [1028, 218] width 660 height 19
type input "Your Packaging"
click at [764, 210] on input "text" at bounding box center [1035, 210] width 653 height 21
type input "2"
click at [768, 241] on input "number" at bounding box center [783, 244] width 147 height 21
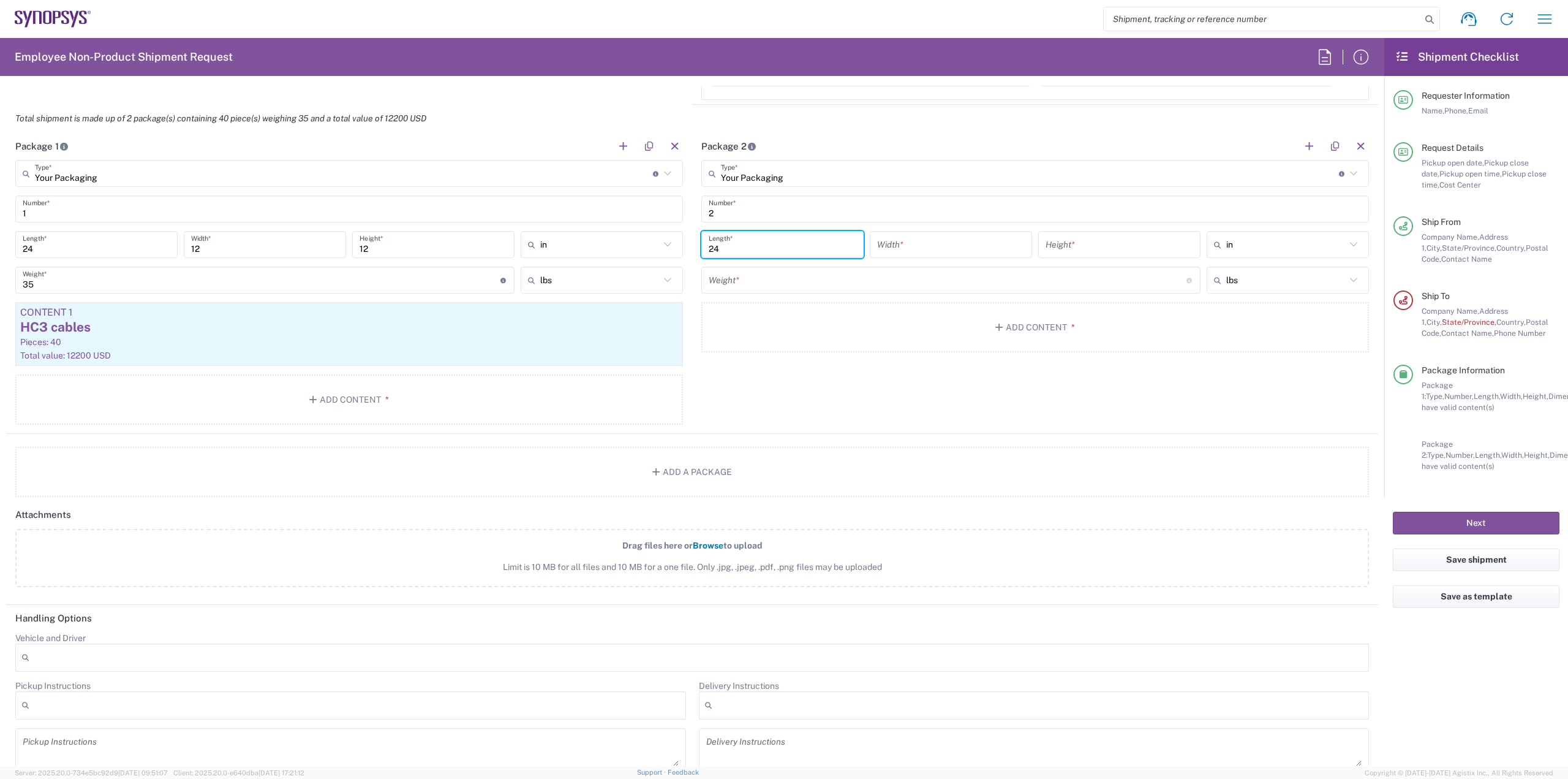
type input "24"
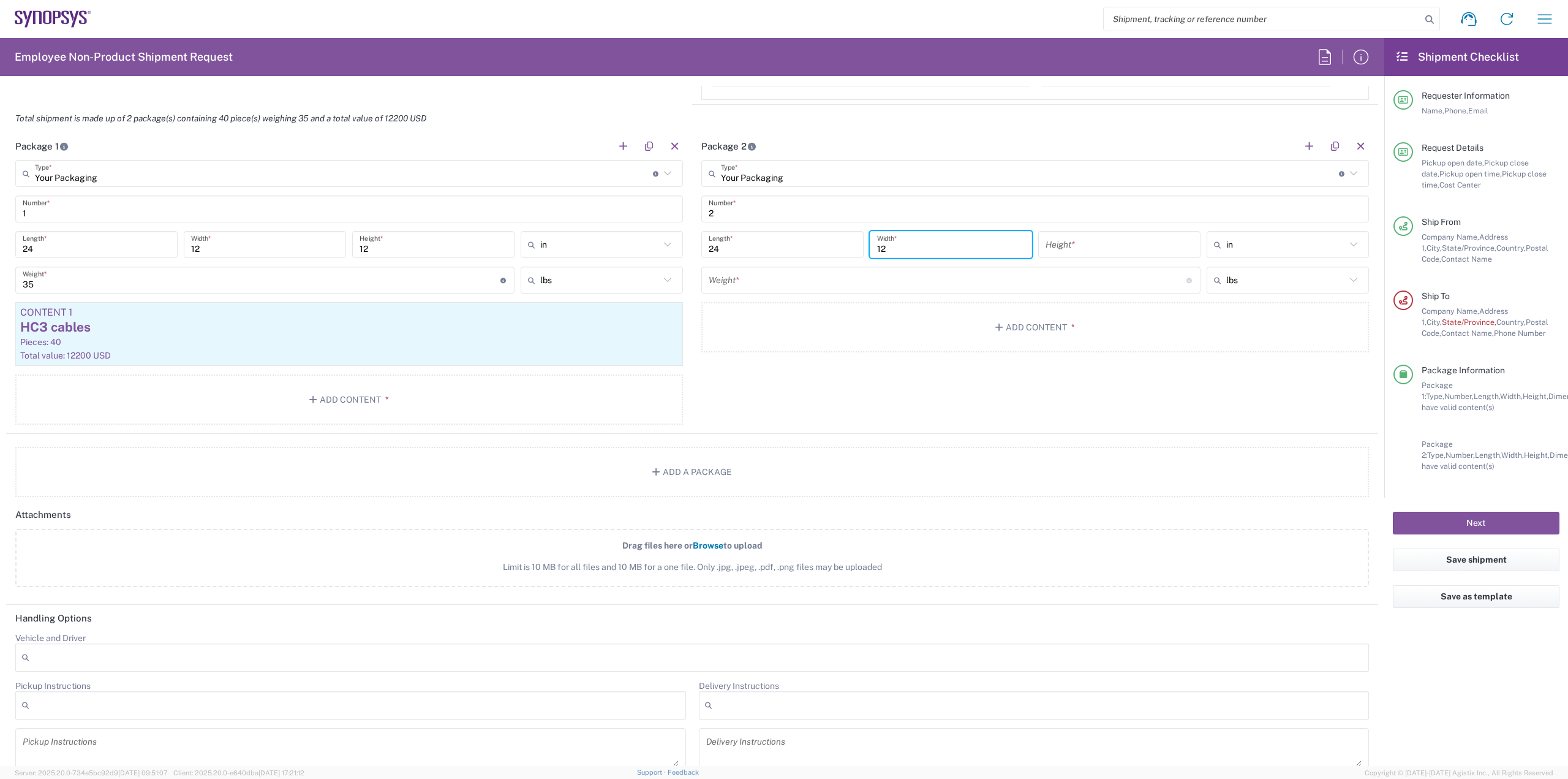
type input "12"
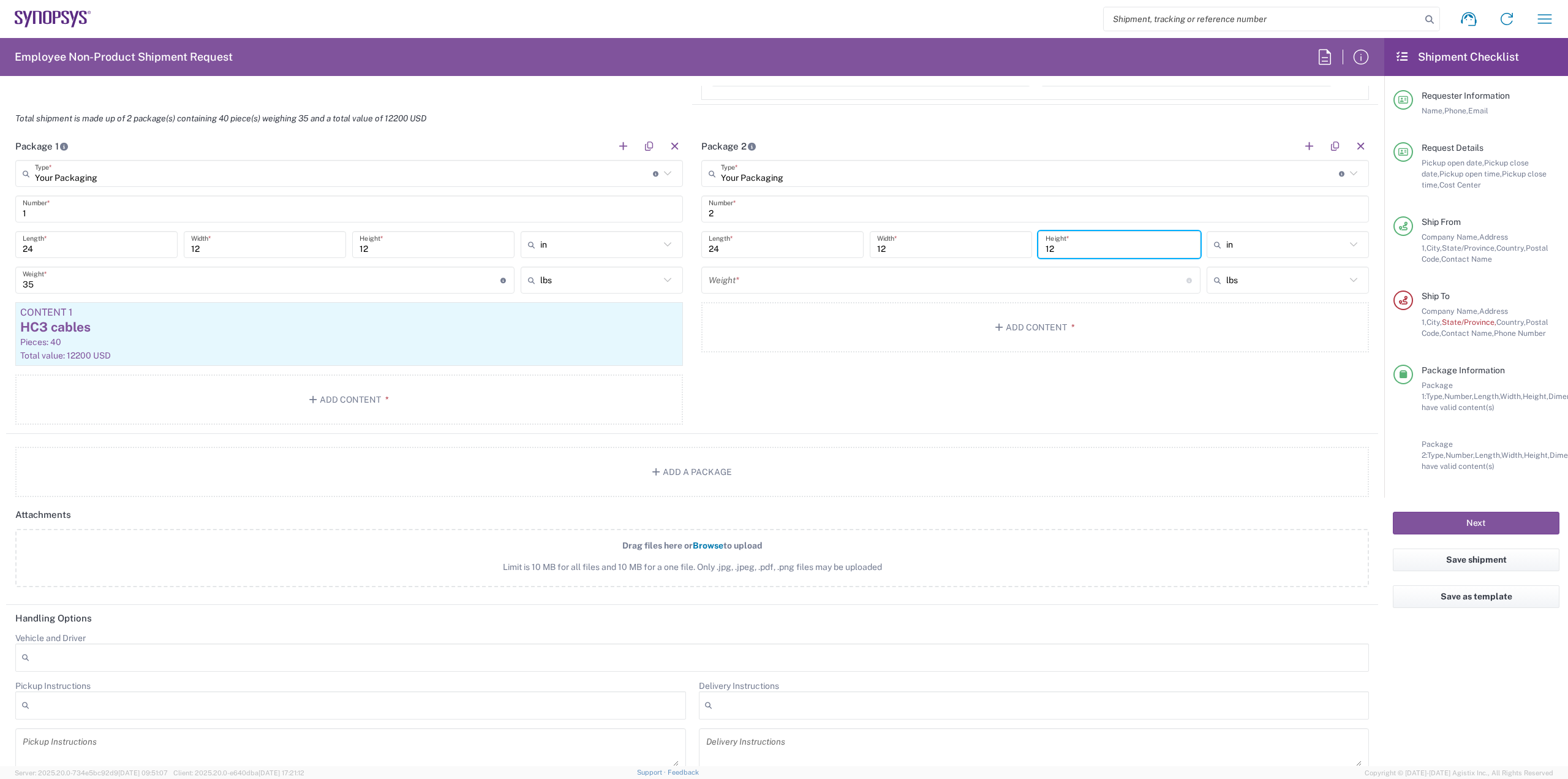
type input "12"
type input "in"
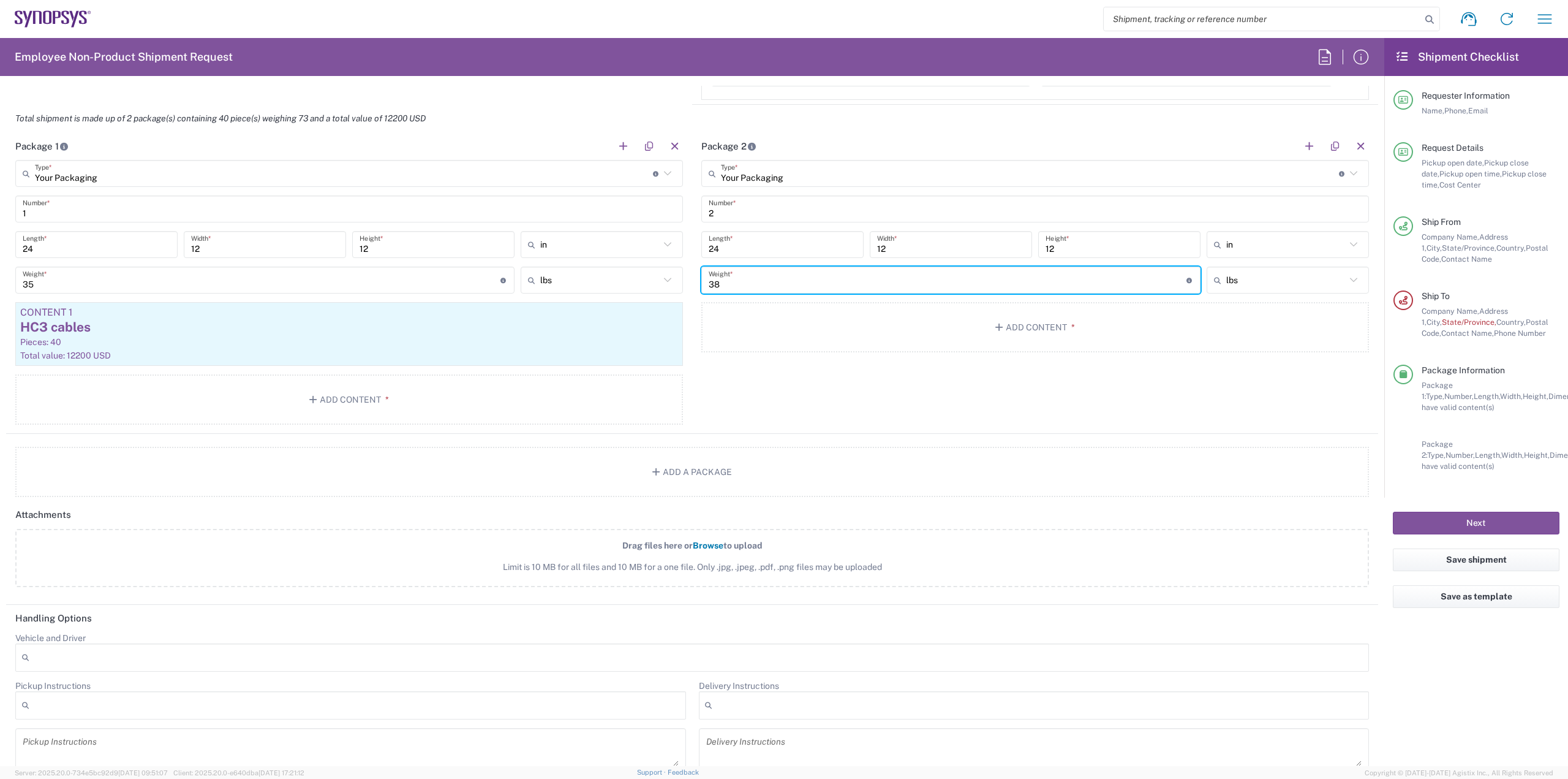
type input "38"
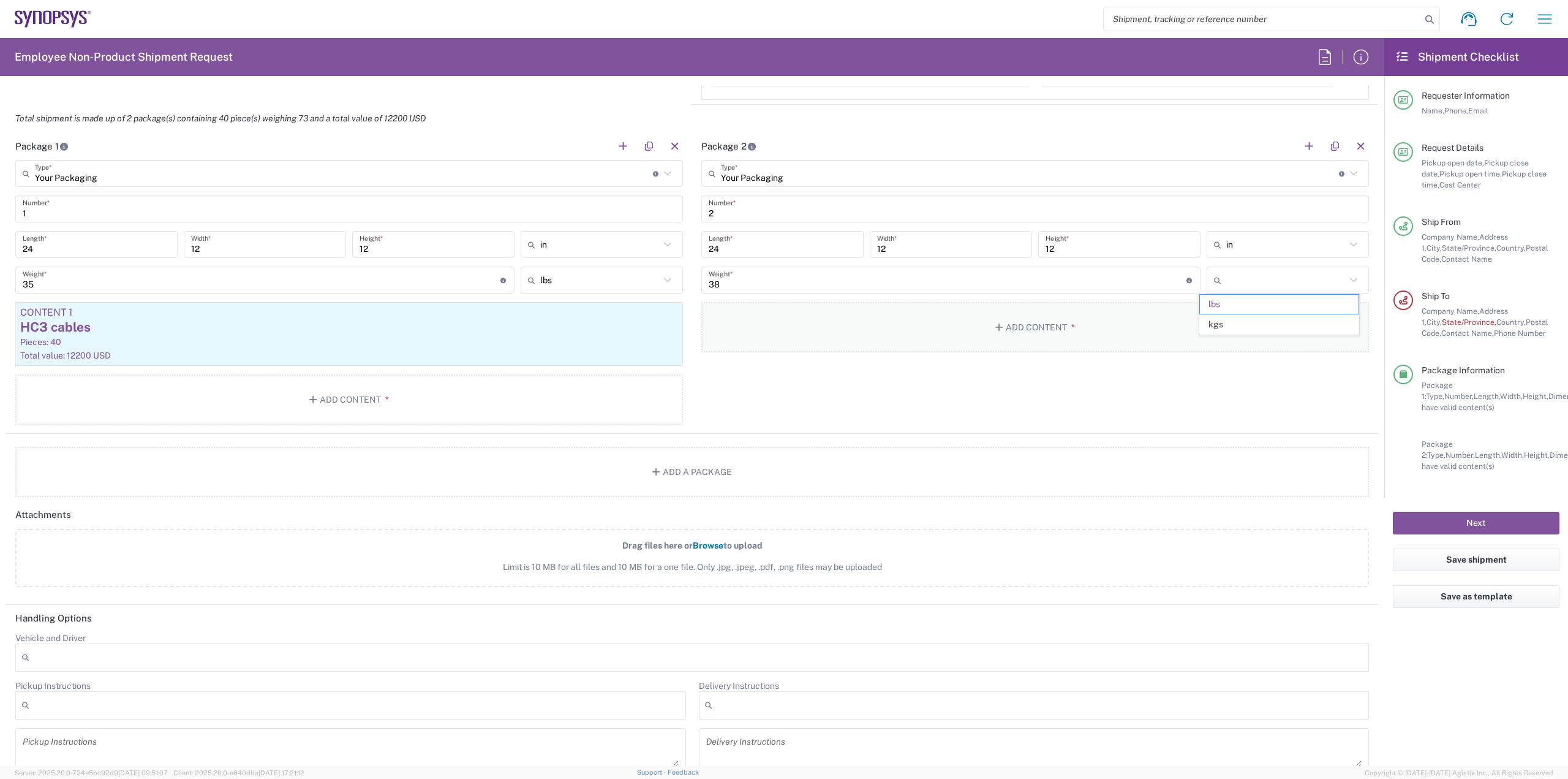
click at [989, 317] on button "Add Content *" at bounding box center [1035, 327] width 668 height 50
type input "lbs"
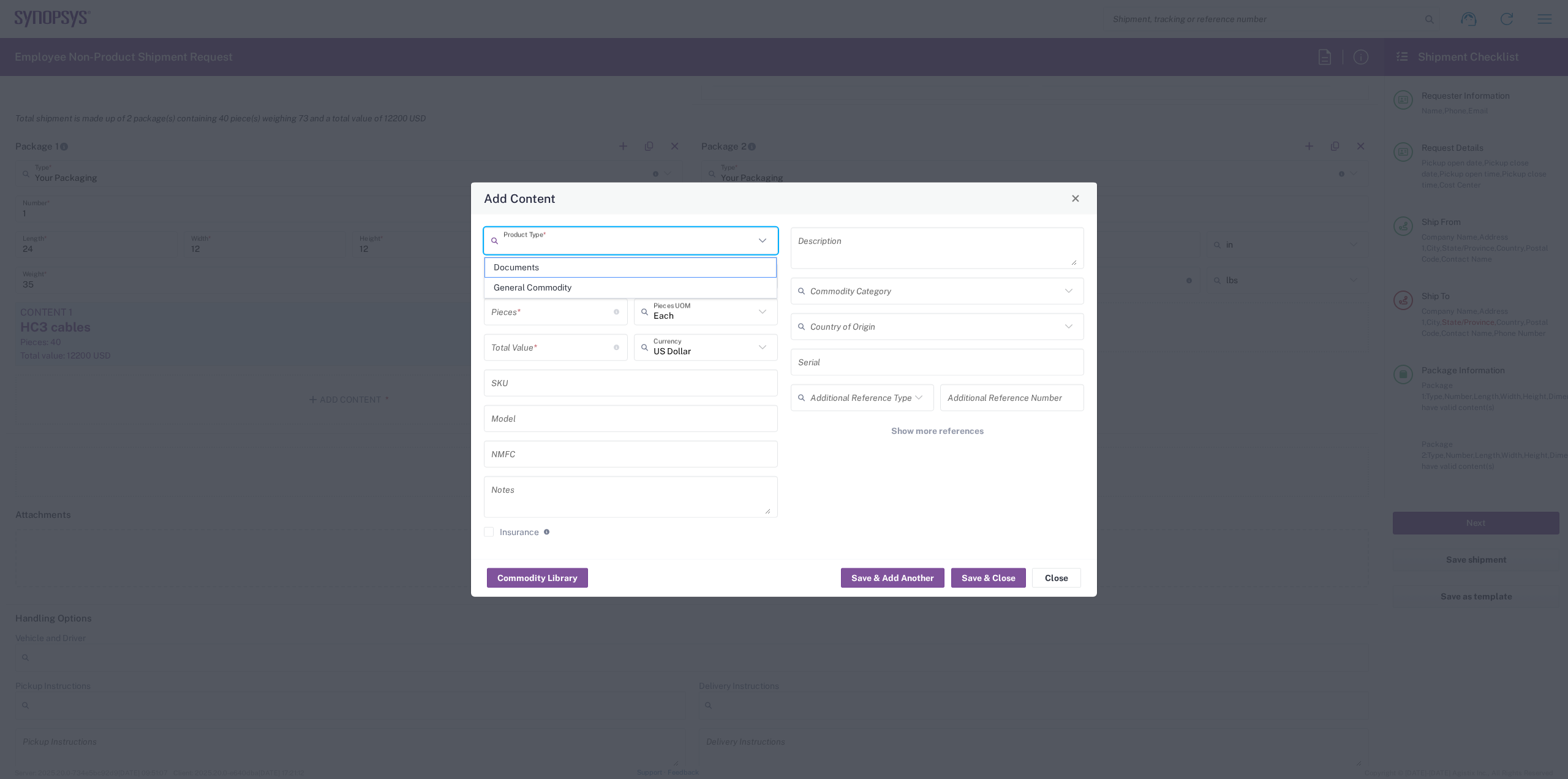
click at [675, 242] on input "text" at bounding box center [628, 241] width 251 height 21
drag, startPoint x: 594, startPoint y: 285, endPoint x: 593, endPoint y: 278, distance: 7.1
click at [594, 285] on span "General Commodity" at bounding box center [630, 288] width 292 height 19
type input "General Commodity"
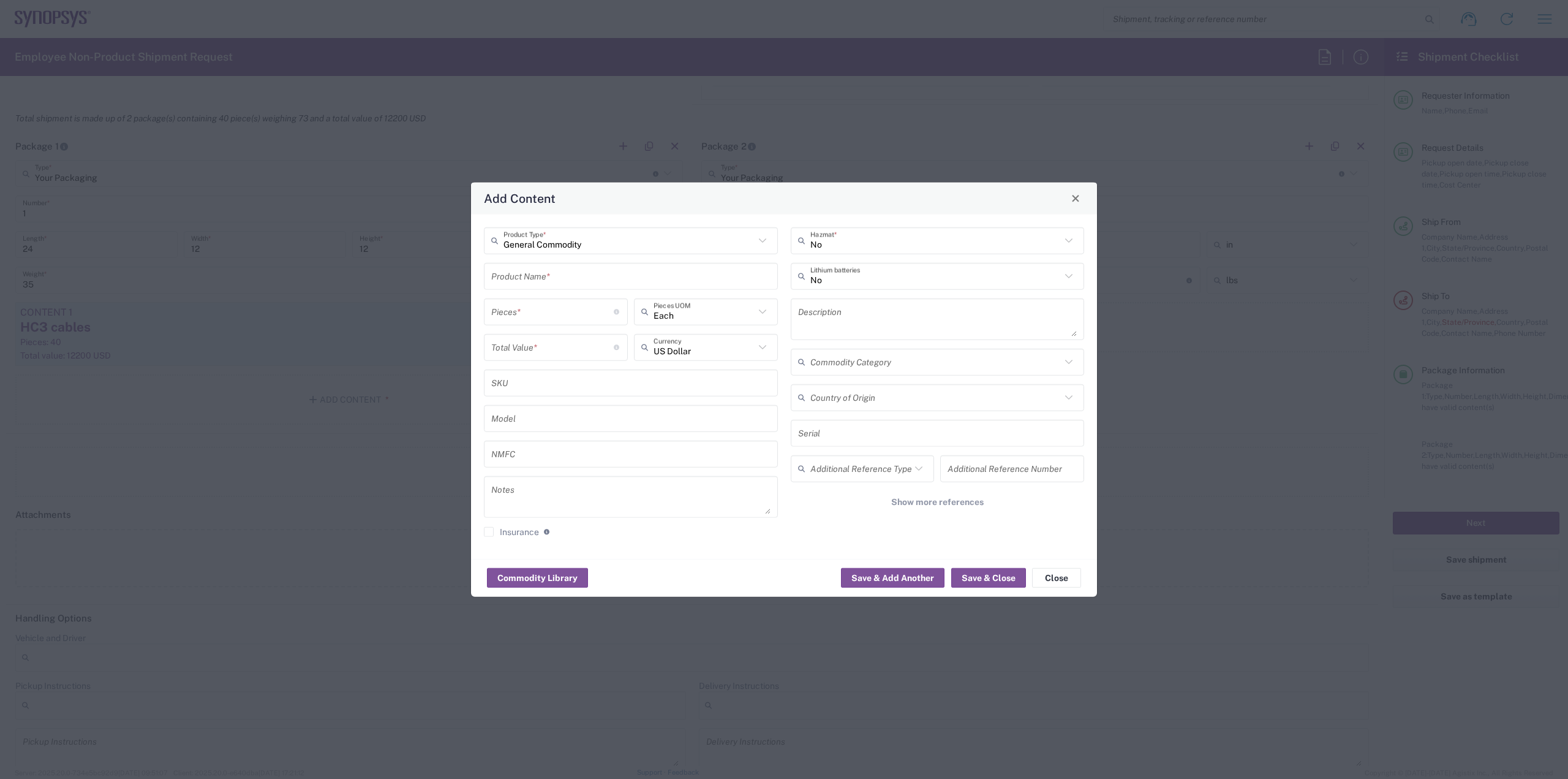
click at [592, 276] on input "text" at bounding box center [631, 276] width 279 height 21
type input "HC3 cables"
type input "88"
click at [568, 348] on input "number" at bounding box center [553, 347] width 122 height 21
type input "Each"
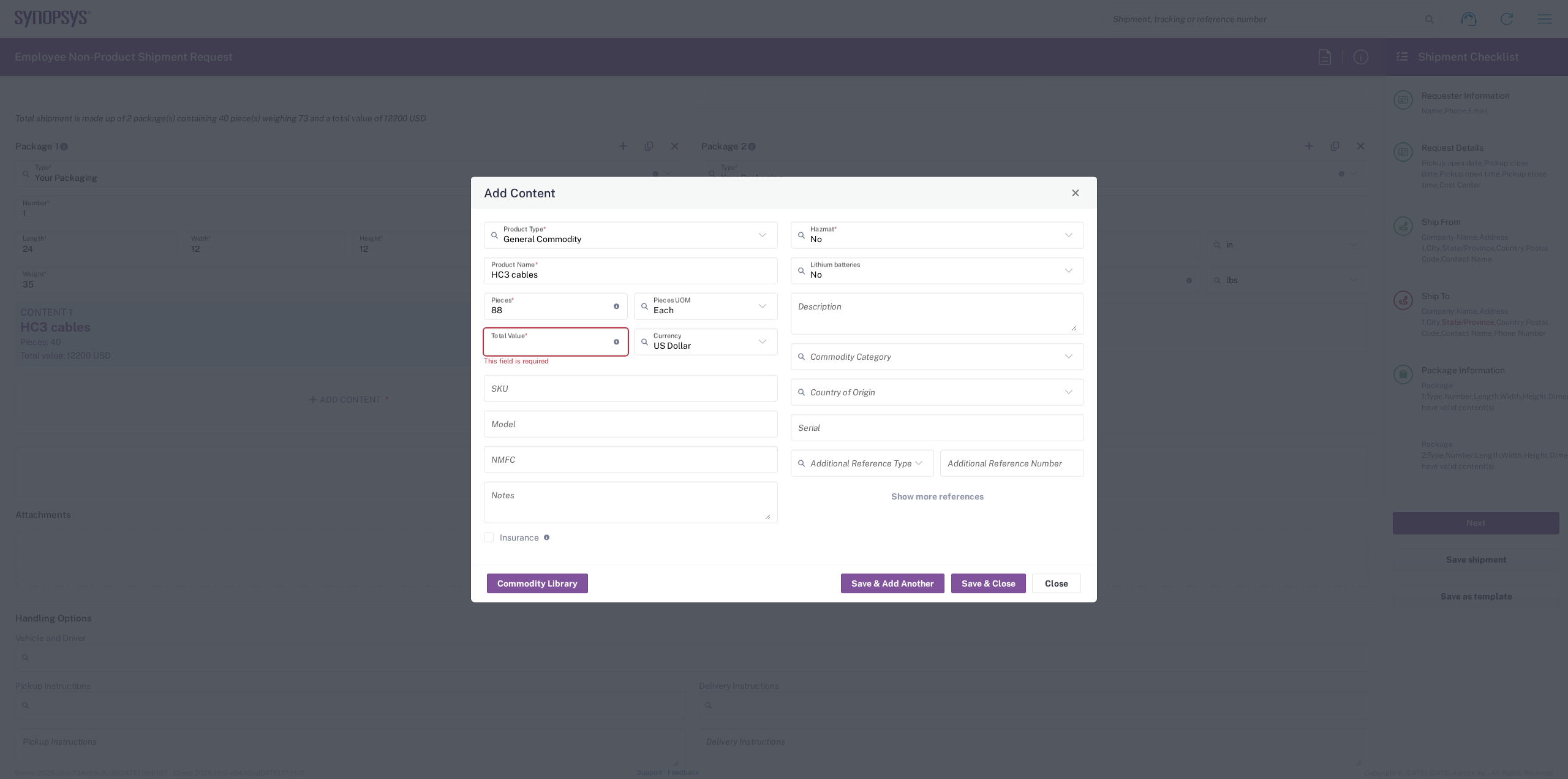
click at [550, 346] on input "number" at bounding box center [553, 341] width 122 height 21
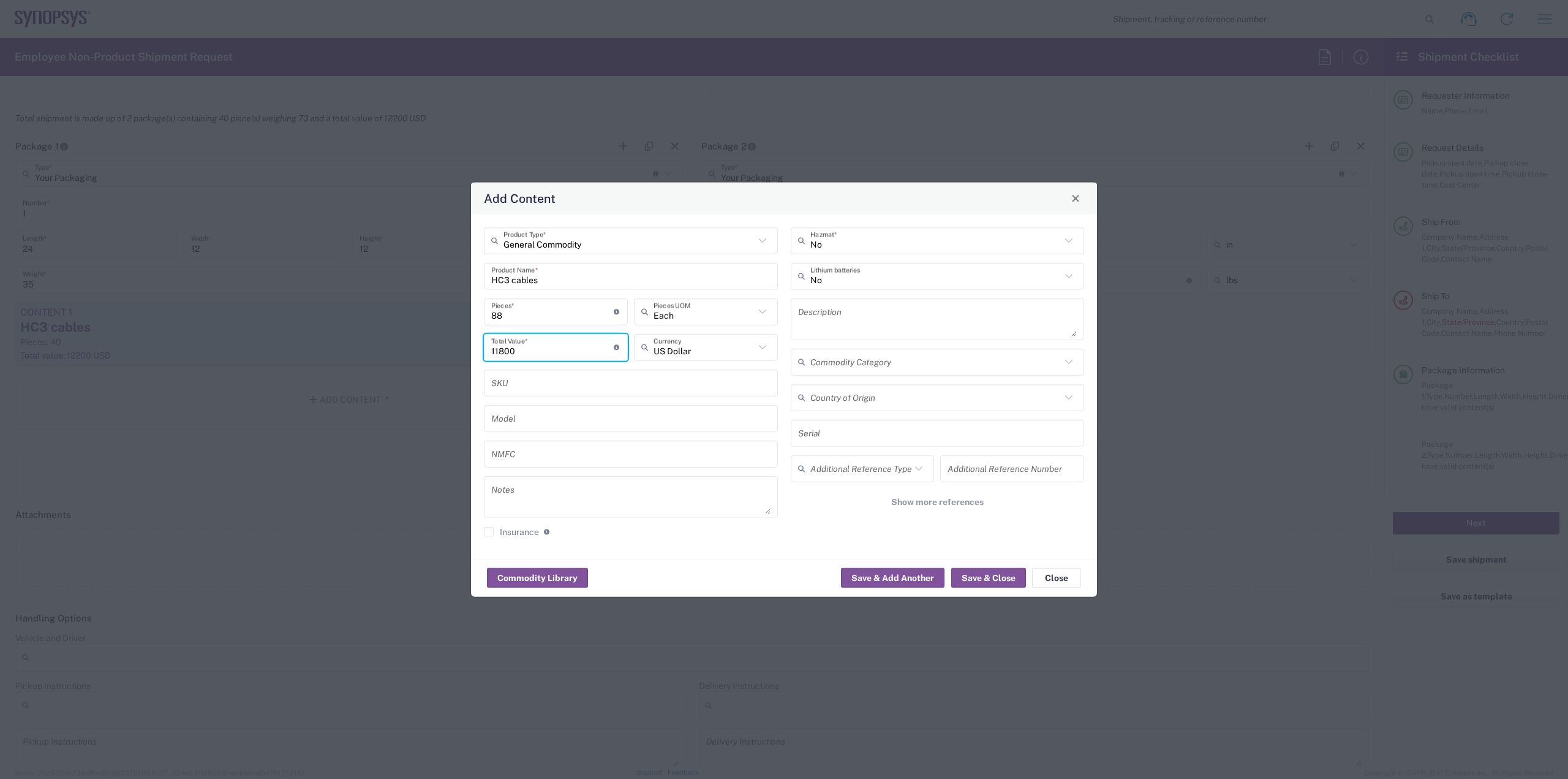
type input "11800"
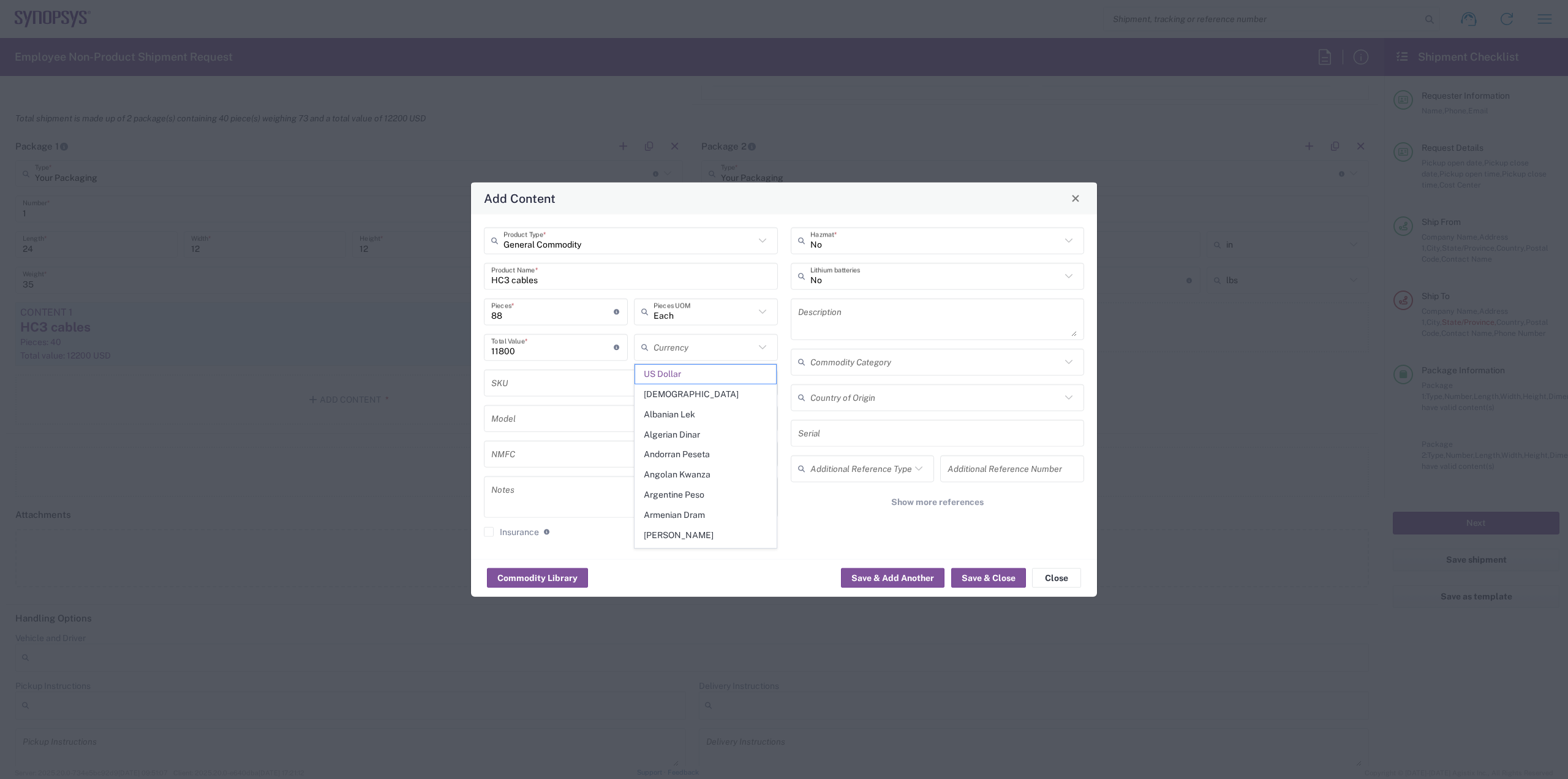
click at [813, 529] on div "No Hazmat * No Lithium batteries Description Commodity Category Country of Orig…" at bounding box center [938, 386] width 307 height 319
type input "US Dollar"
click at [976, 579] on button "Save & Close" at bounding box center [988, 578] width 75 height 19
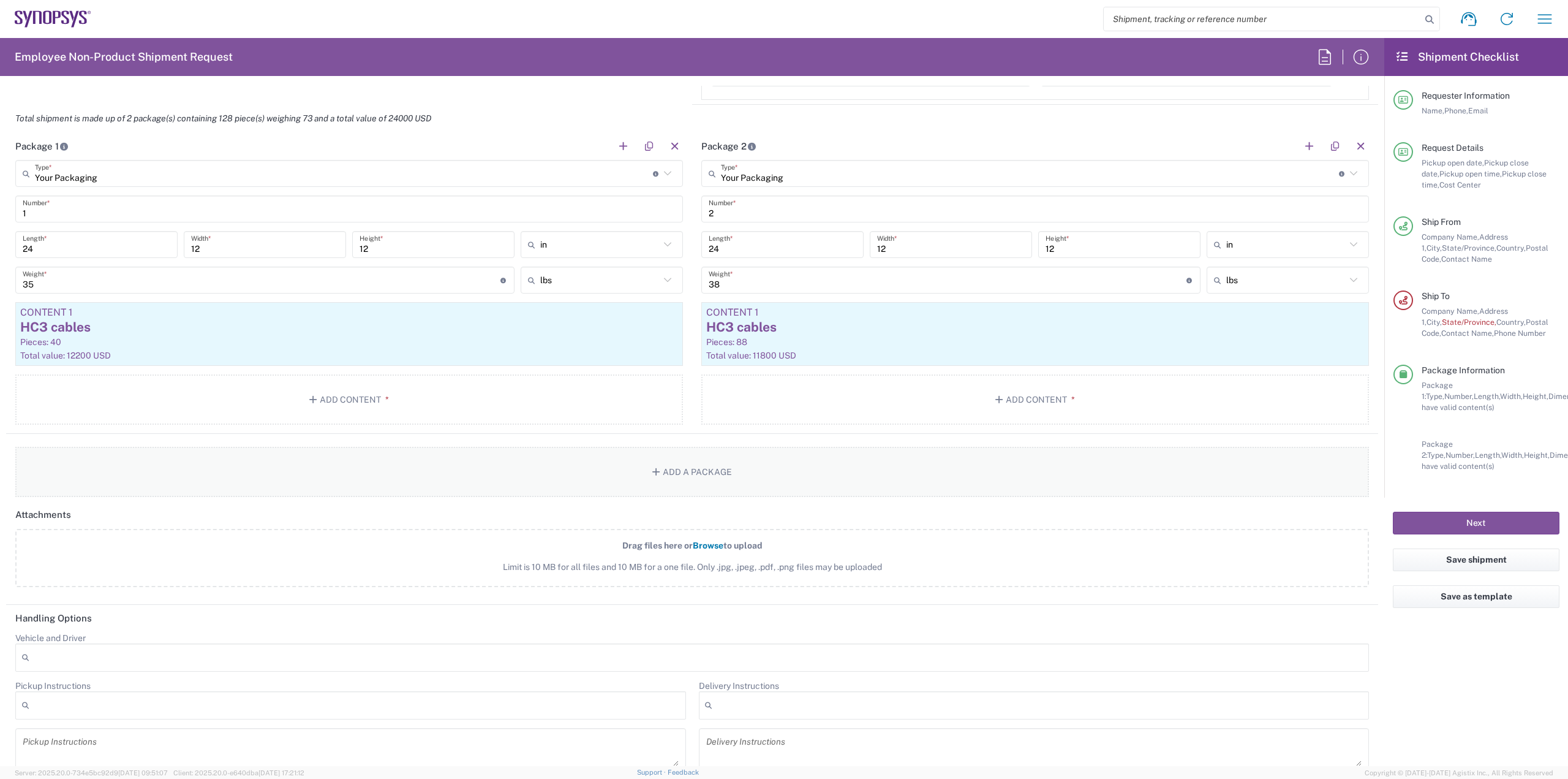
click at [680, 468] on button "Add a Package" at bounding box center [692, 472] width 1354 height 50
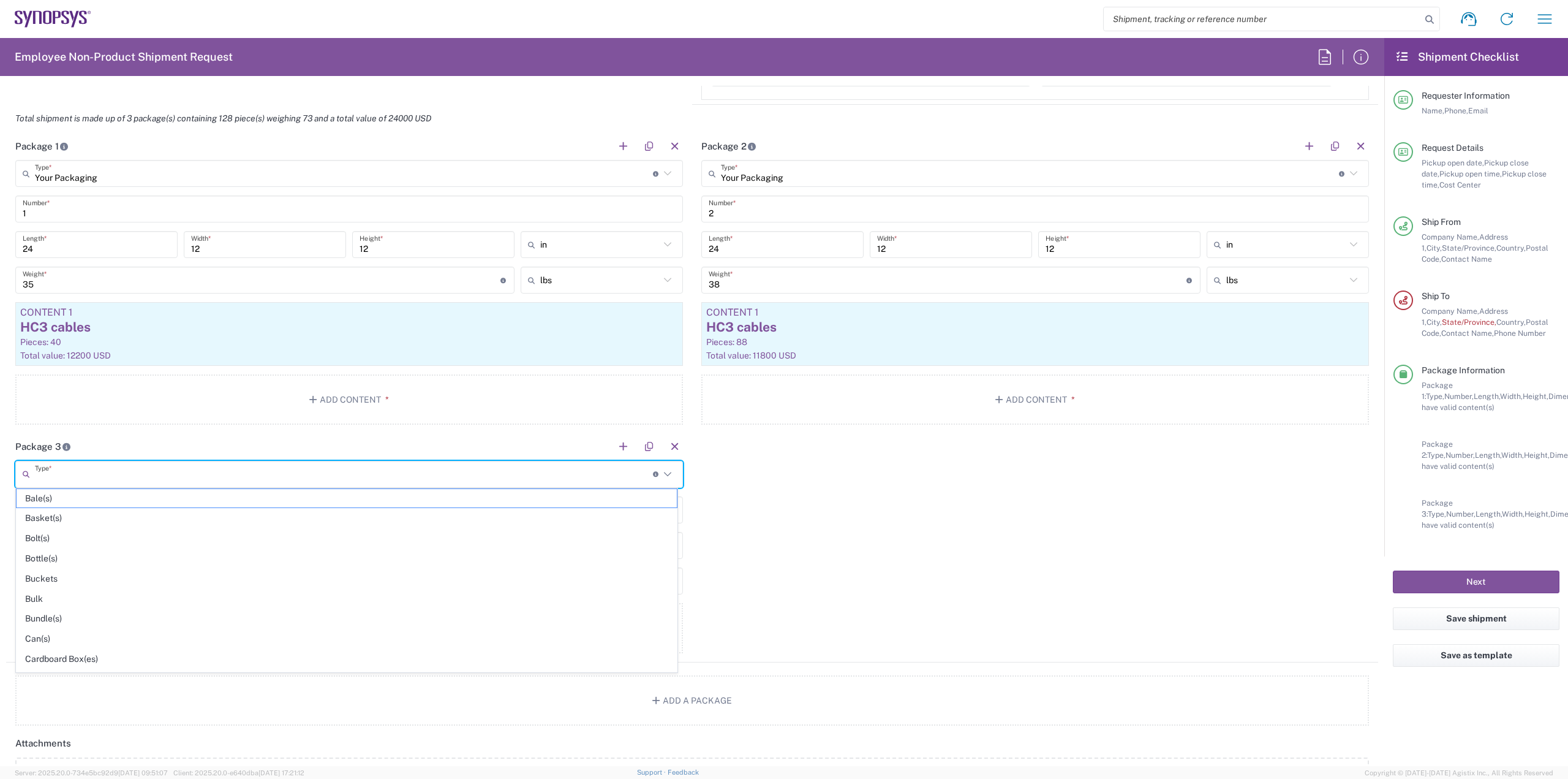
click at [227, 472] on input "text" at bounding box center [343, 474] width 618 height 21
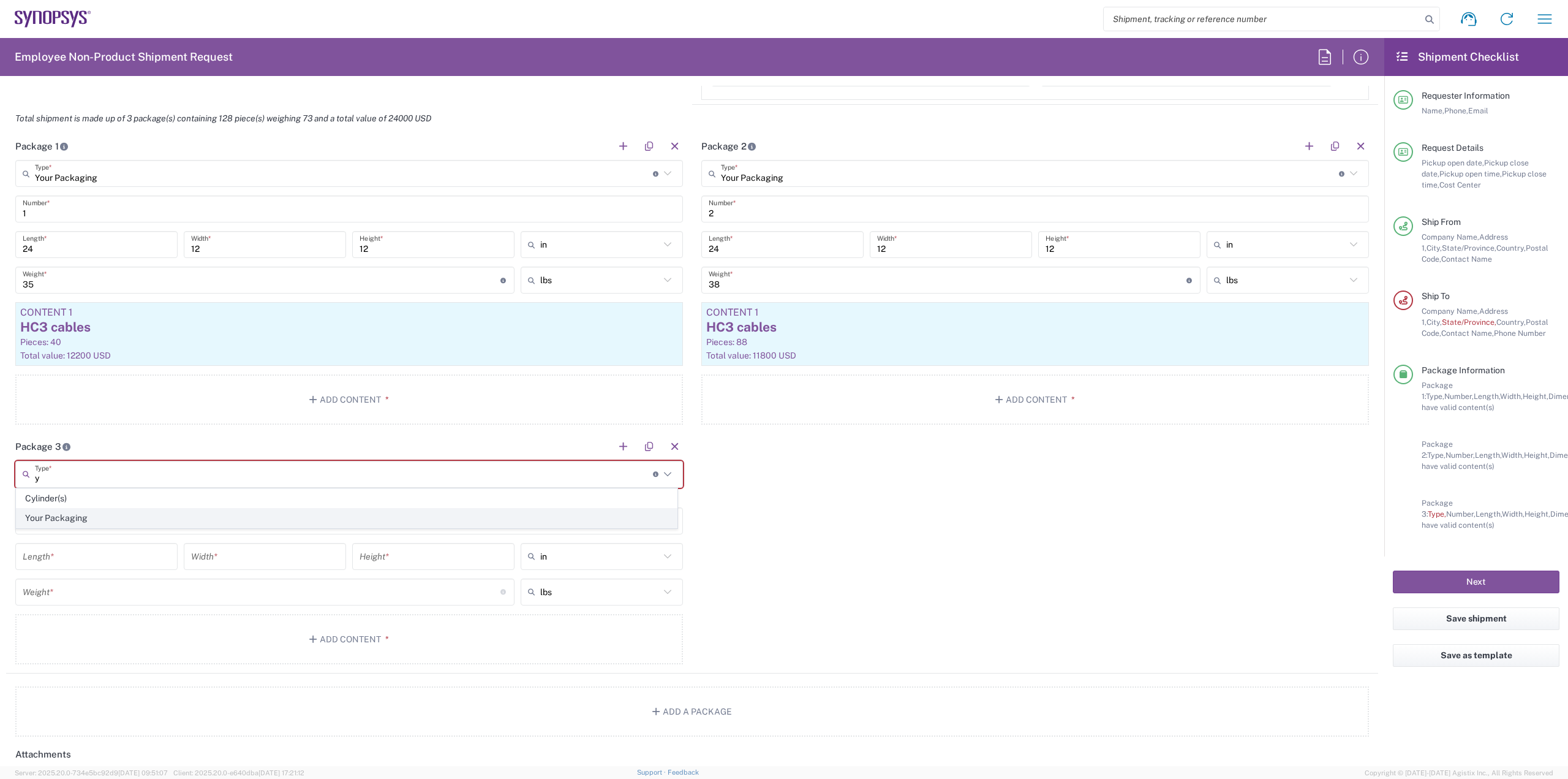
click at [63, 520] on span "Your Packaging" at bounding box center [346, 518] width 660 height 19
type input "Your Packaging"
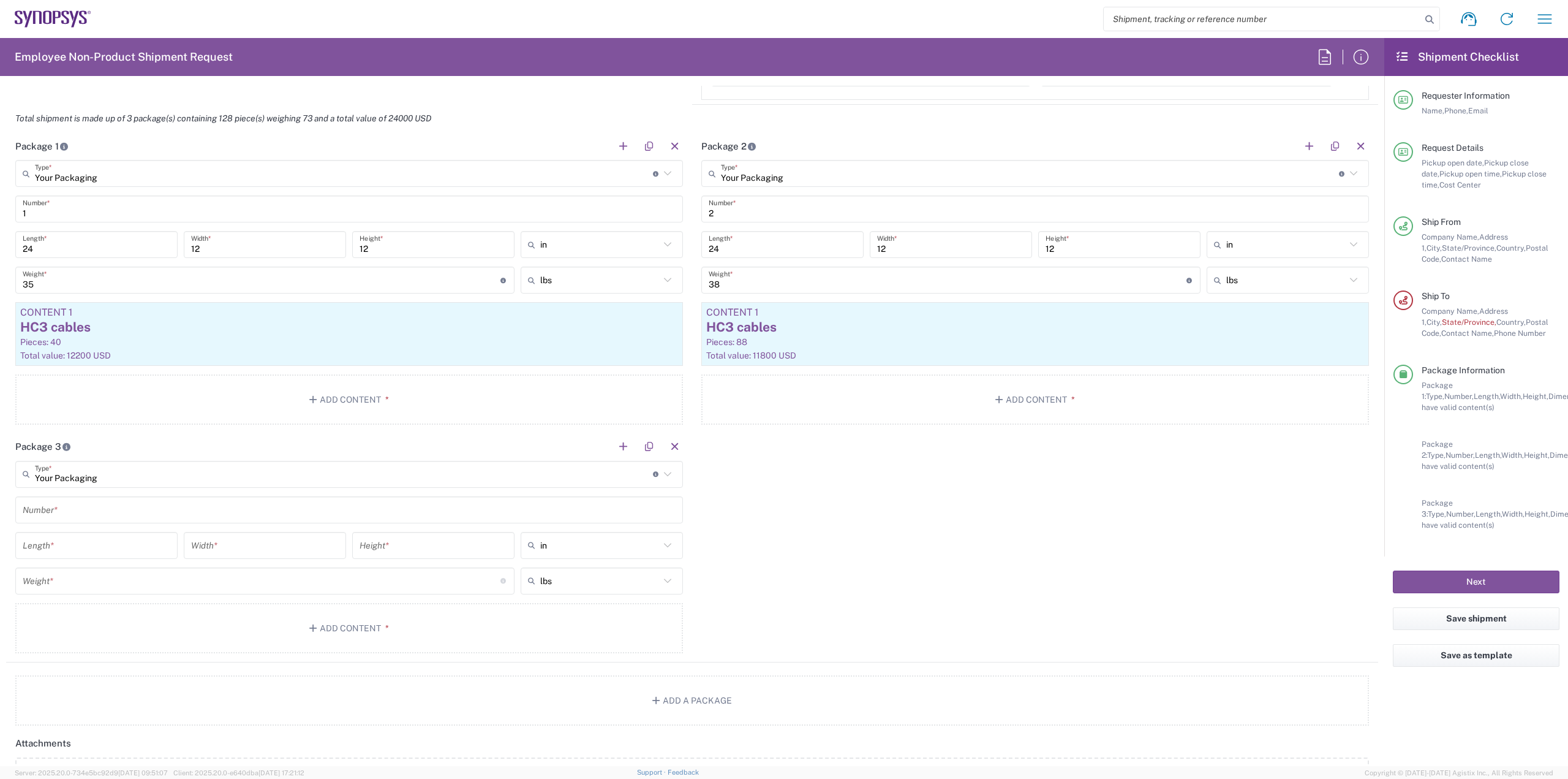
click at [84, 505] on input "text" at bounding box center [348, 509] width 653 height 21
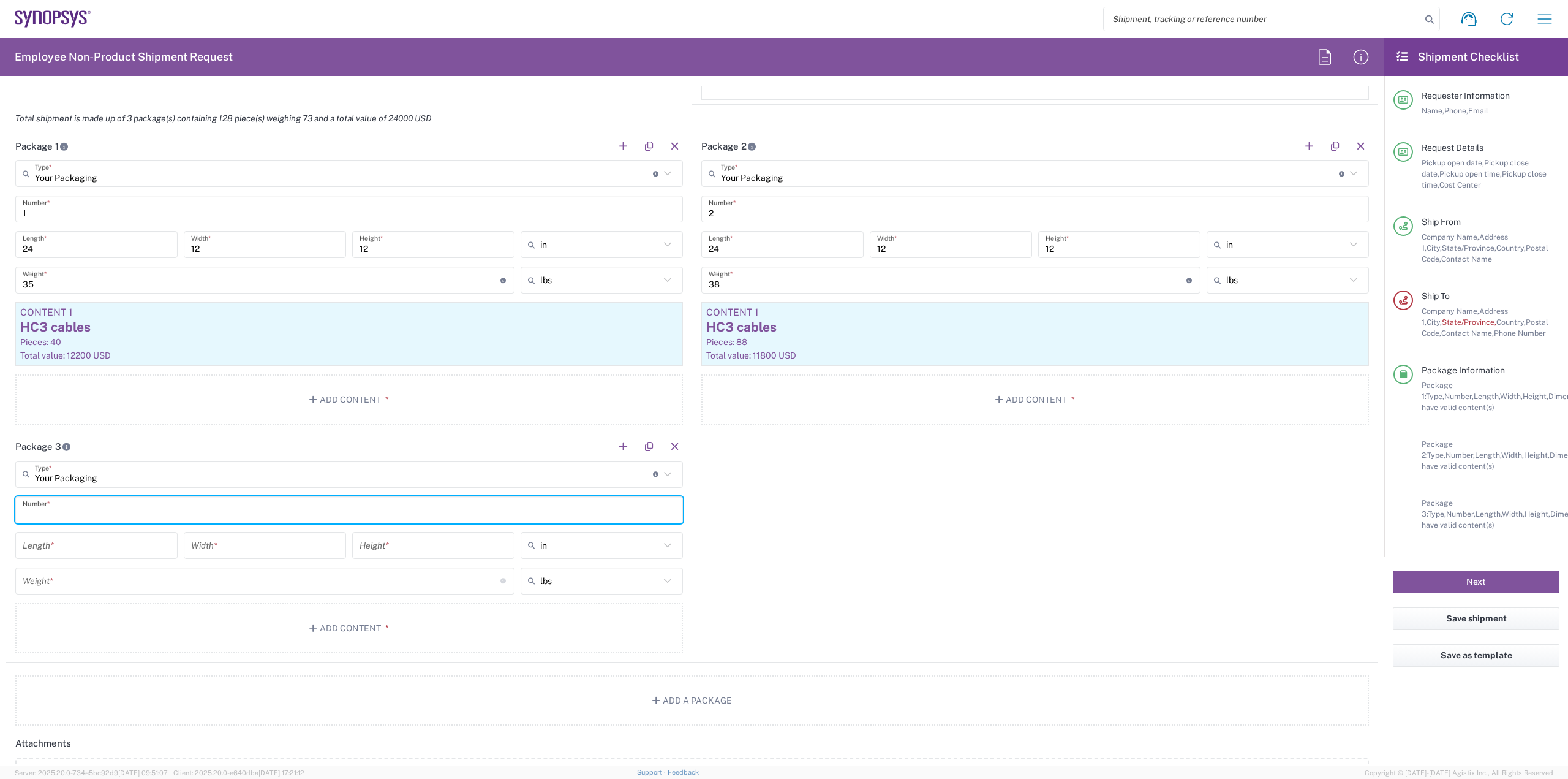
type input "1"
type input "3"
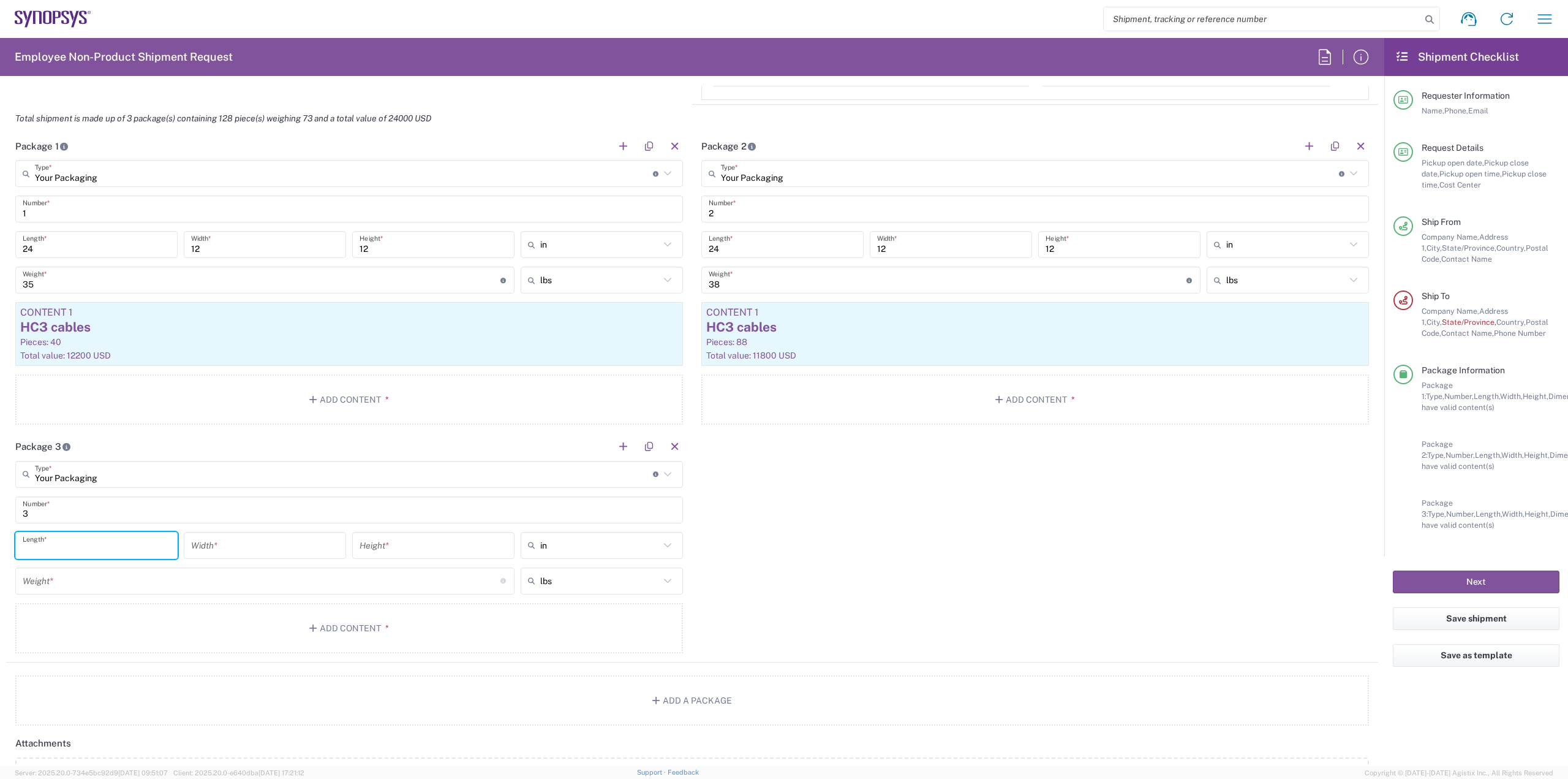
click at [101, 542] on input "number" at bounding box center [96, 545] width 147 height 21
type input "18"
type input "12"
type input "in"
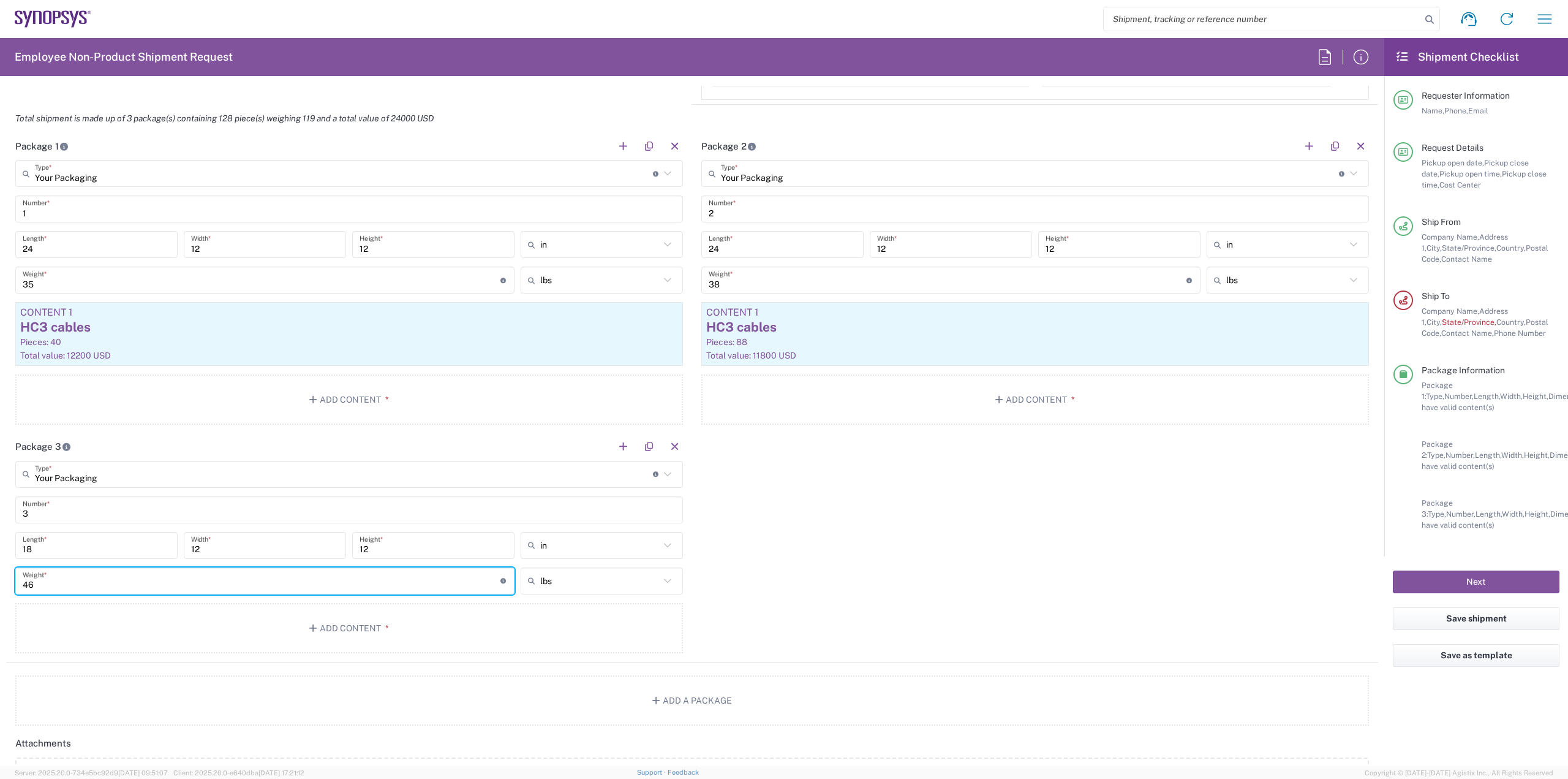
type input "46"
click at [794, 520] on div "Package 1 Your Packaging Type * Material used to package goods Bale(s) Basket(s…" at bounding box center [691, 397] width 1372 height 530
click at [469, 618] on button "Add Content *" at bounding box center [349, 629] width 668 height 50
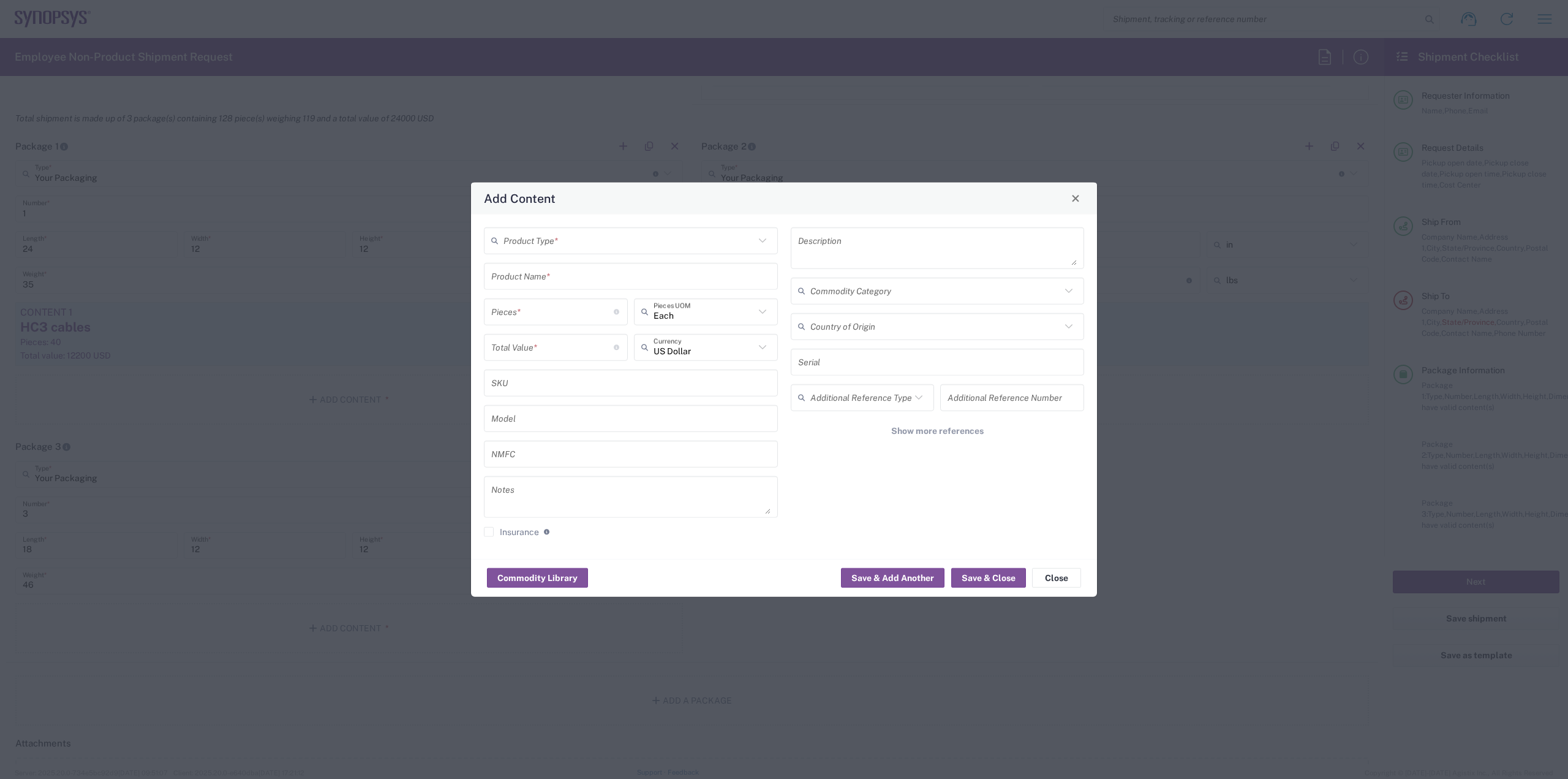
click at [586, 243] on input "text" at bounding box center [628, 241] width 251 height 21
click at [557, 287] on span "General Commodity" at bounding box center [630, 288] width 292 height 19
type input "General Commodity"
click at [559, 280] on input "text" at bounding box center [631, 276] width 279 height 21
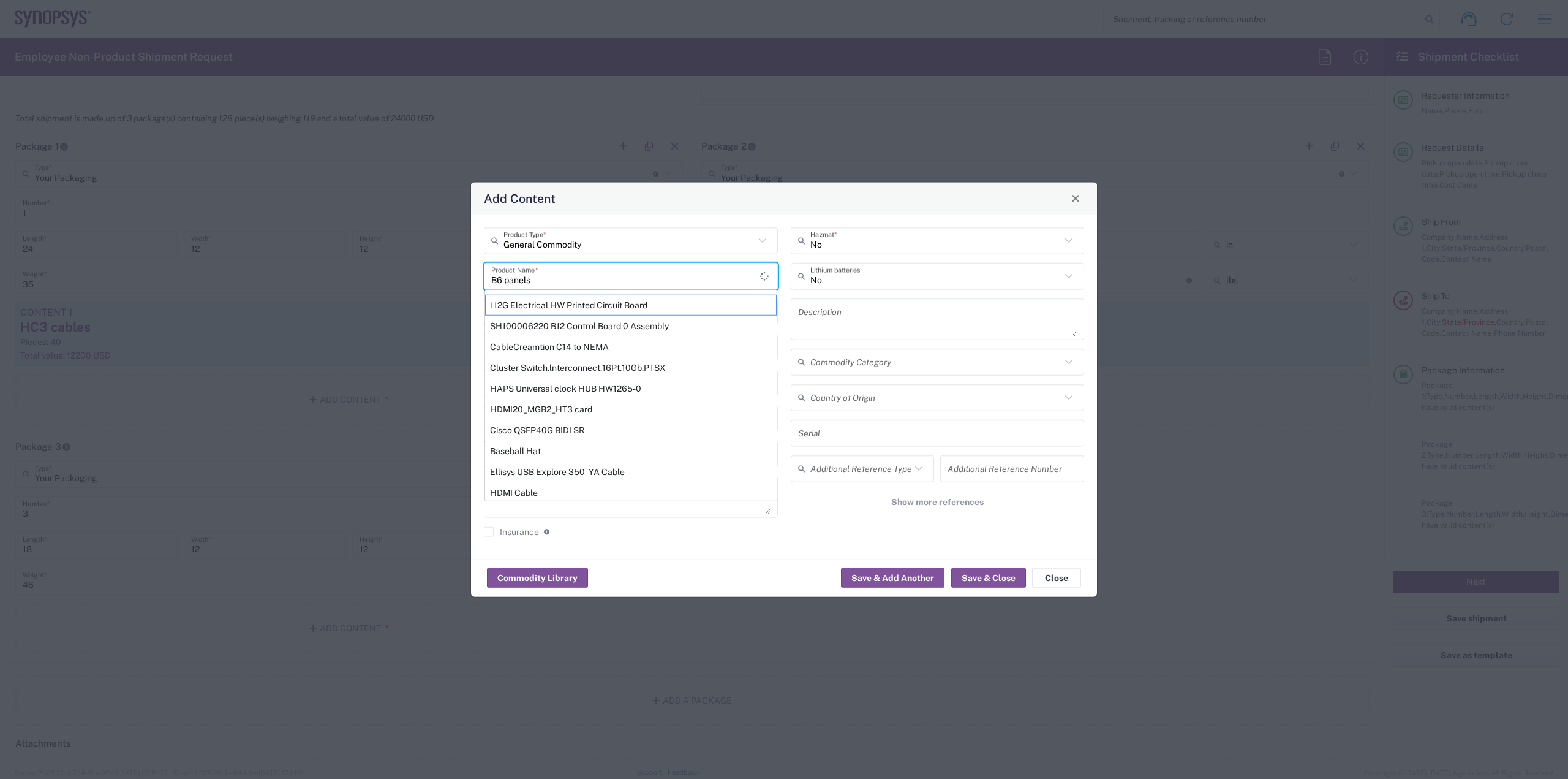
type input "B6 panels"
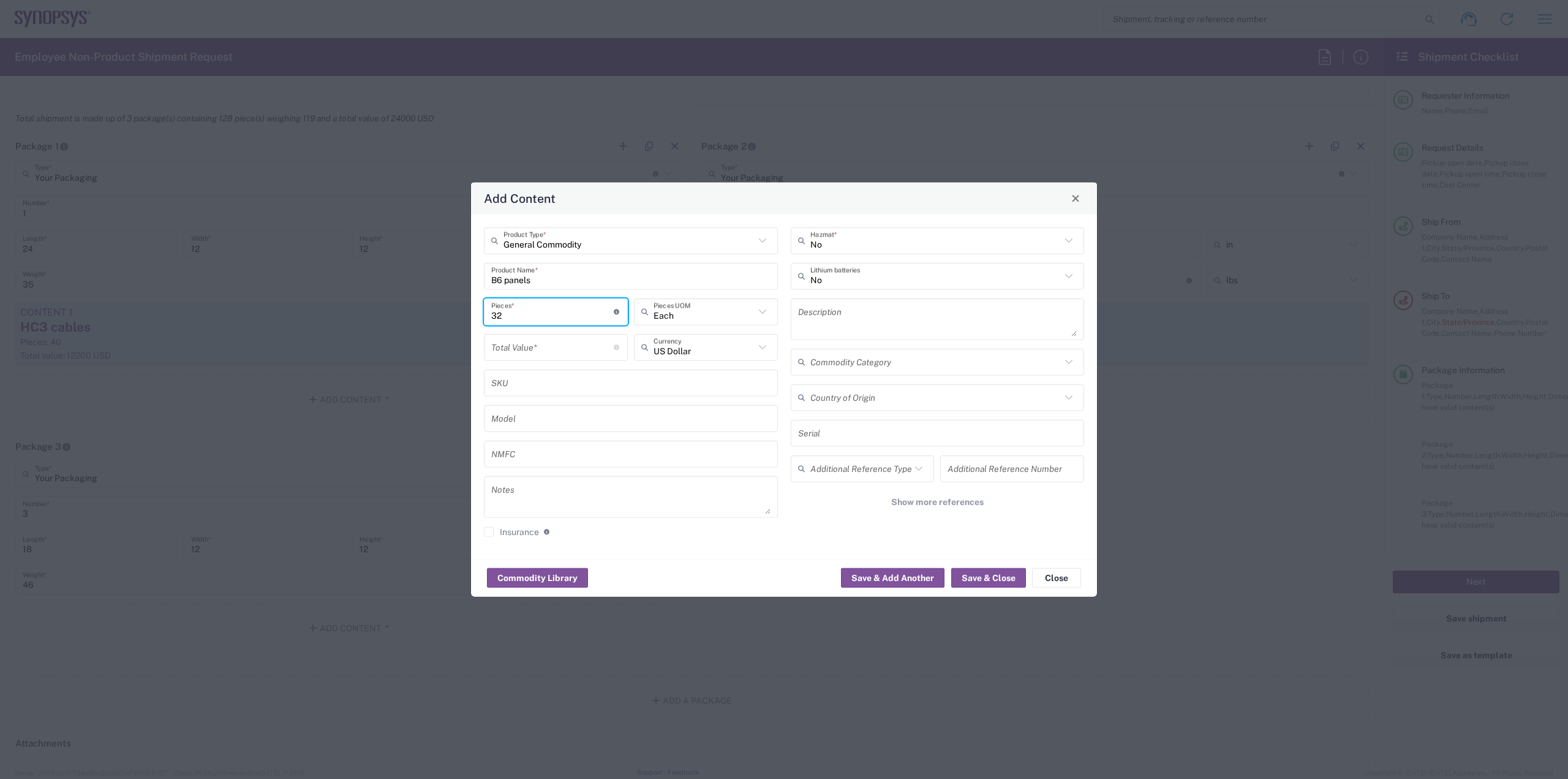
type input "32"
click at [559, 350] on input "number" at bounding box center [553, 347] width 122 height 21
type input "Each"
type input "3200"
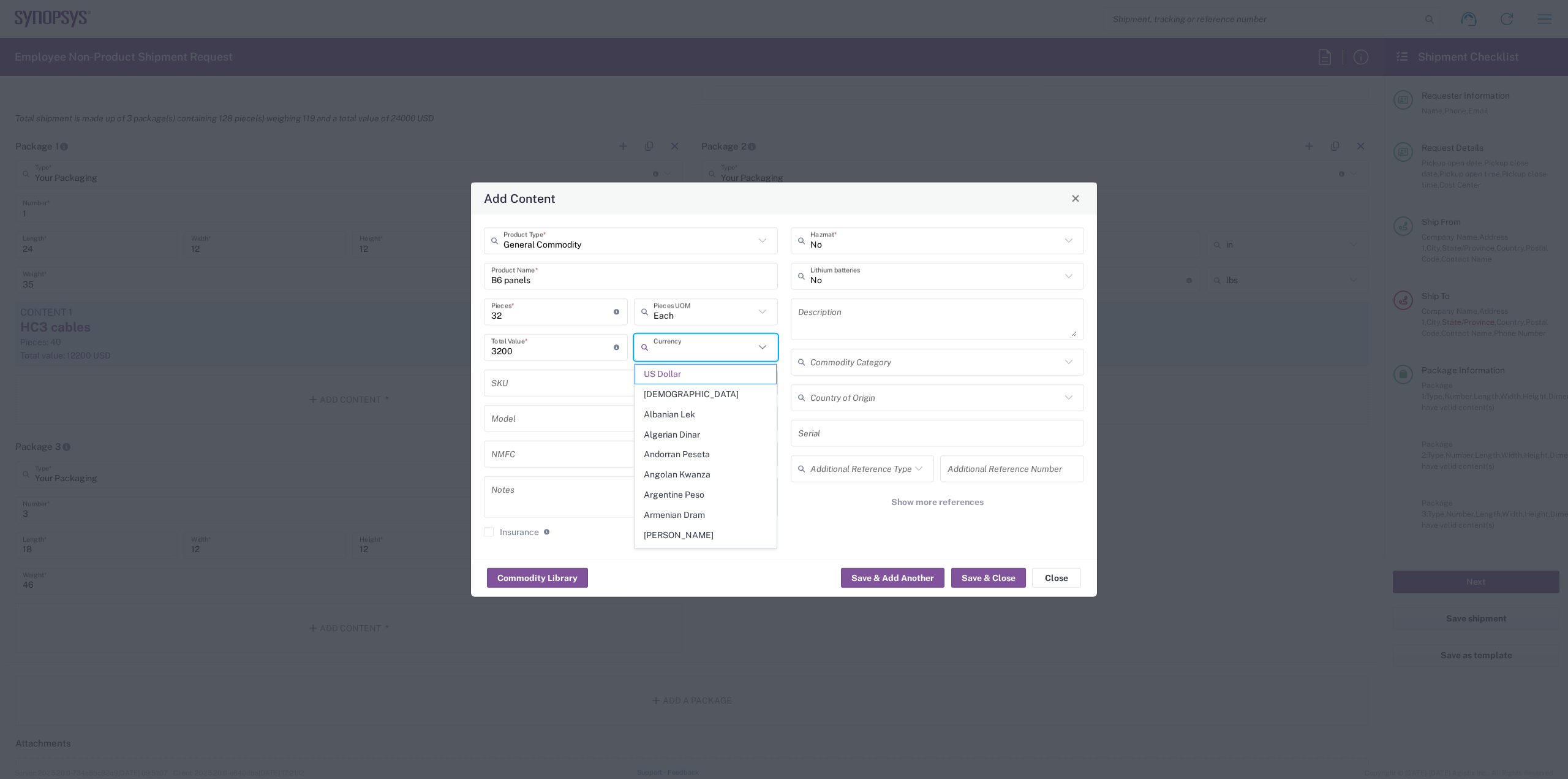
click at [796, 582] on div "Commodity Library Save & Add Another Save & Close Close" at bounding box center [784, 578] width 626 height 39
type input "US Dollar"
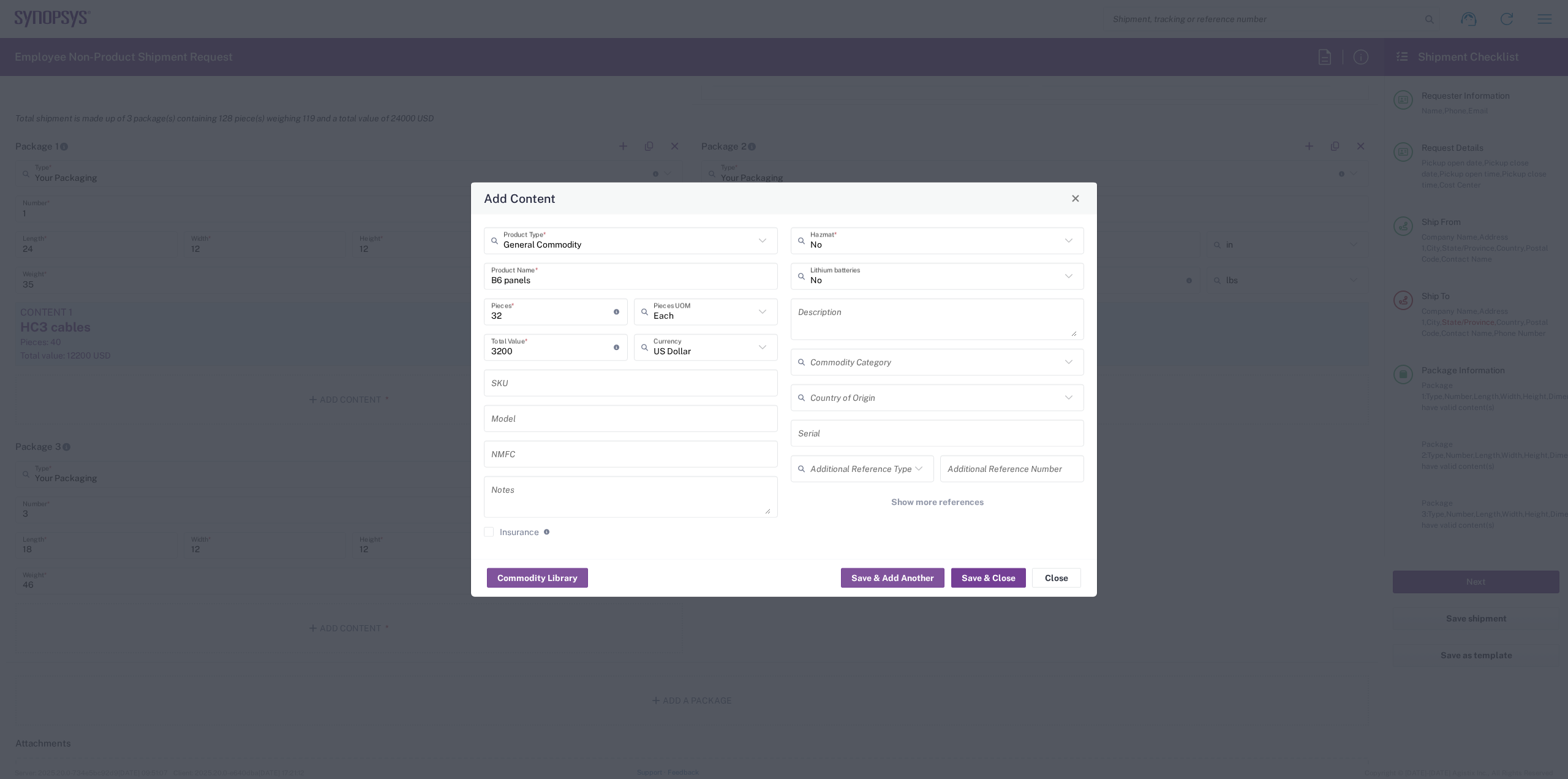
click at [1001, 575] on button "Save & Close" at bounding box center [988, 578] width 75 height 19
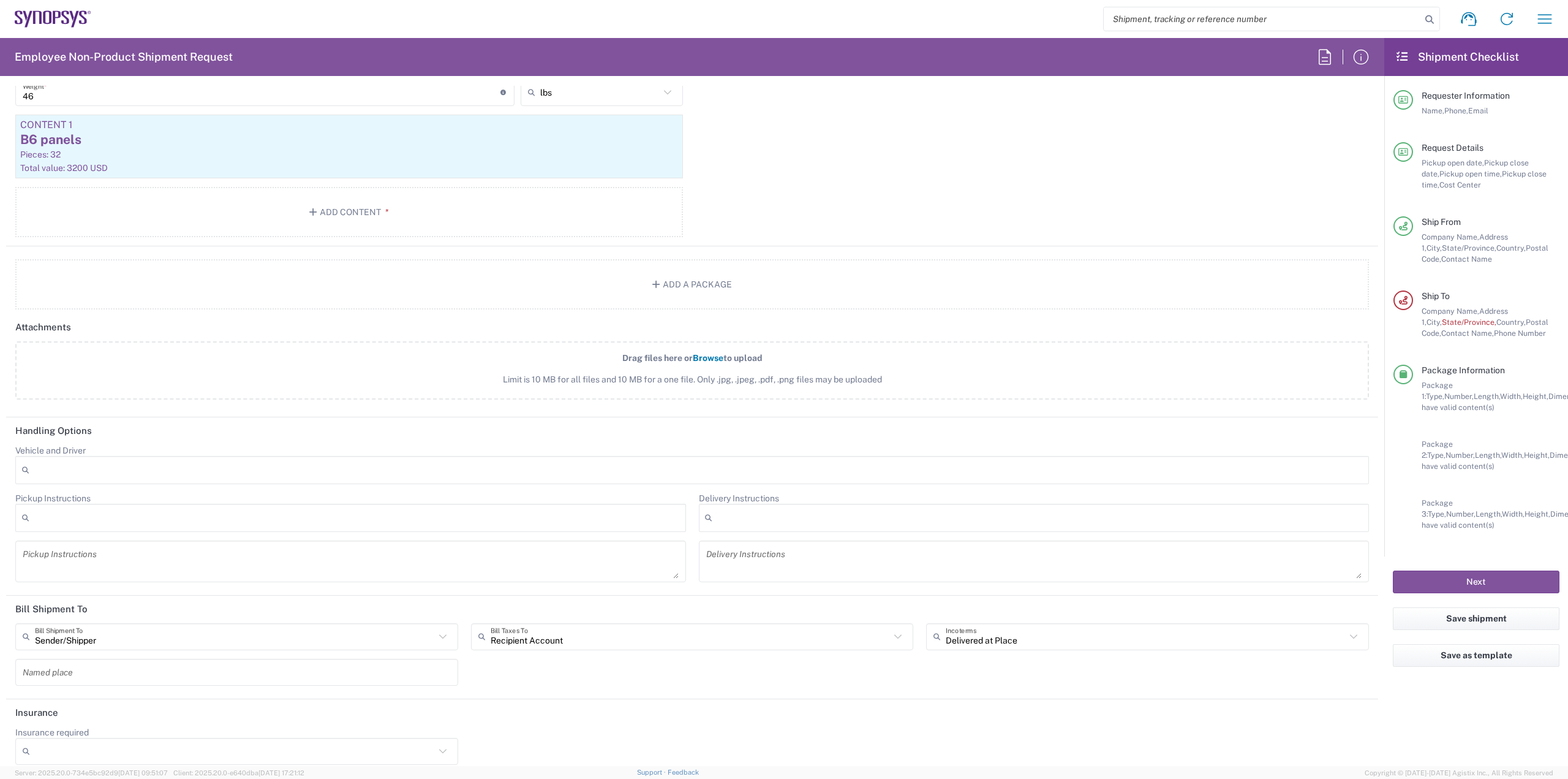
scroll to position [1615, 0]
click at [1460, 576] on button "Next" at bounding box center [1477, 581] width 167 height 22
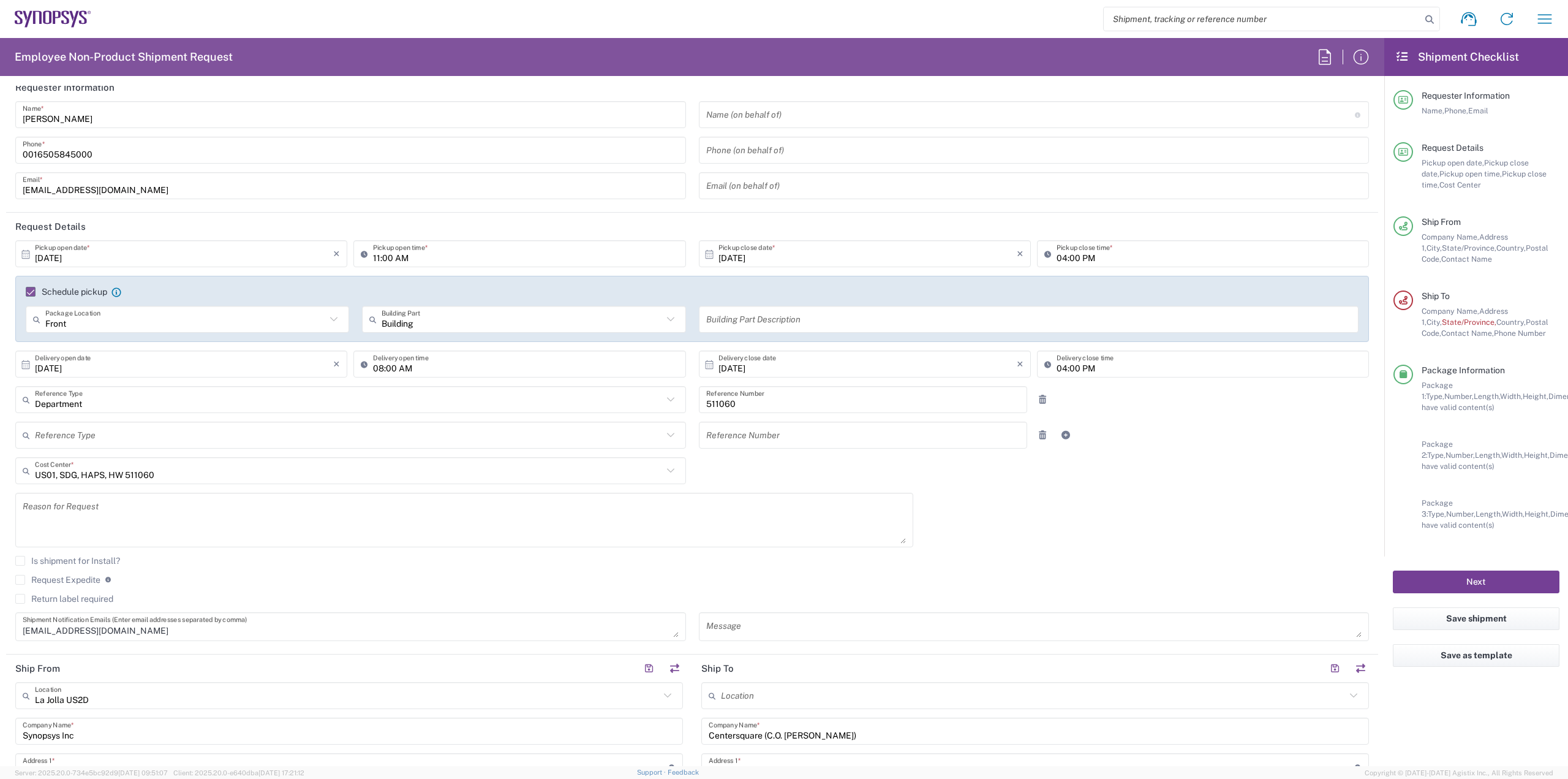
scroll to position [0, 0]
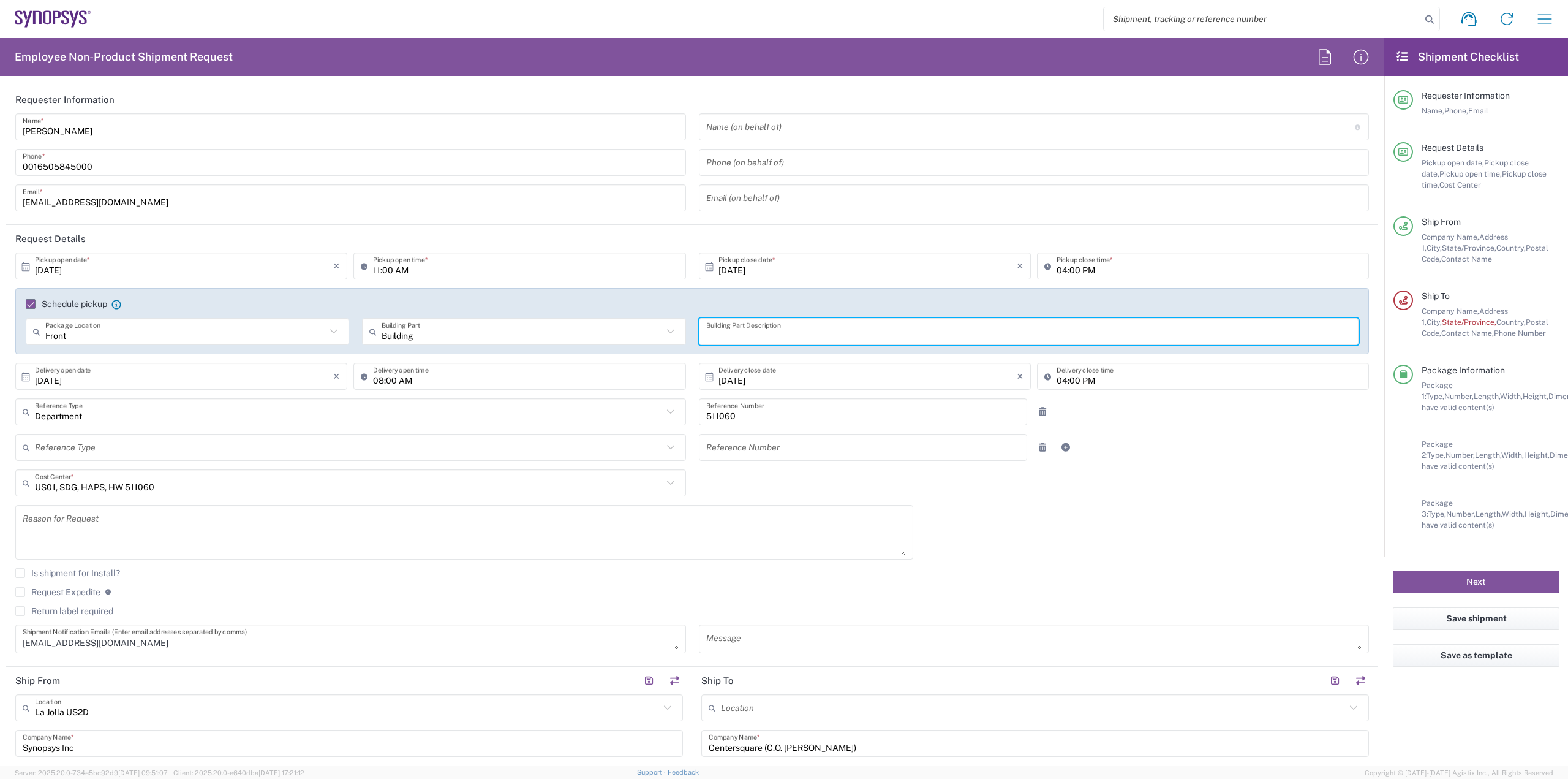
click at [861, 334] on input "text" at bounding box center [1029, 332] width 646 height 21
type input "entrance"
click at [205, 652] on div "[EMAIL_ADDRESS][DOMAIN_NAME] Shipment Notification Emails (Enter email addresse…" at bounding box center [350, 643] width 684 height 38
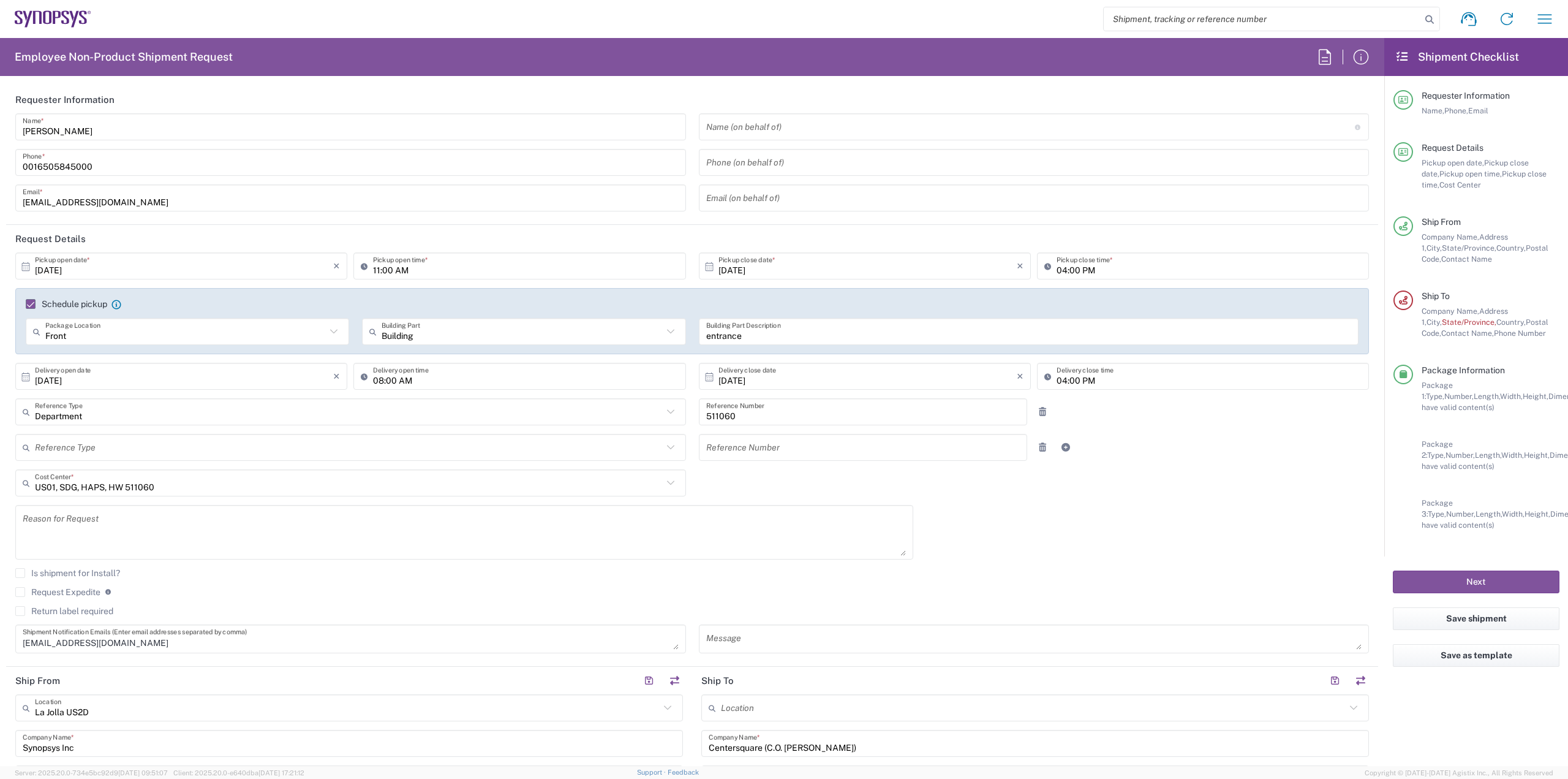
click at [204, 639] on textarea "[EMAIL_ADDRESS][DOMAIN_NAME]" at bounding box center [350, 639] width 656 height 21
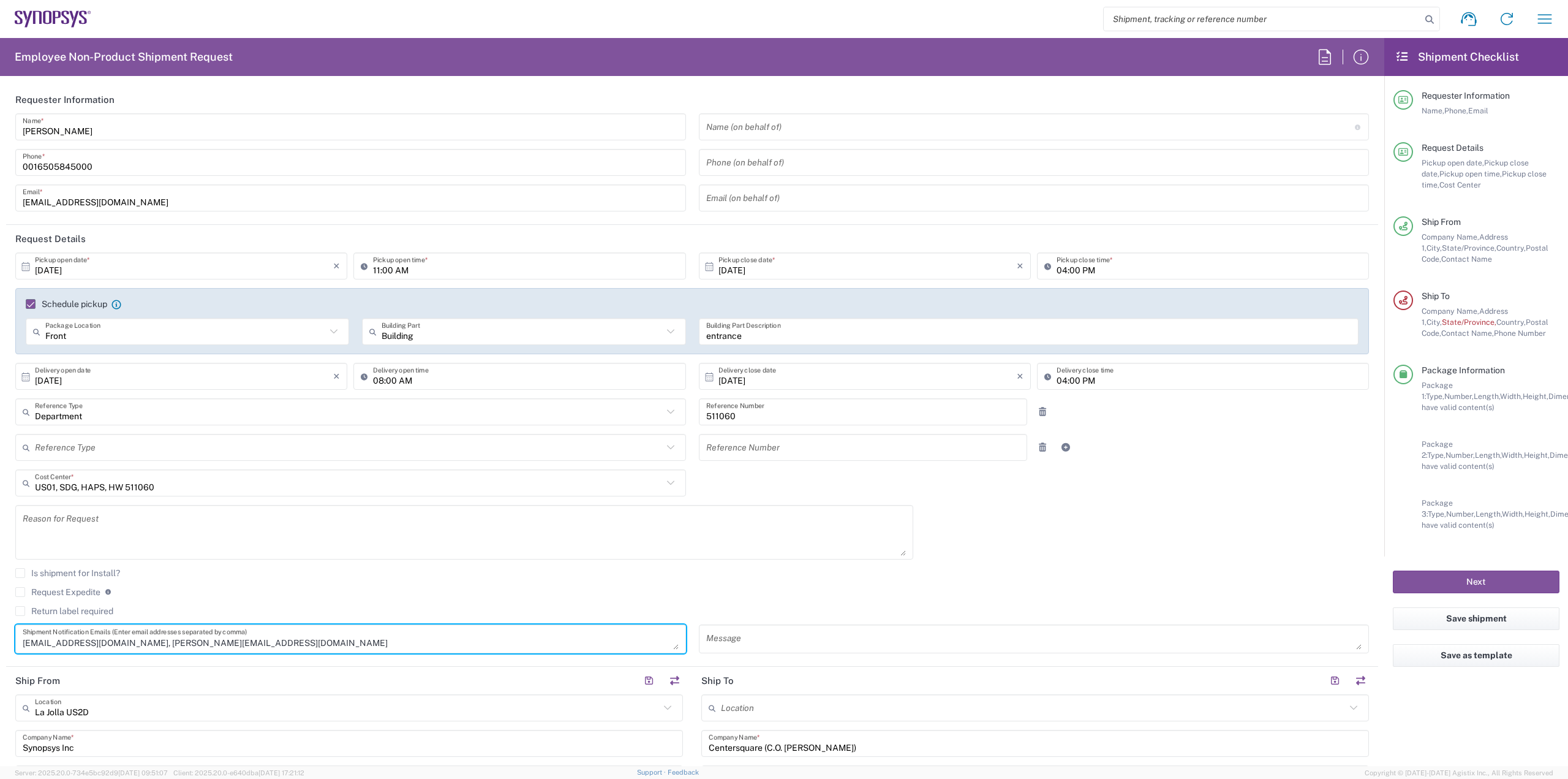
type textarea "[EMAIL_ADDRESS][DOMAIN_NAME], [PERSON_NAME][EMAIL_ADDRESS][DOMAIN_NAME]"
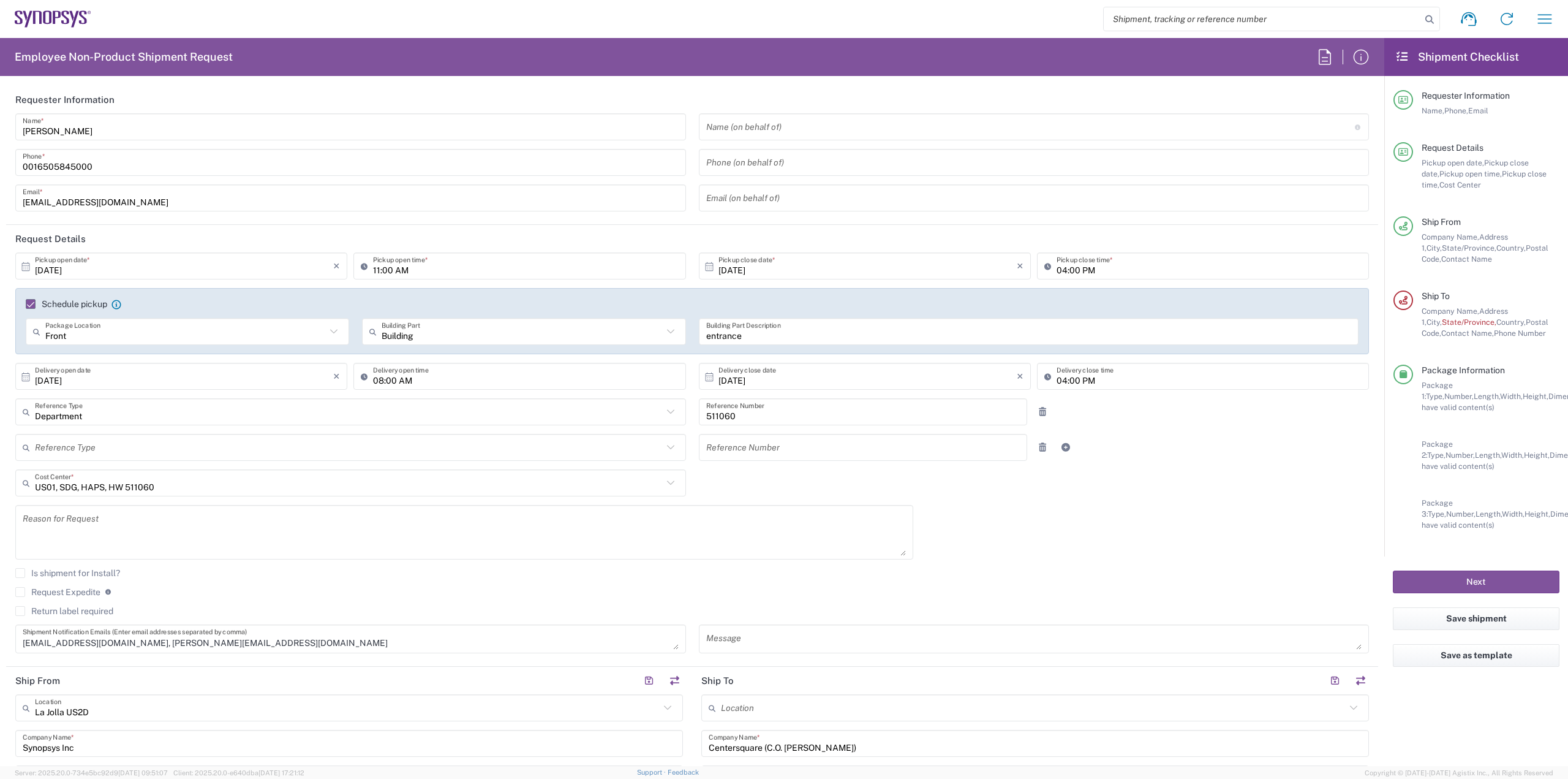
click at [747, 587] on agx-checkbox-control "Request Expedite If expedite is checked you will be unable to rate and book thi…" at bounding box center [692, 592] width 1354 height 11
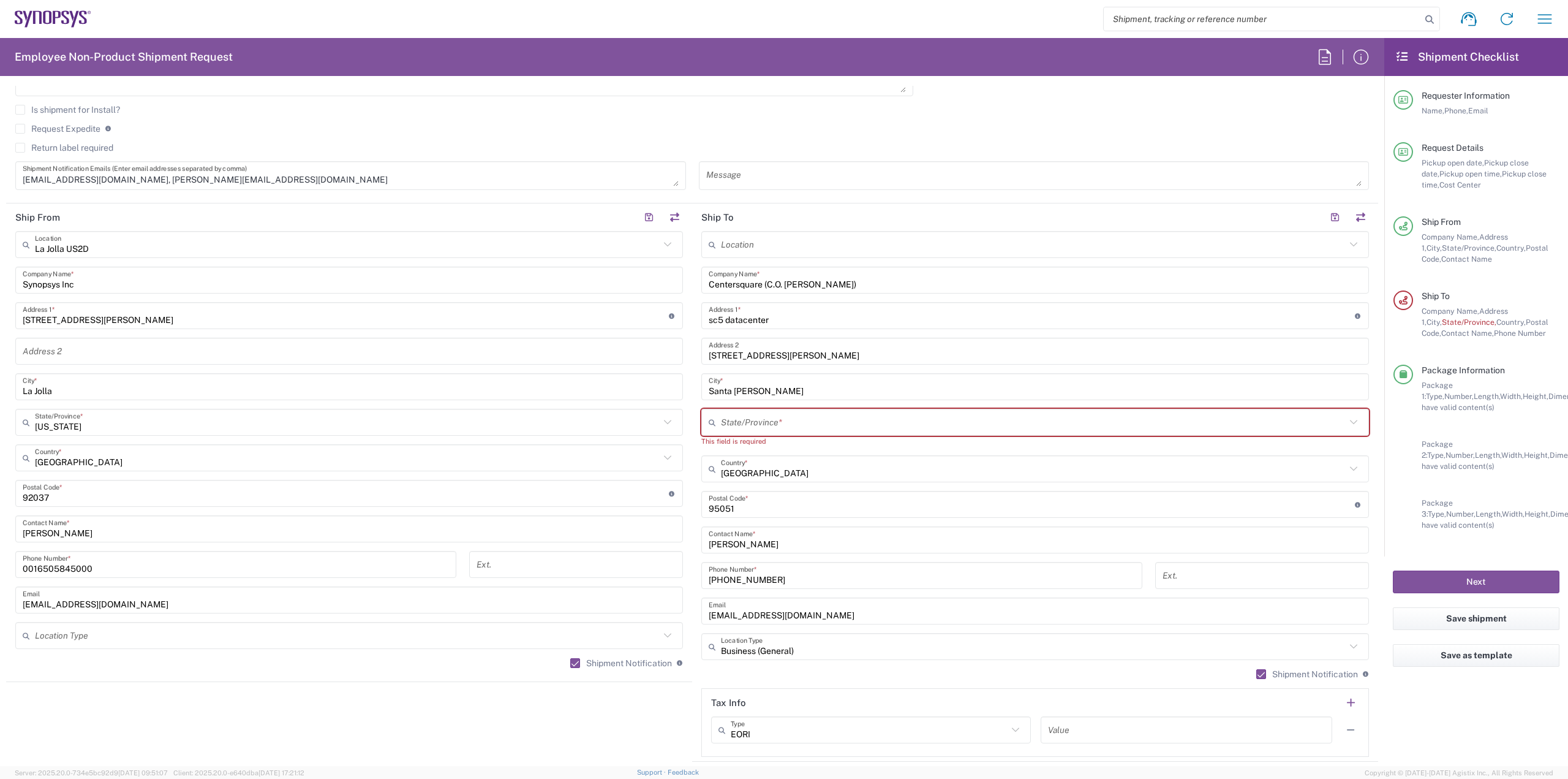
scroll to position [490, 0]
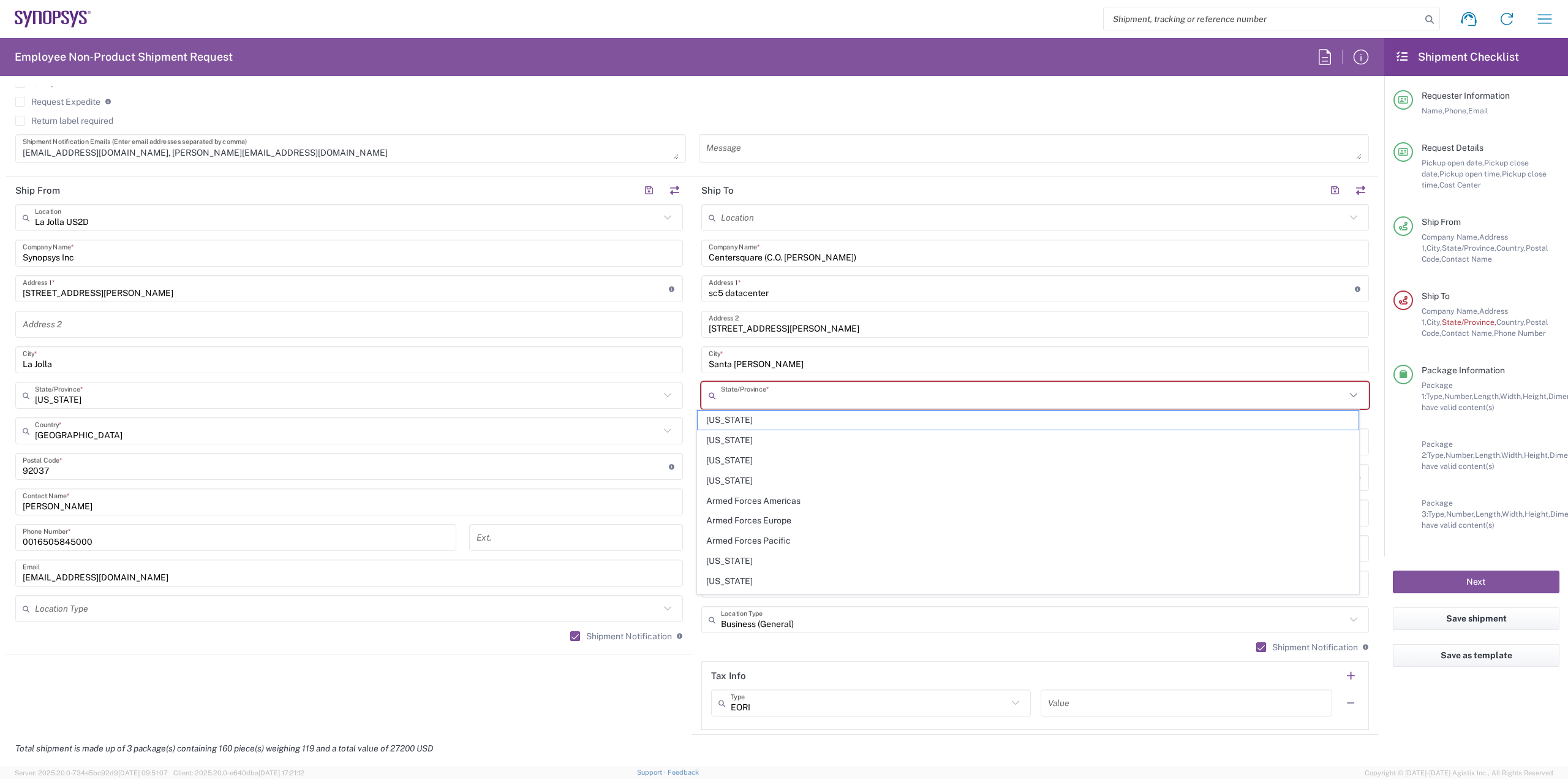
click at [798, 395] on input "text" at bounding box center [1034, 396] width 624 height 21
drag, startPoint x: 741, startPoint y: 436, endPoint x: 752, endPoint y: 439, distance: 11.4
click at [741, 436] on span "[US_STATE]" at bounding box center [1028, 440] width 660 height 19
type input "[US_STATE]"
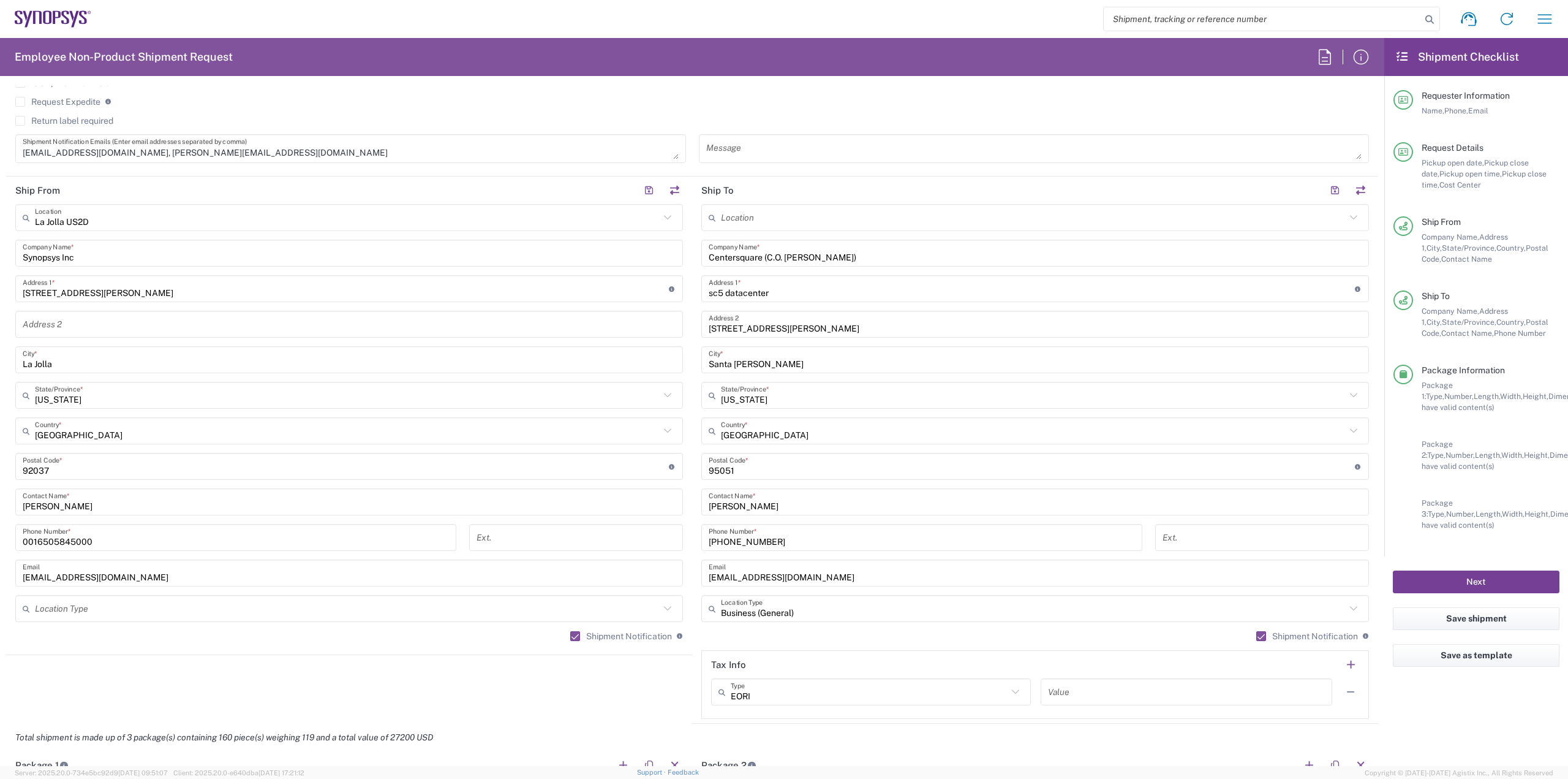
click at [1468, 582] on button "Next" at bounding box center [1477, 581] width 167 height 22
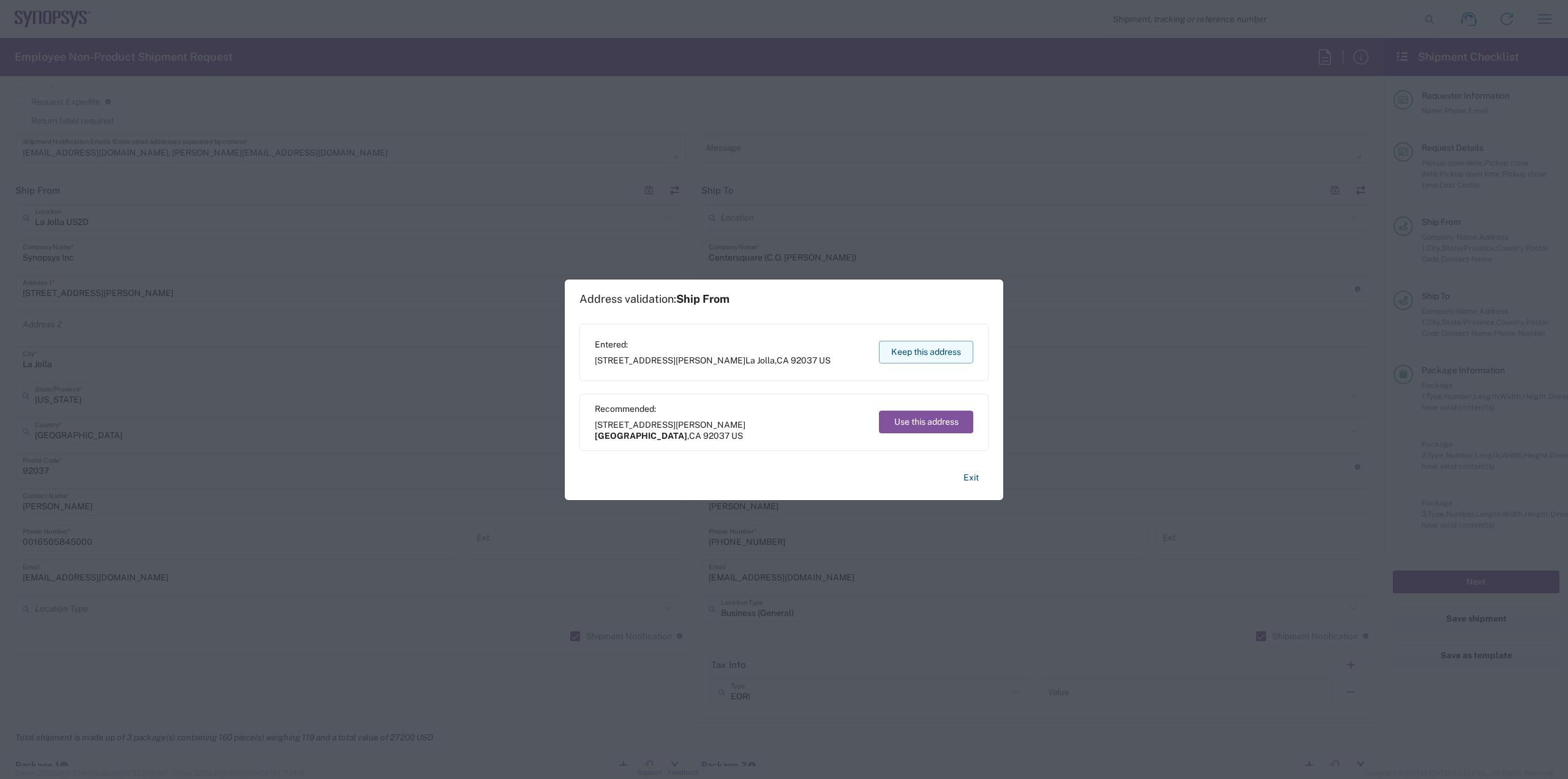
click at [953, 351] on button "Keep this address" at bounding box center [926, 351] width 94 height 22
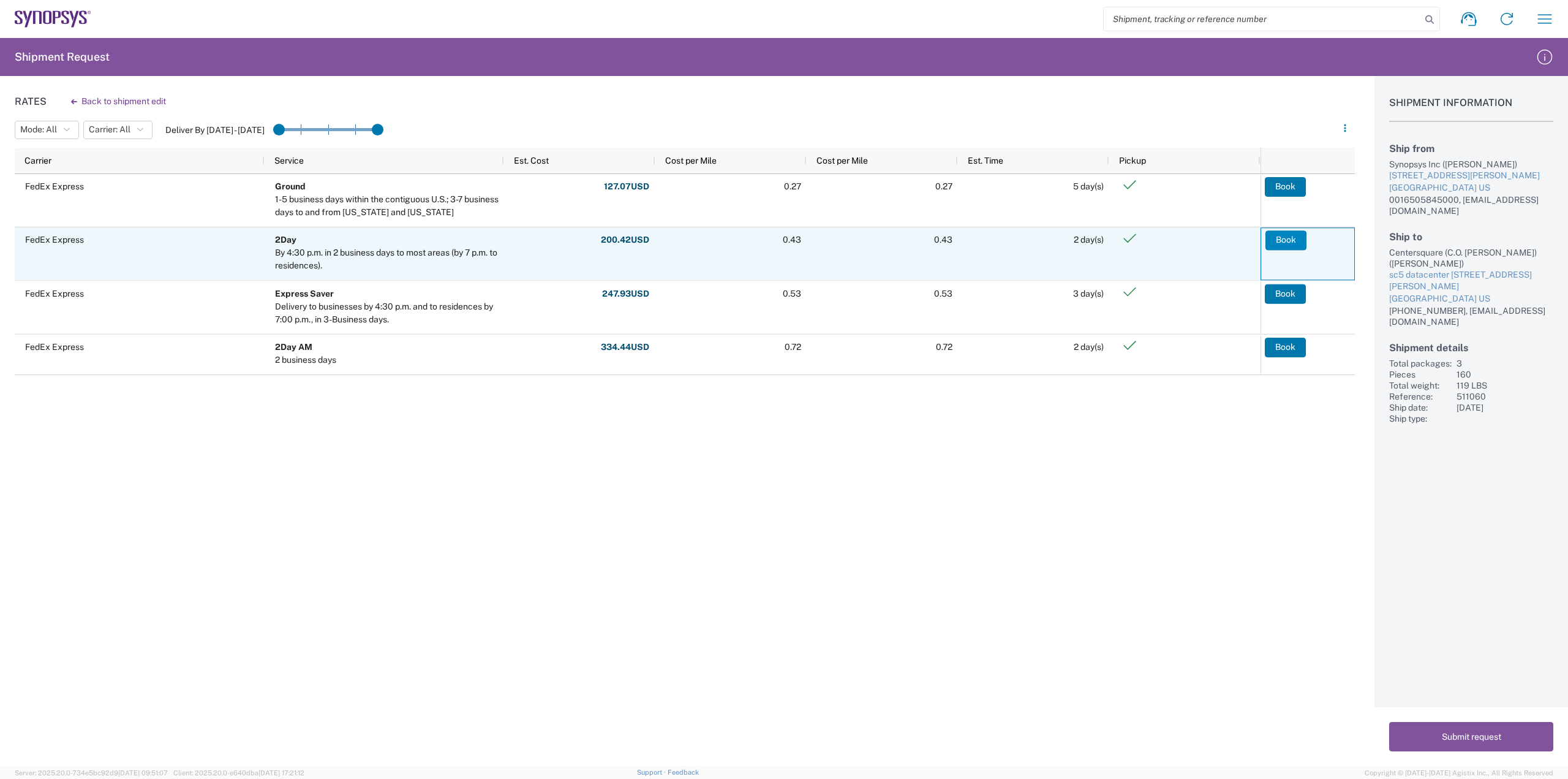
click at [1294, 243] on button "Book" at bounding box center [1286, 241] width 41 height 19
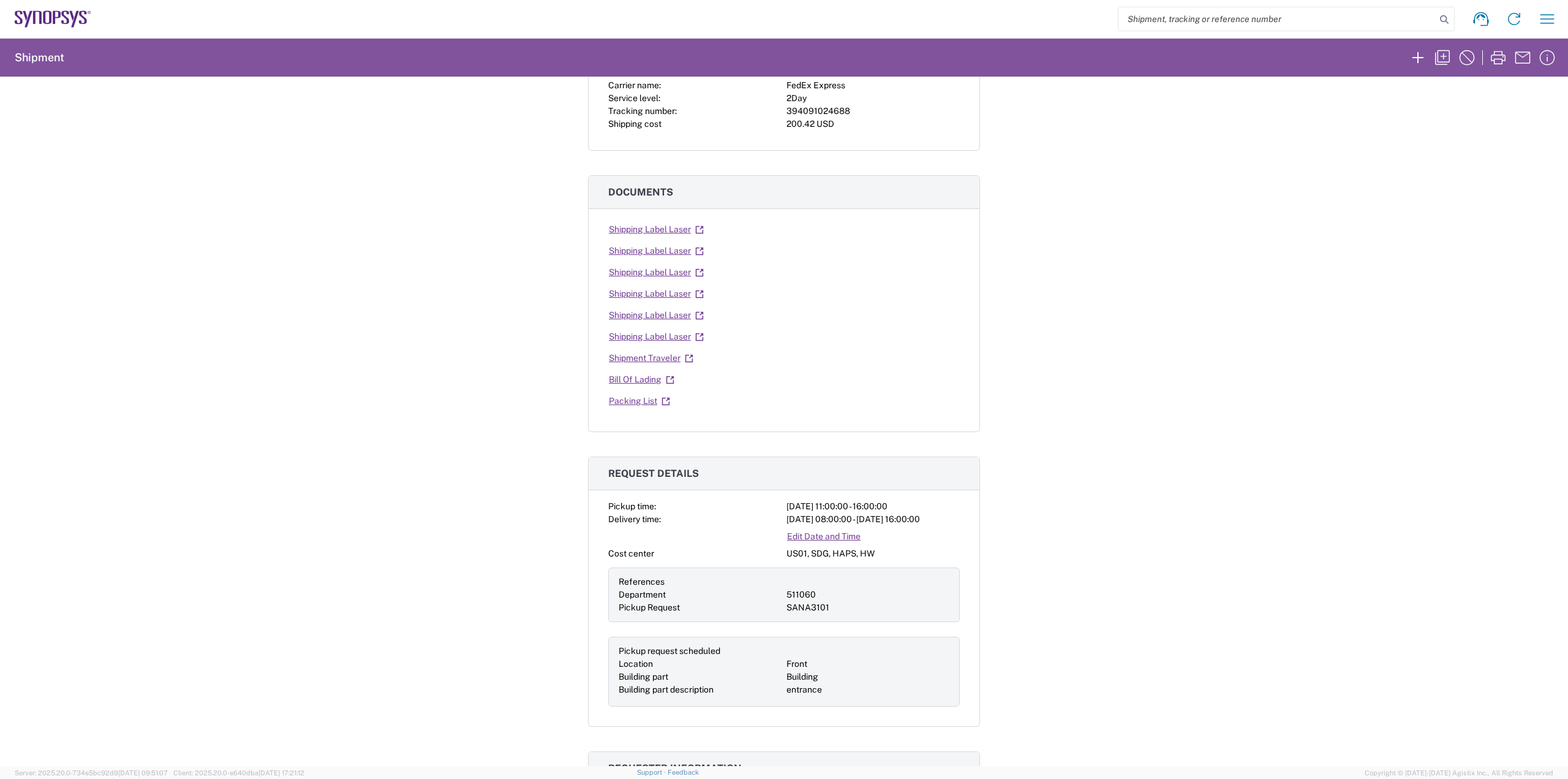
scroll to position [1, 0]
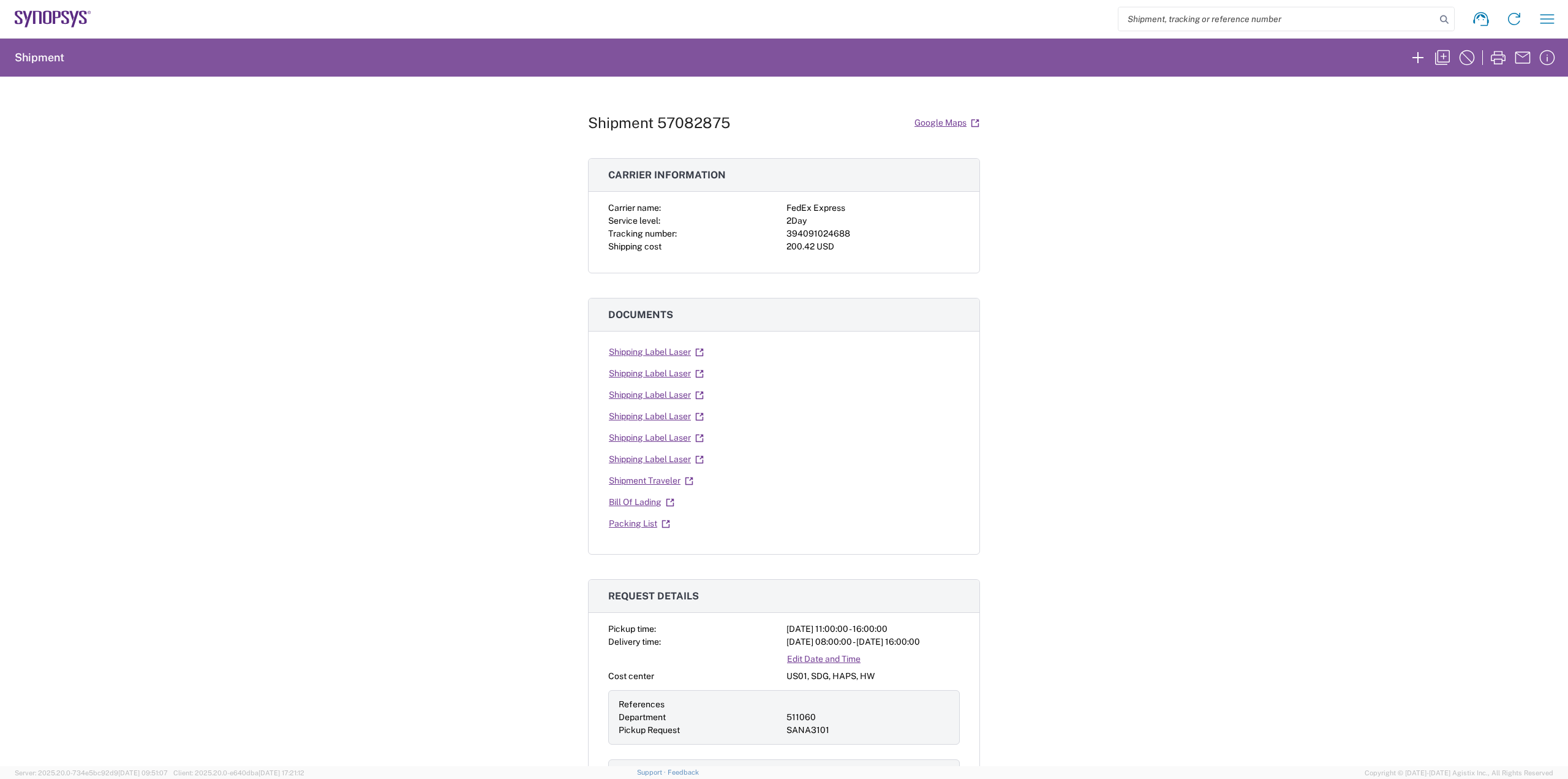
drag, startPoint x: 633, startPoint y: 350, endPoint x: 1131, endPoint y: 372, distance: 498.5
click at [1143, 373] on div "Shipment 57082875 Google Maps Carrier information Carrier name: FedEx Express S…" at bounding box center [784, 421] width 1568 height 690
click at [677, 350] on link "Shipping Label Laser" at bounding box center [656, 352] width 96 height 21
drag, startPoint x: 675, startPoint y: 371, endPoint x: 756, endPoint y: 399, distance: 85.7
click at [675, 371] on link "Shipping Label Laser" at bounding box center [656, 373] width 96 height 21
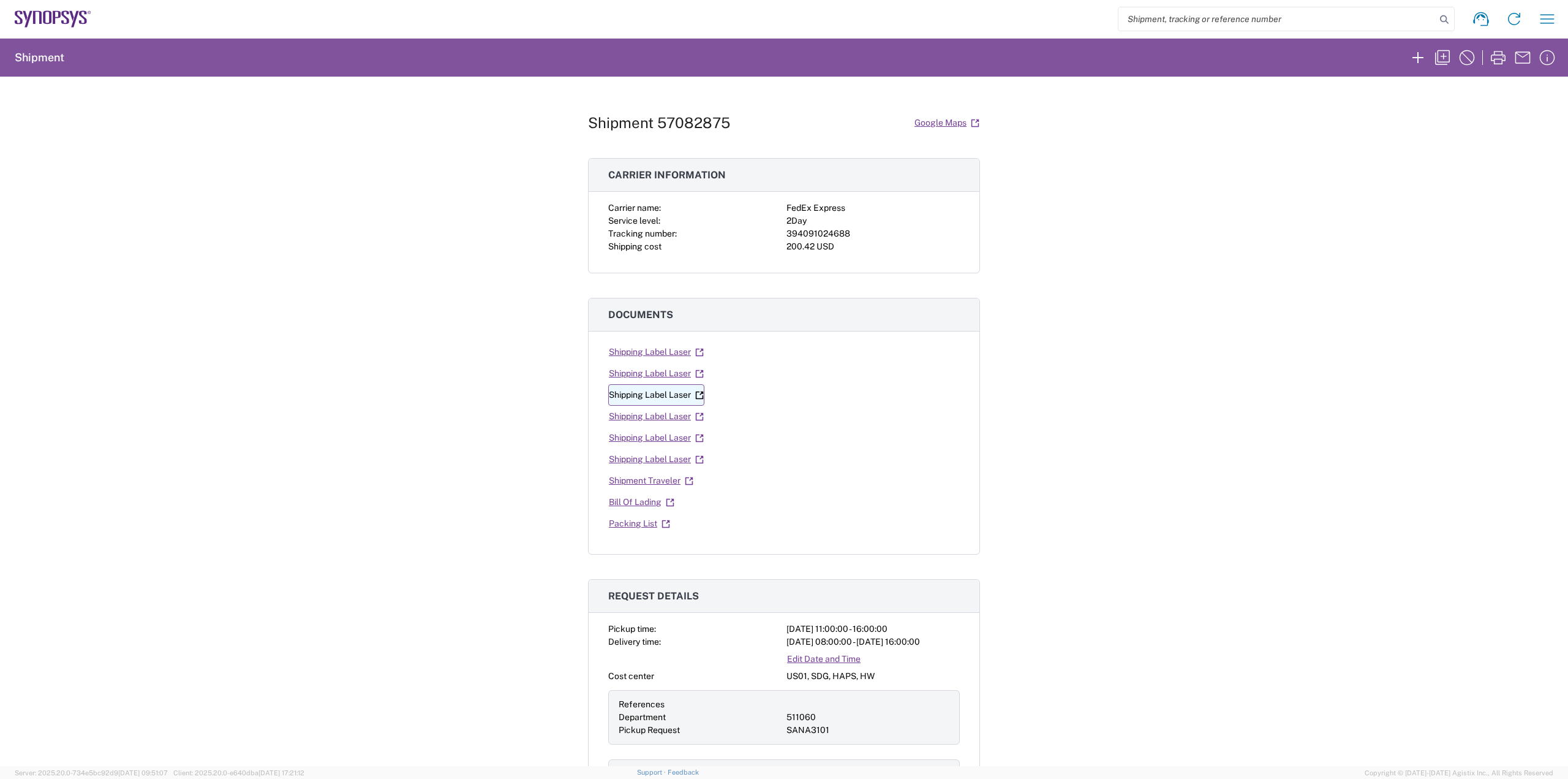
click at [671, 393] on link "Shipping Label Laser" at bounding box center [656, 395] width 96 height 21
click at [670, 436] on link "Shipping Label Laser" at bounding box center [656, 438] width 96 height 21
